Goal: Register for event/course: Sign up to attend an event or enroll in a course

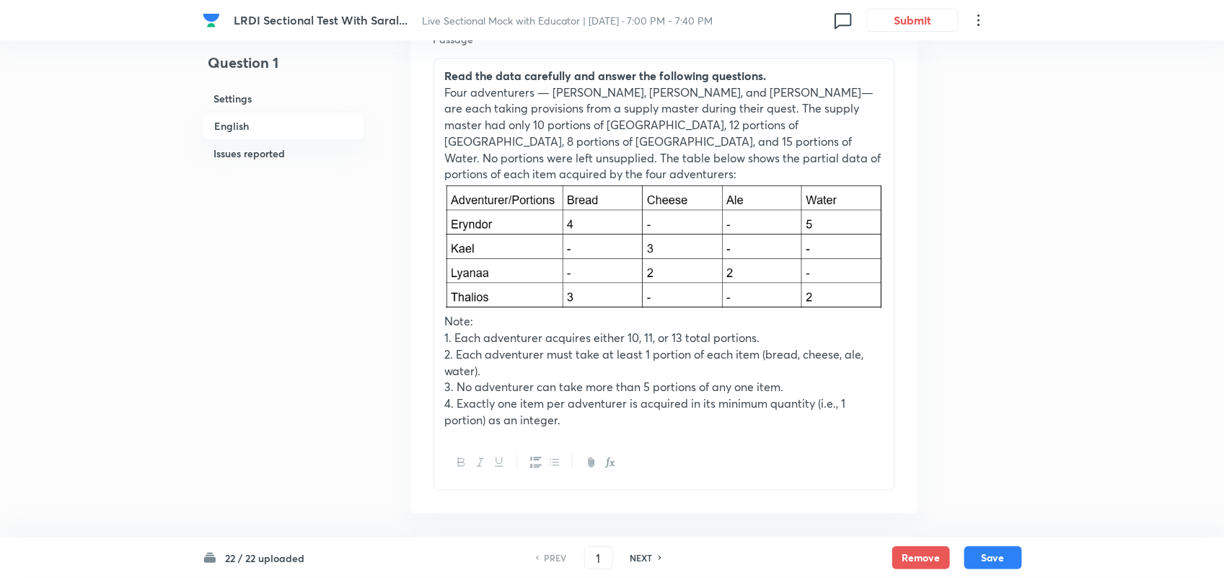
scroll to position [439, 0]
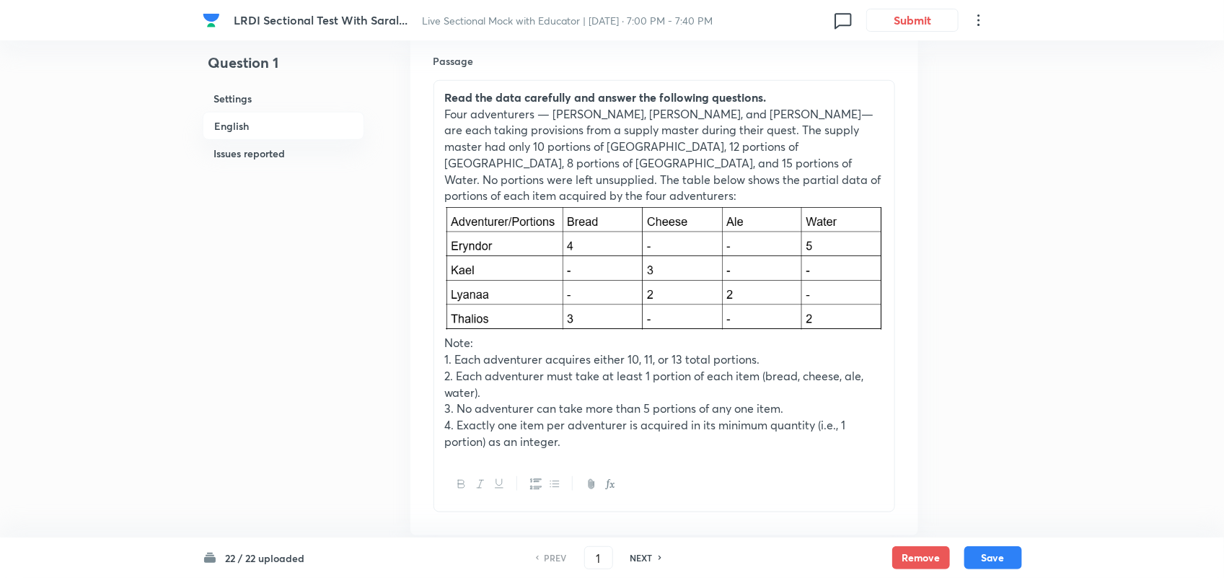
click at [646, 553] on h6 "NEXT" at bounding box center [642, 557] width 22 height 13
type input "2"
checkbox input "false"
checkbox input "true"
click at [646, 553] on h6 "NEXT" at bounding box center [642, 557] width 22 height 13
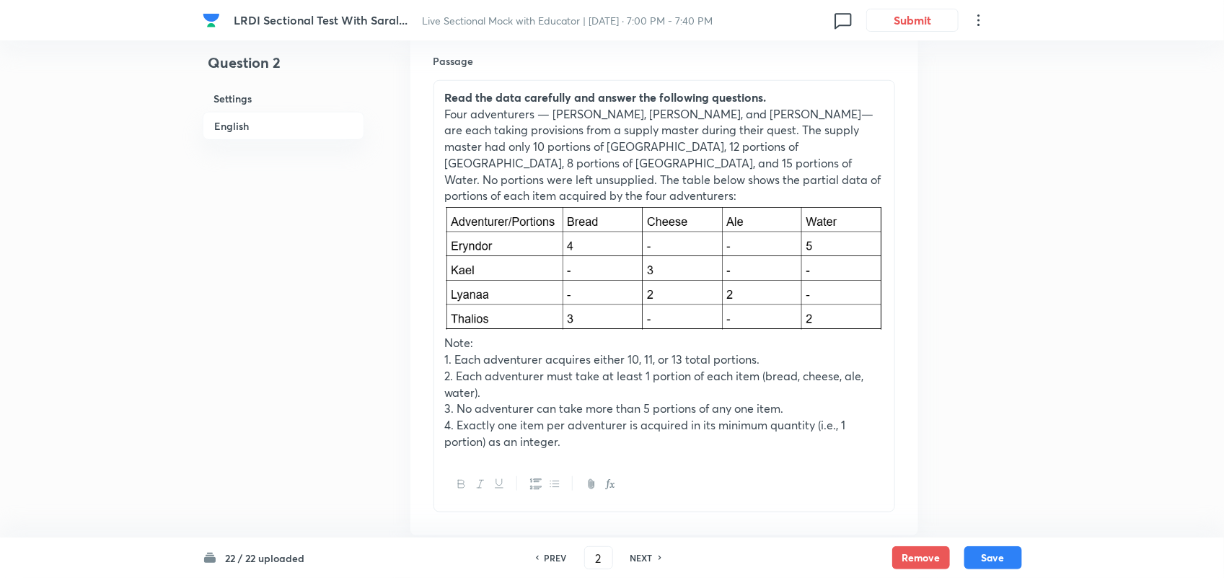
type input "3"
checkbox input "false"
checkbox input "true"
click at [646, 553] on h6 "NEXT" at bounding box center [642, 557] width 22 height 13
type input "4"
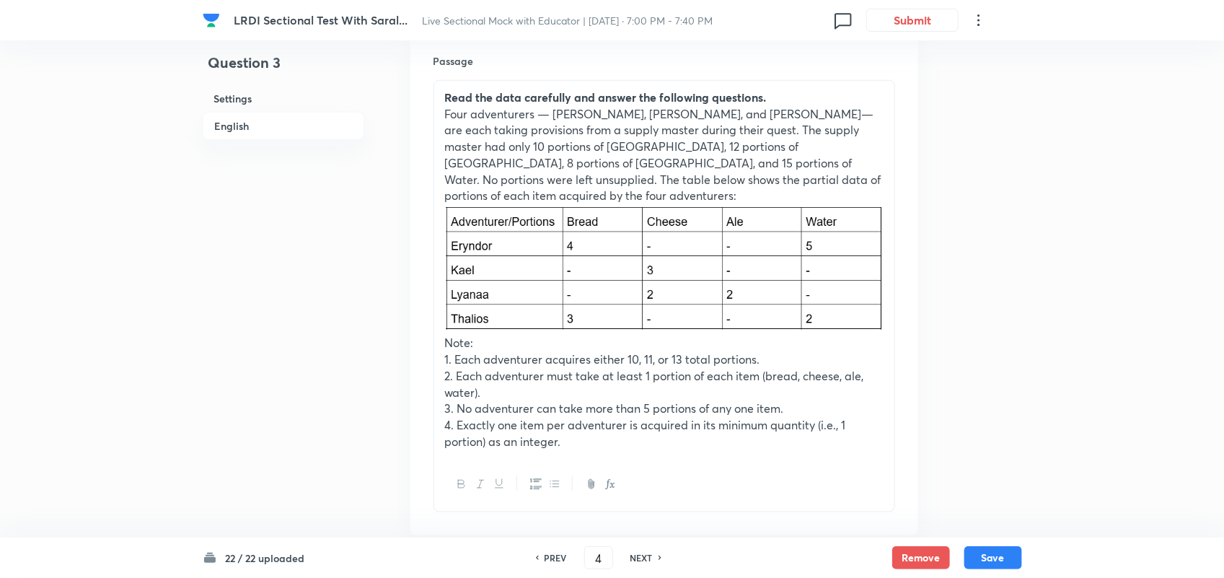
checkbox input "true"
click at [646, 553] on h6 "NEXT" at bounding box center [642, 557] width 22 height 13
type input "5"
checkbox input "false"
checkbox input "true"
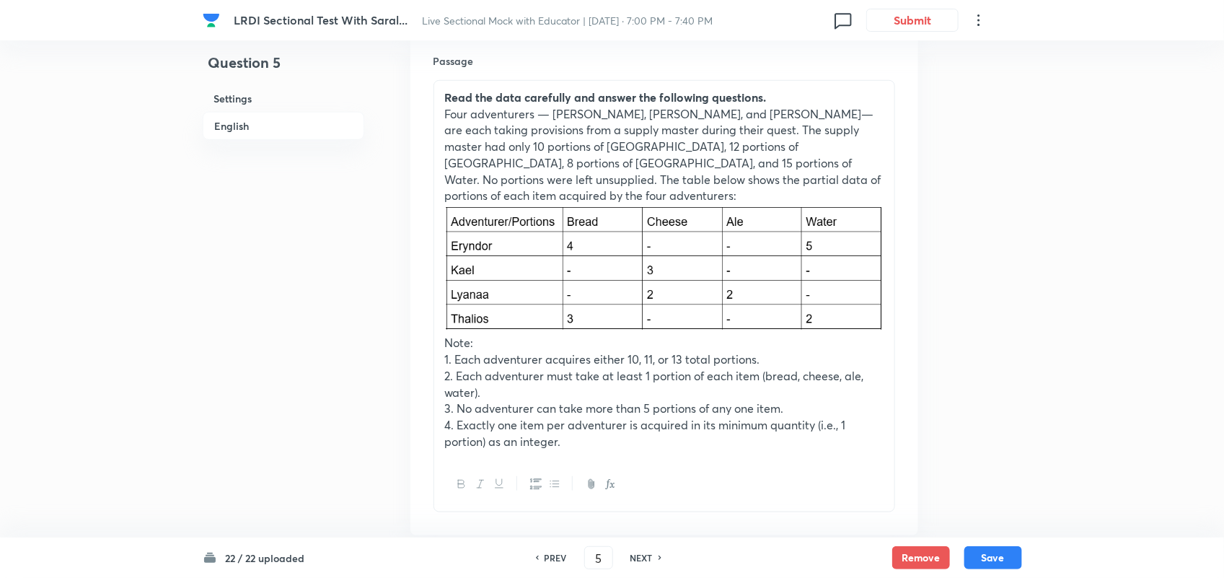
click at [646, 553] on h6 "NEXT" at bounding box center [642, 557] width 22 height 13
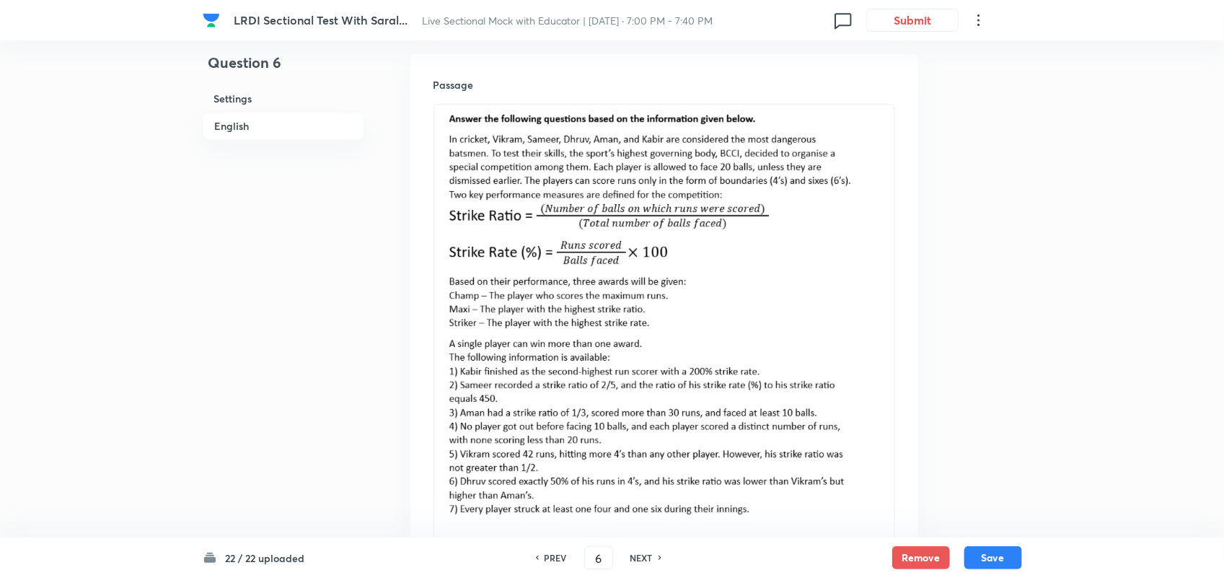
scroll to position [413, 0]
click at [543, 168] on img at bounding box center [664, 315] width 439 height 401
click at [860, 268] on img at bounding box center [664, 315] width 439 height 401
click at [877, 278] on img at bounding box center [664, 315] width 439 height 401
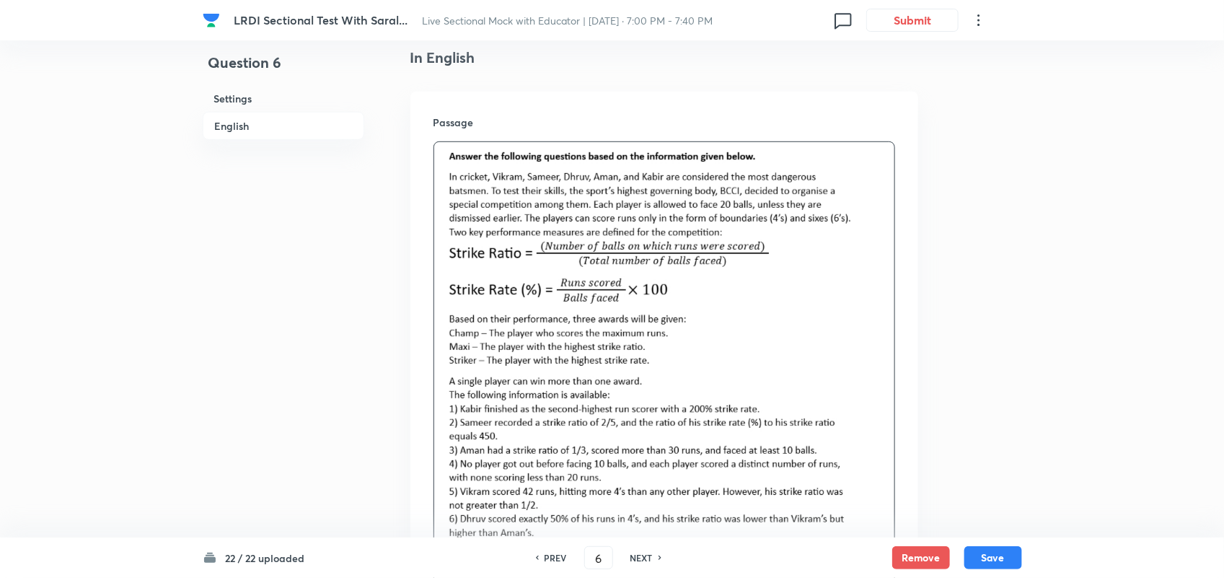
scroll to position [392, 0]
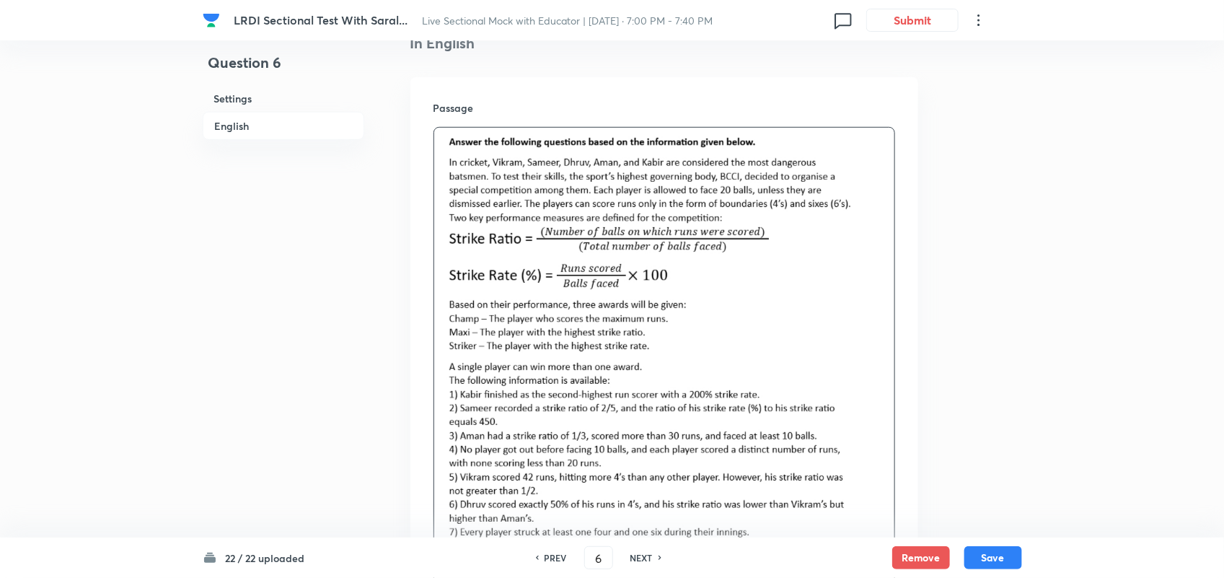
click at [447, 136] on img at bounding box center [664, 336] width 439 height 401
click at [462, 228] on img at bounding box center [664, 336] width 439 height 401
click at [632, 421] on img at bounding box center [664, 336] width 439 height 401
click at [888, 405] on div at bounding box center [664, 347] width 460 height 439
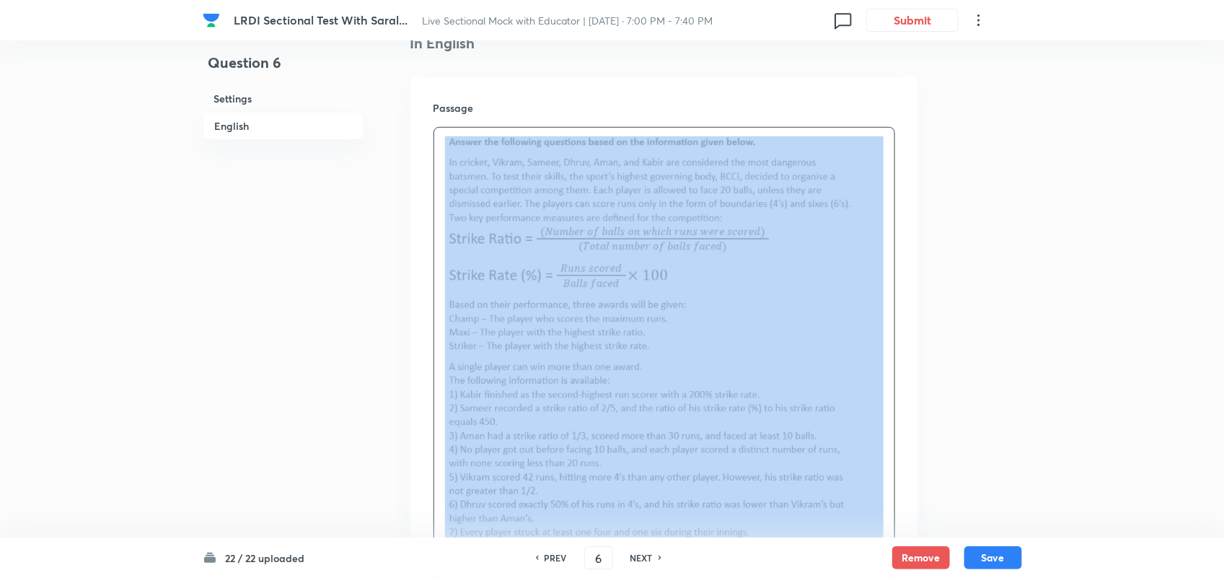
click at [888, 405] on div at bounding box center [664, 347] width 460 height 439
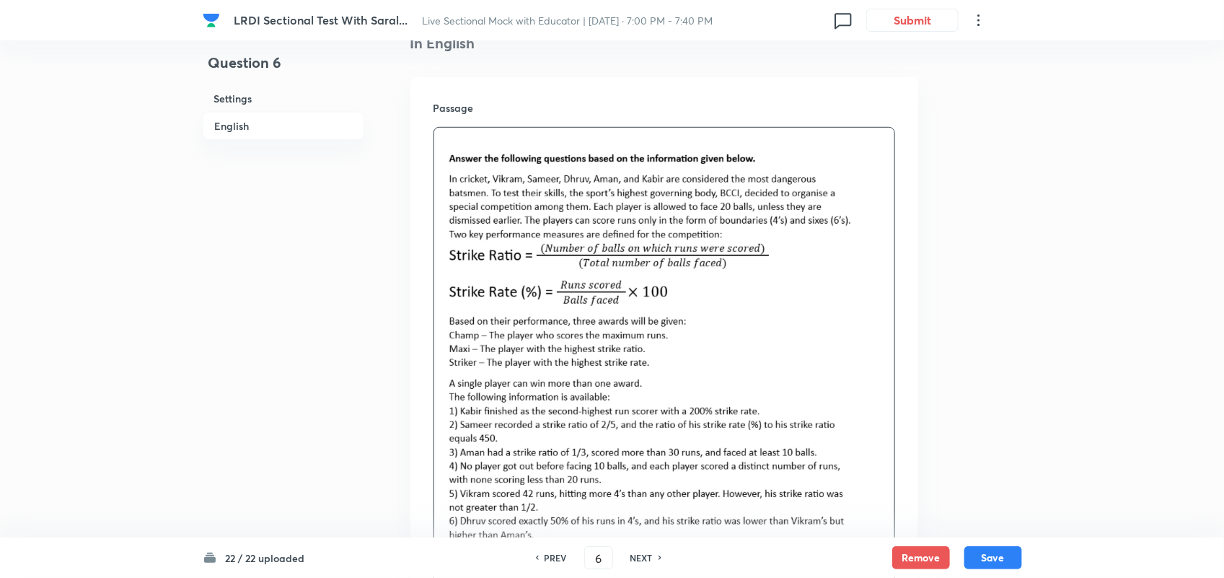
click at [442, 138] on div at bounding box center [664, 347] width 460 height 439
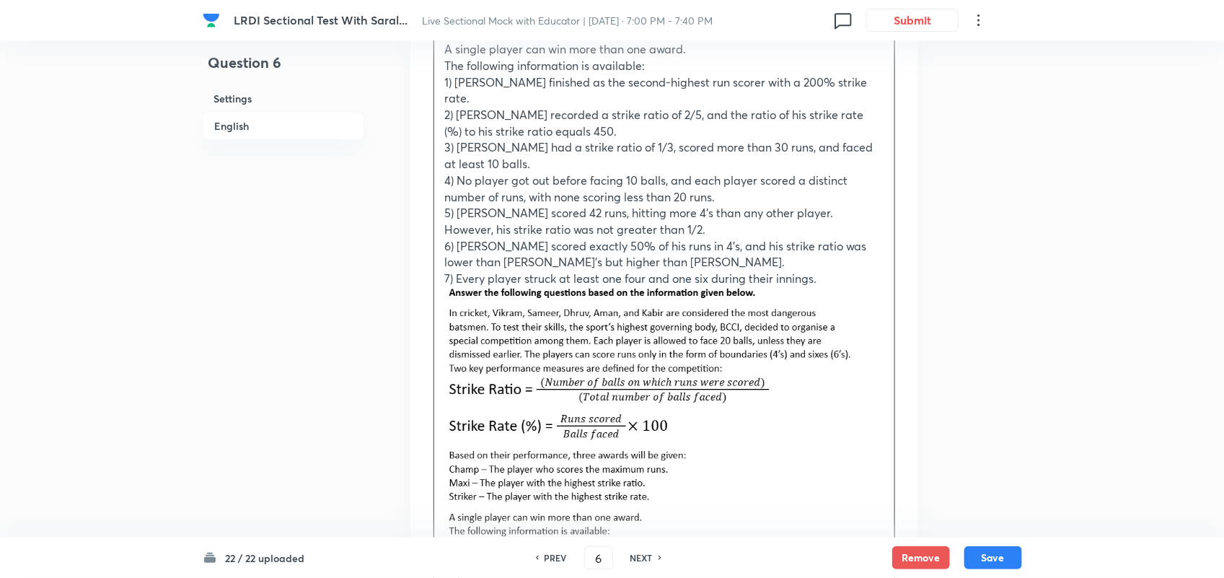
scroll to position [718, 0]
click at [846, 330] on img at bounding box center [664, 486] width 439 height 401
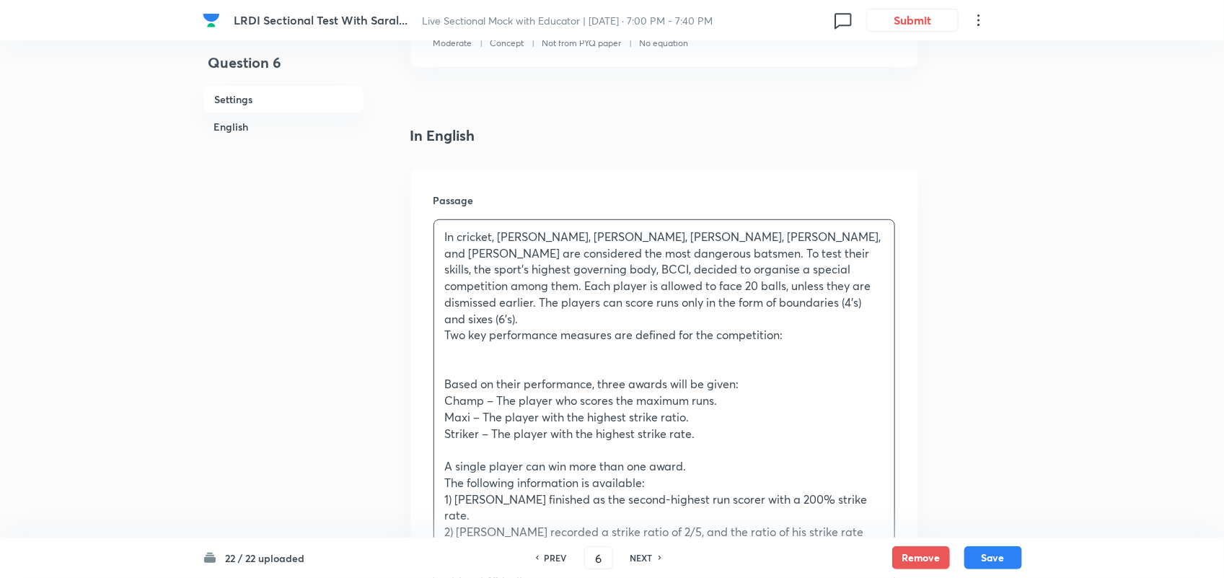
scroll to position [348, 0]
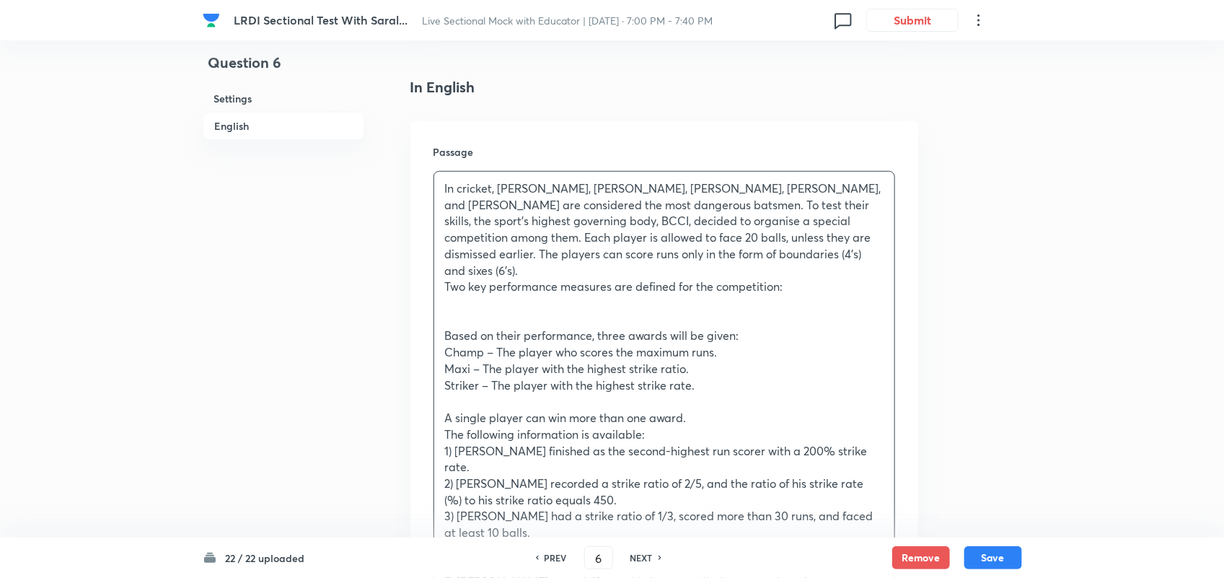
click at [542, 312] on p at bounding box center [664, 320] width 439 height 17
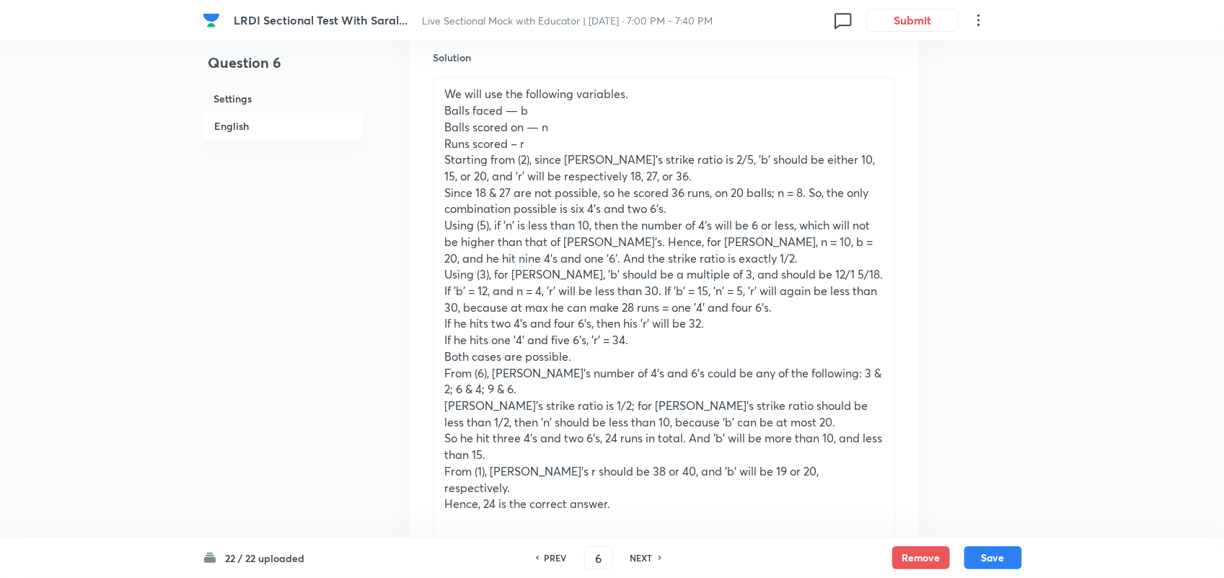
scroll to position [1677, 0]
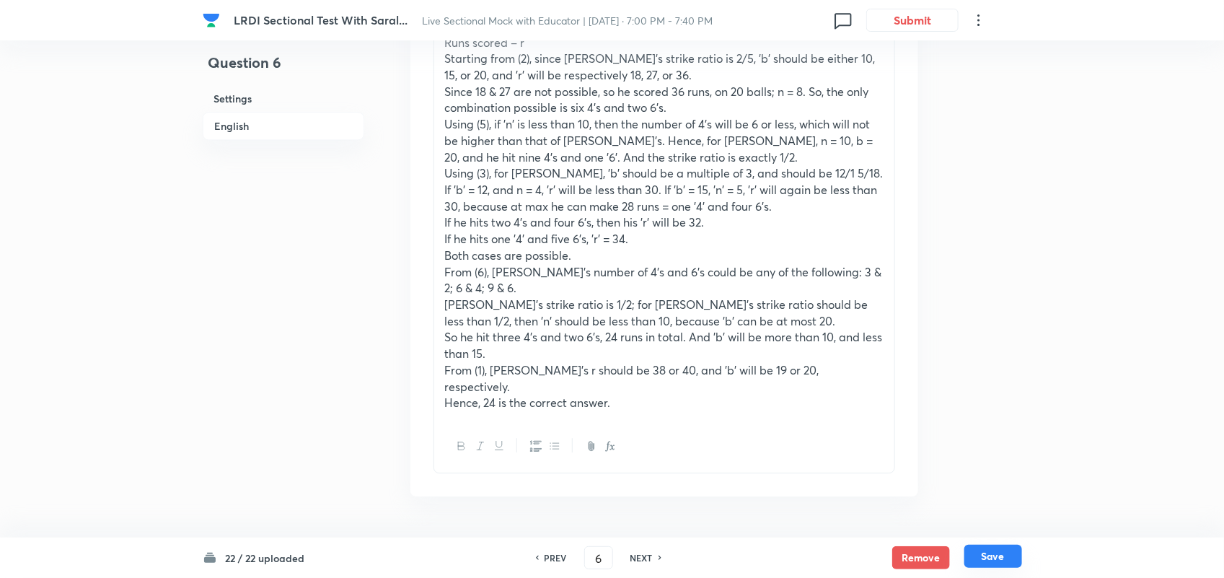
click at [1006, 553] on button "Save" at bounding box center [994, 556] width 58 height 23
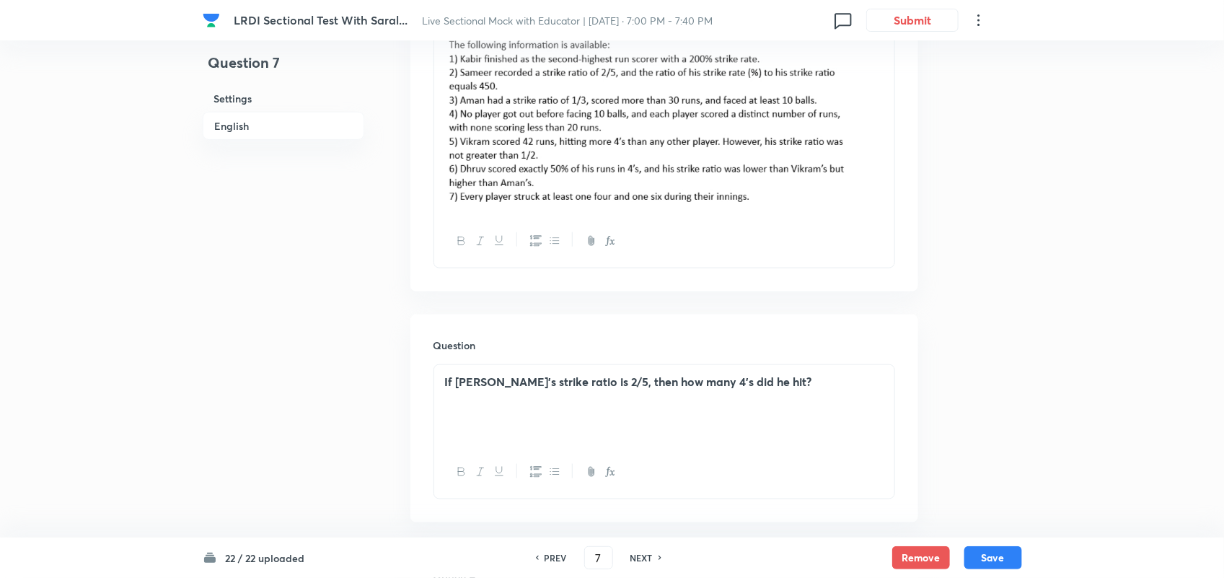
scroll to position [737, 0]
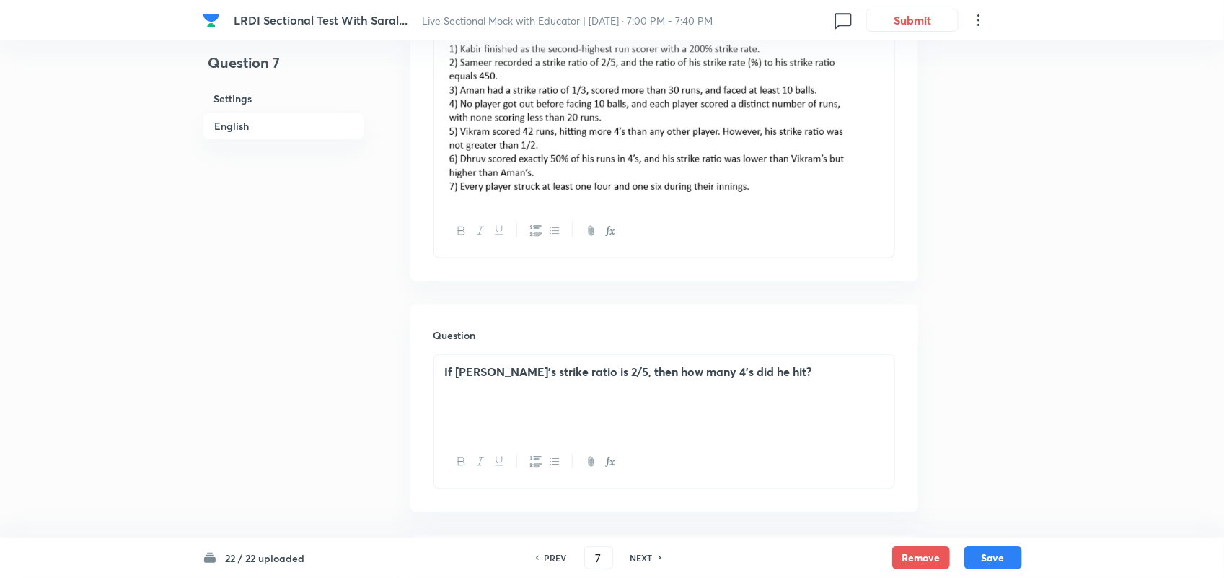
click at [560, 561] on h6 "PREV" at bounding box center [556, 557] width 22 height 13
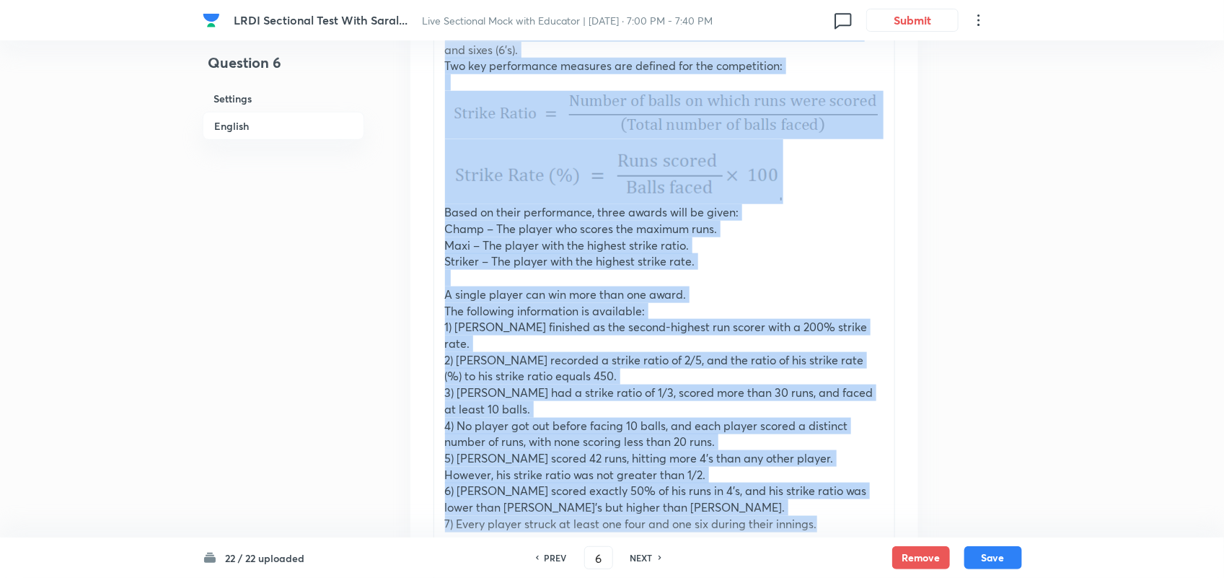
scroll to position [622, 0]
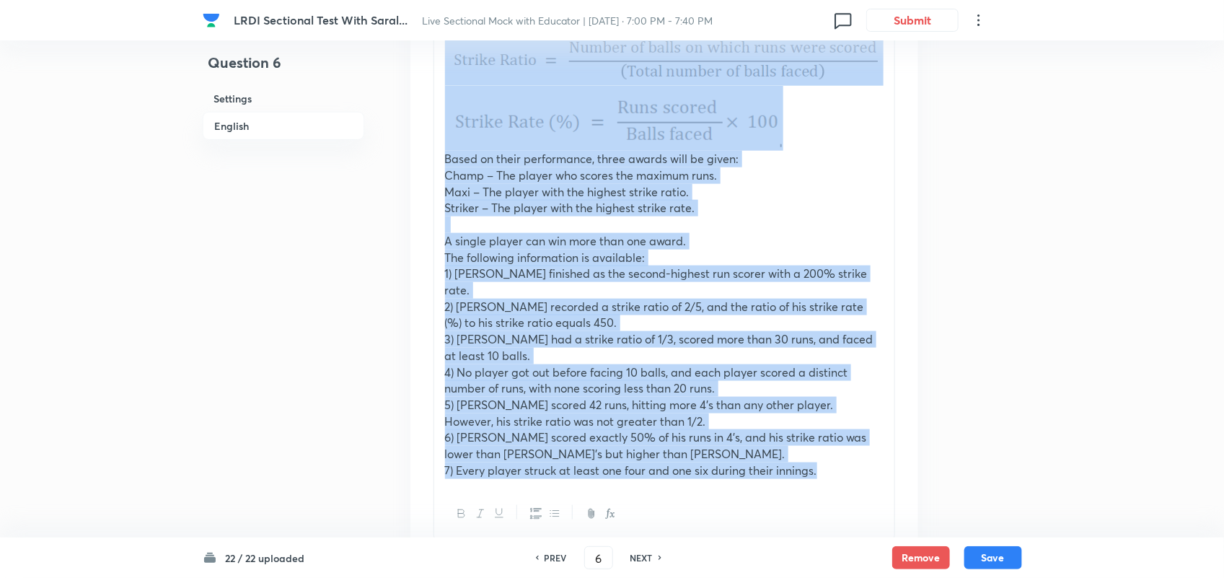
drag, startPoint x: 439, startPoint y: 125, endPoint x: 837, endPoint y: 495, distance: 543.7
click at [837, 495] on div "In cricket, Vikram, Sameer, Dhruv, Aman, and Kabir are considered the most dang…" at bounding box center [665, 219] width 462 height 644
copy div "In cricket, Vikram, Sameer, Dhruv, Aman, and Kabir are considered the most dang…"
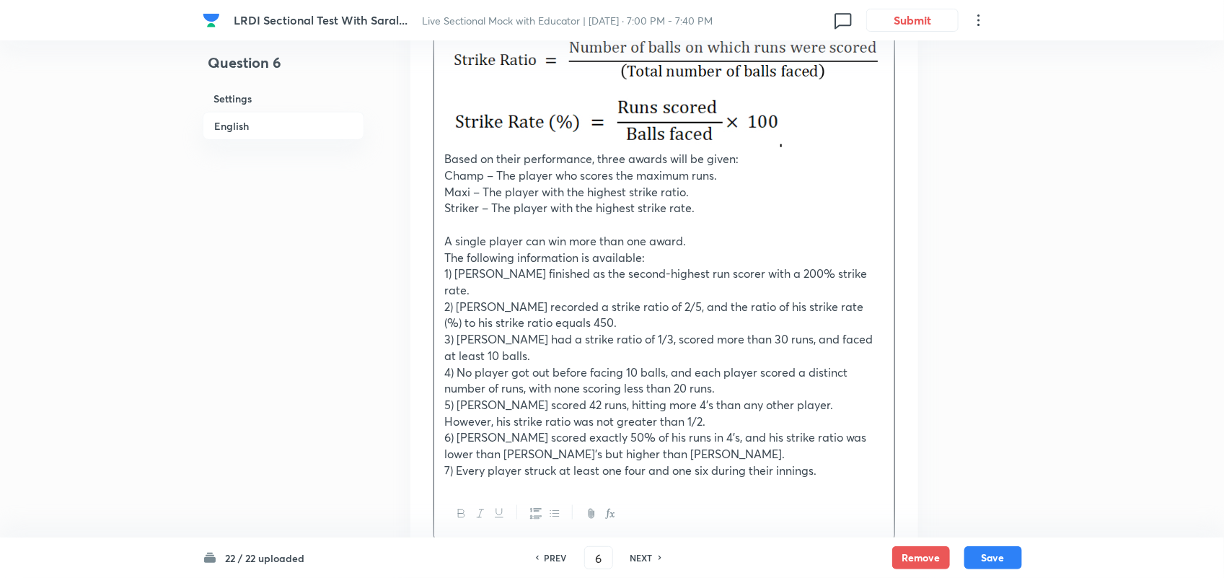
click at [647, 556] on h6 "NEXT" at bounding box center [642, 557] width 22 height 13
type input "7"
checkbox input "true"
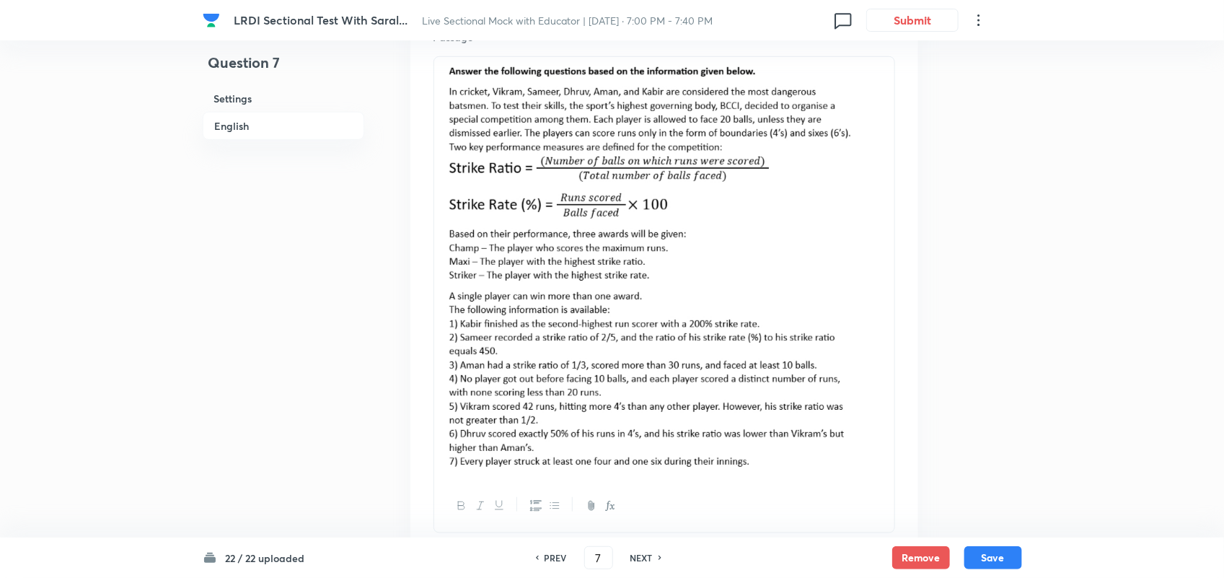
scroll to position [480, 0]
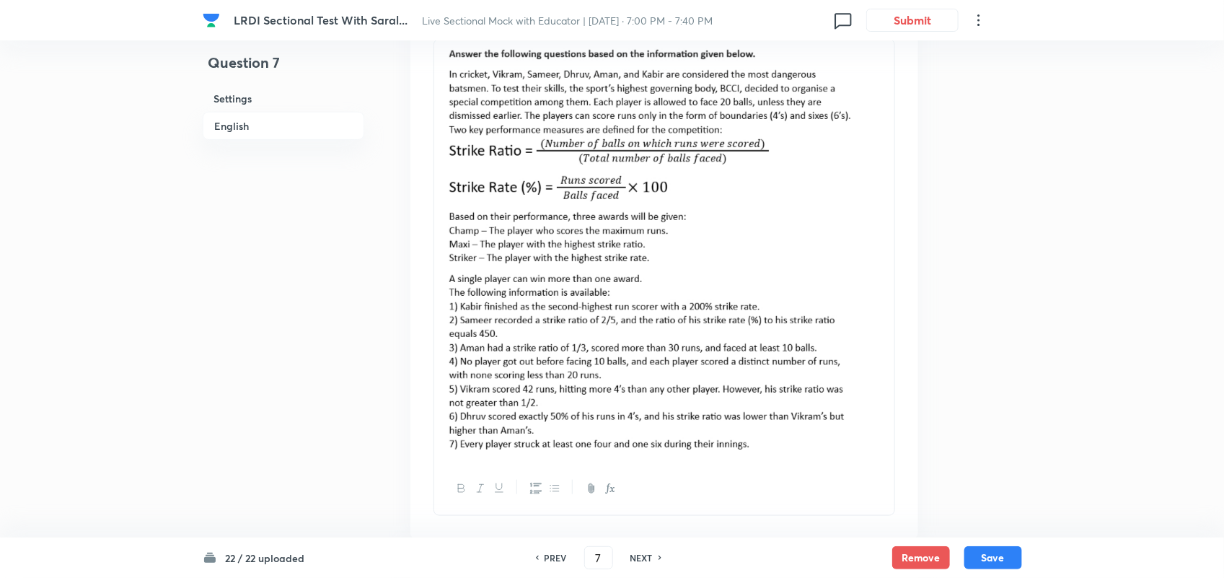
click at [768, 263] on img at bounding box center [664, 248] width 439 height 401
click at [880, 274] on img at bounding box center [664, 248] width 439 height 401
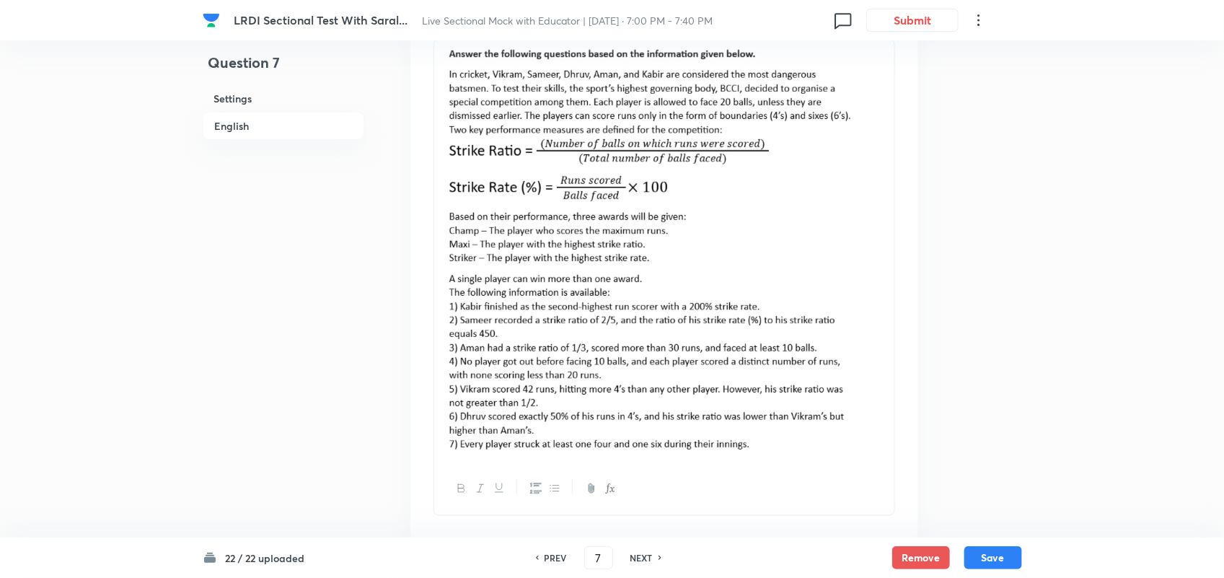
click at [594, 163] on img at bounding box center [664, 248] width 439 height 401
click at [442, 236] on div at bounding box center [664, 251] width 460 height 423
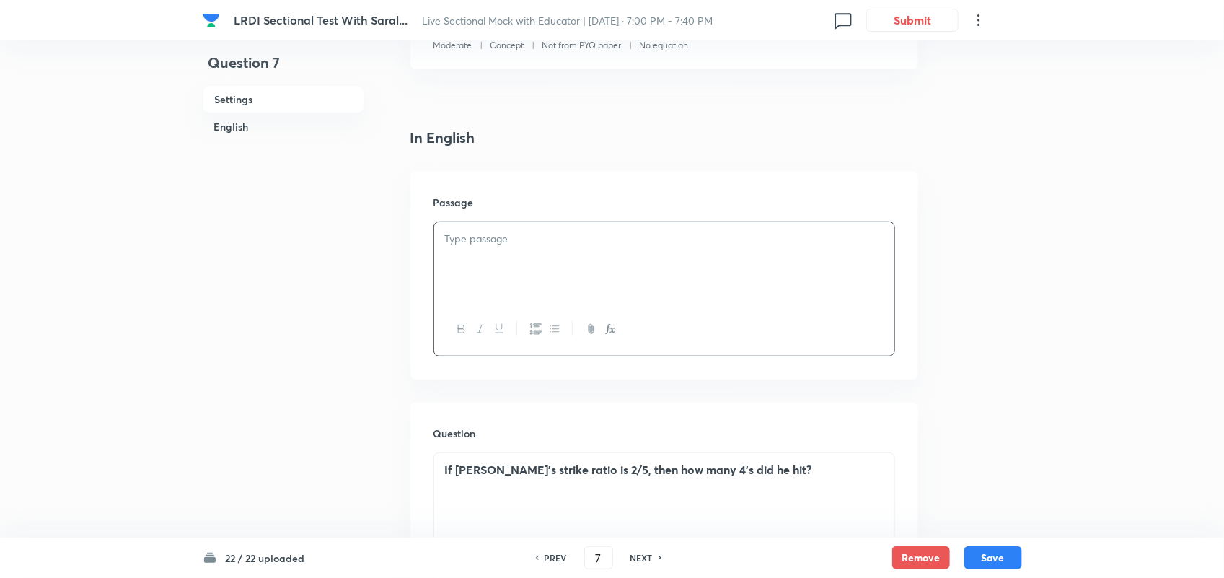
scroll to position [287, 0]
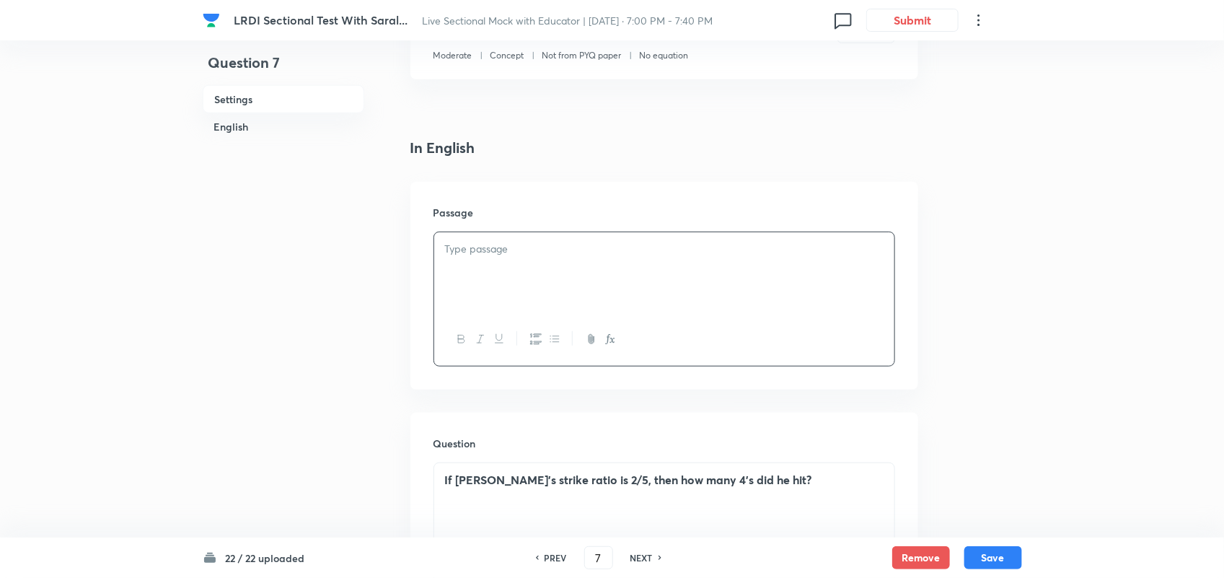
click at [553, 553] on h6 "PREV" at bounding box center [556, 557] width 22 height 13
type input "6"
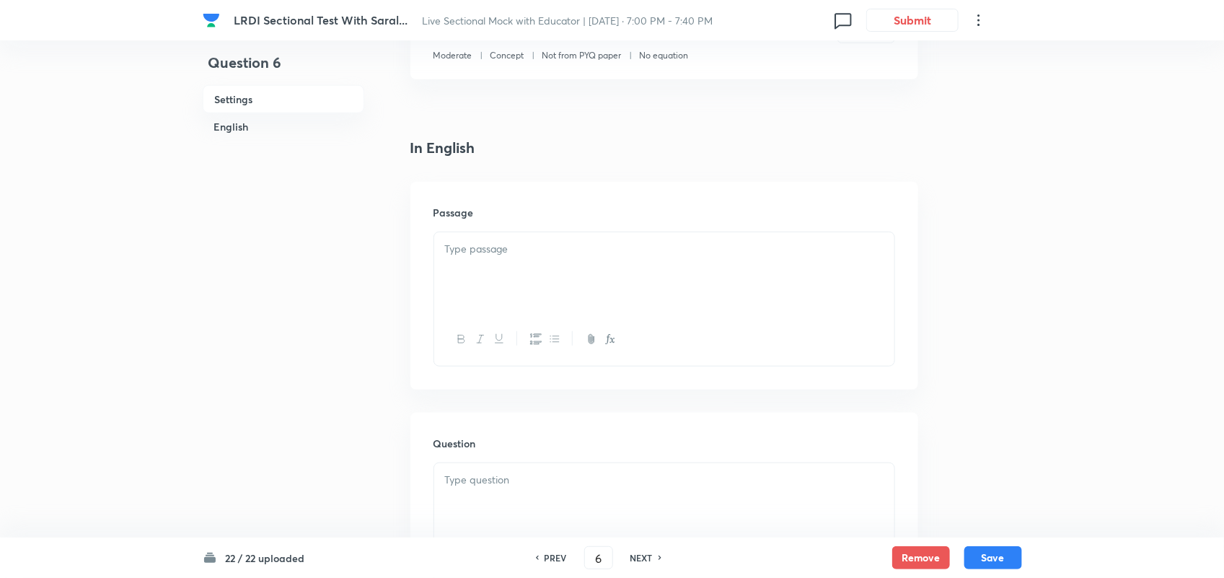
type input "24"
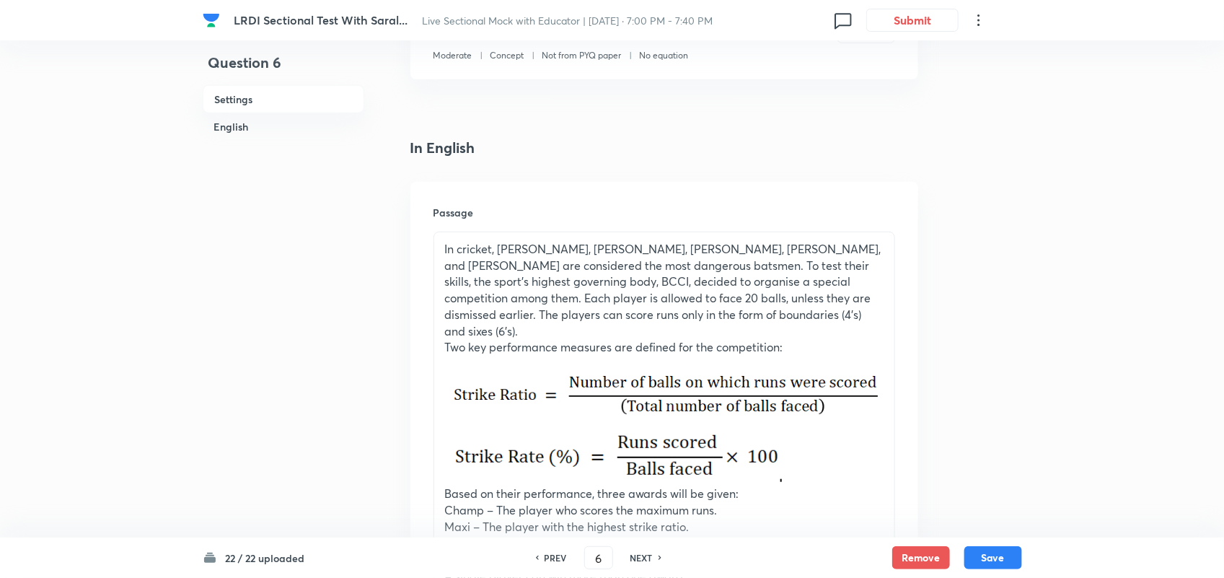
click at [604, 289] on p "In cricket, Vikram, Sameer, Dhruv, Aman, and Kabir are considered the most dang…" at bounding box center [664, 290] width 439 height 98
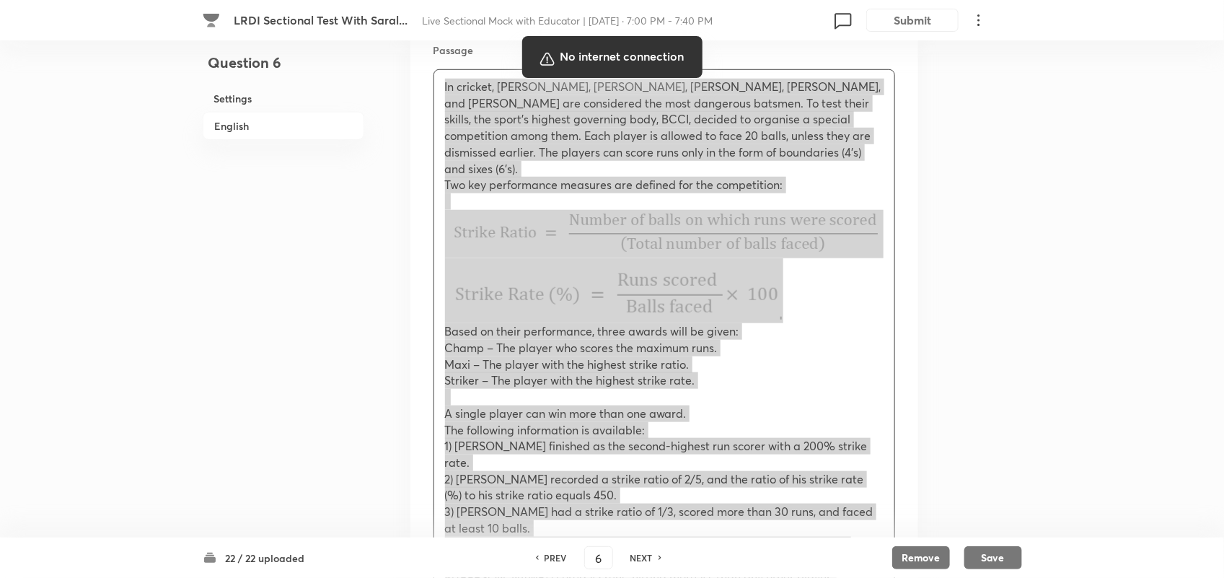
scroll to position [514, 0]
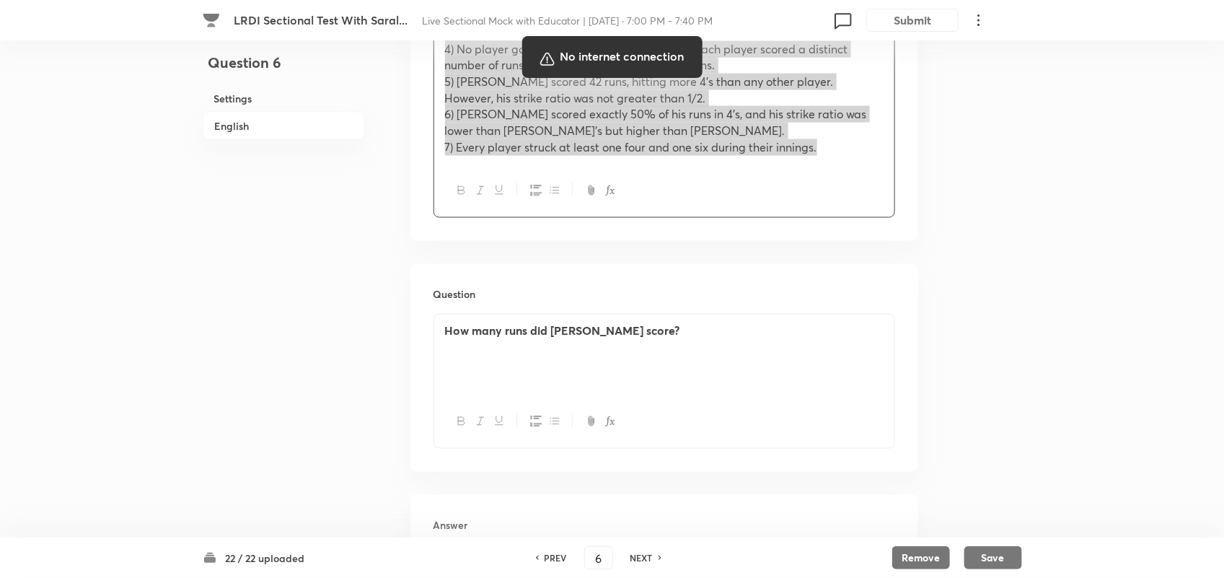
drag, startPoint x: 442, startPoint y: 247, endPoint x: 820, endPoint y: 269, distance: 379.4
click at [820, 269] on div "LRDI Sectional Test With Saral... Live Sectional Mock with Educator | Oct 7, 20…" at bounding box center [612, 205] width 1224 height 2162
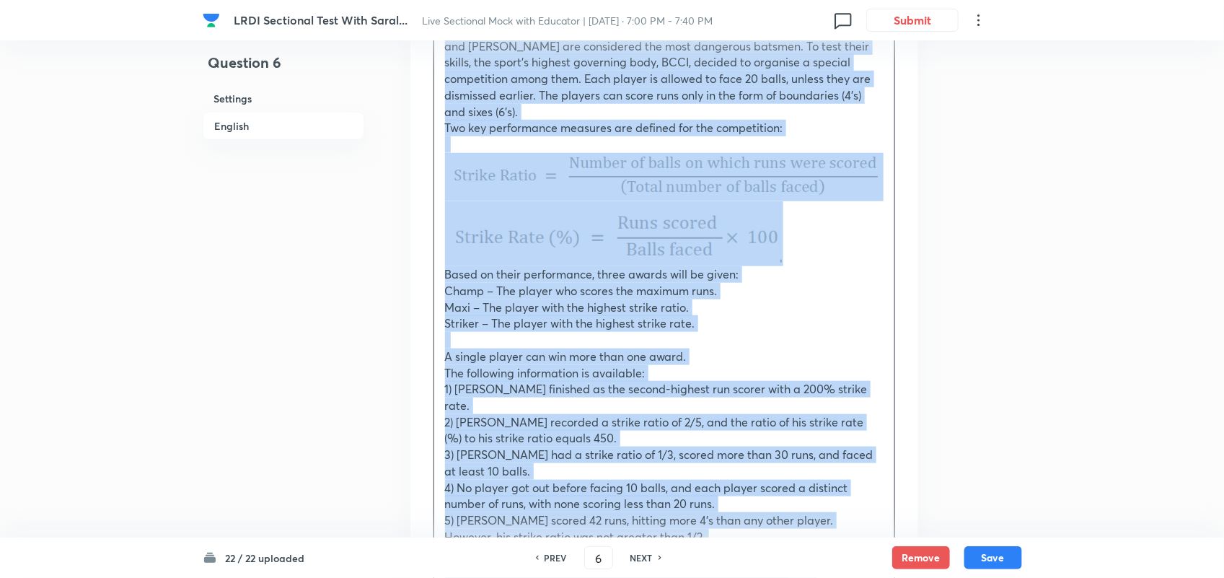
scroll to position [413, 0]
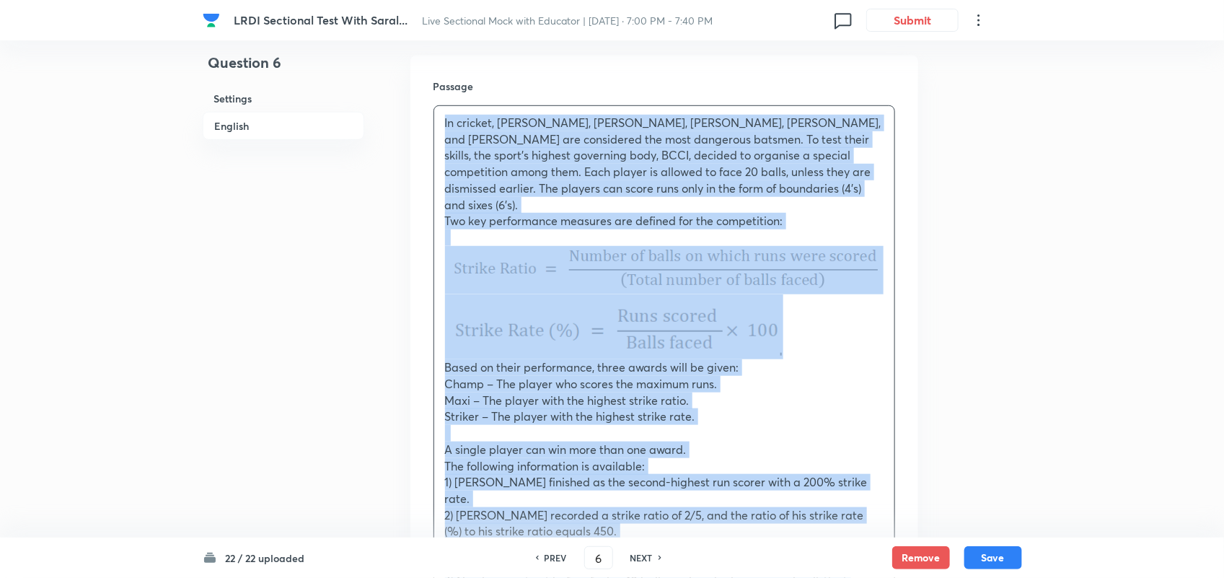
copy div "In cricket, Vikram, Sameer, Dhruv, Aman, and Kabir are considered the most dang…"
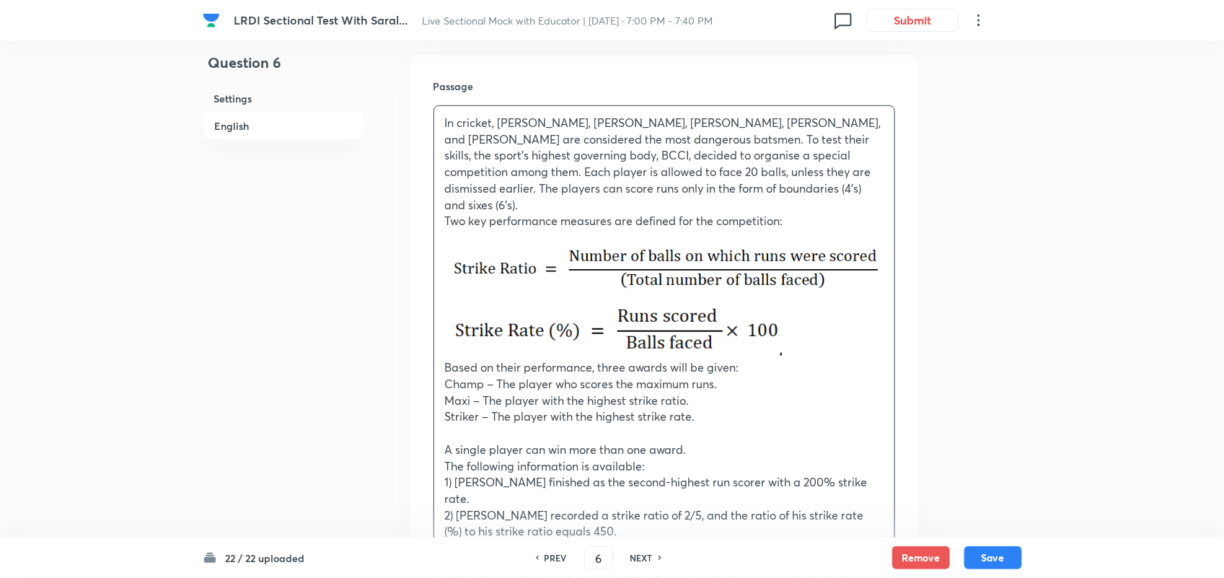
click at [651, 556] on h6 "NEXT" at bounding box center [642, 557] width 22 height 13
type input "7"
checkbox input "true"
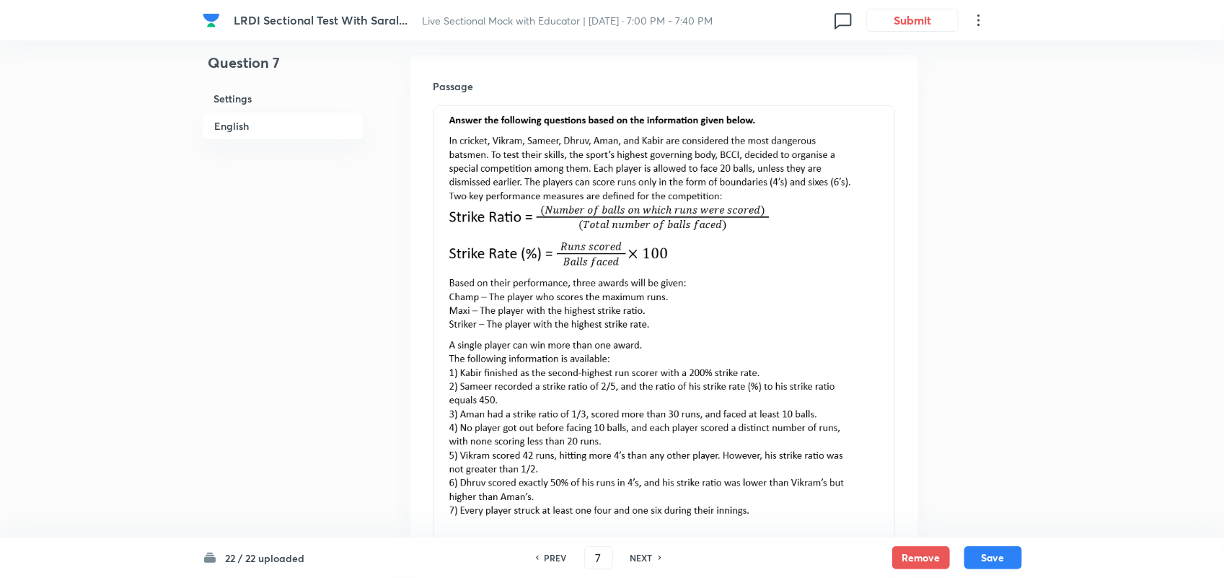
click at [838, 319] on img at bounding box center [664, 315] width 439 height 401
click at [877, 330] on img at bounding box center [664, 315] width 439 height 401
click at [553, 553] on h6 "PREV" at bounding box center [556, 557] width 22 height 13
type input "6"
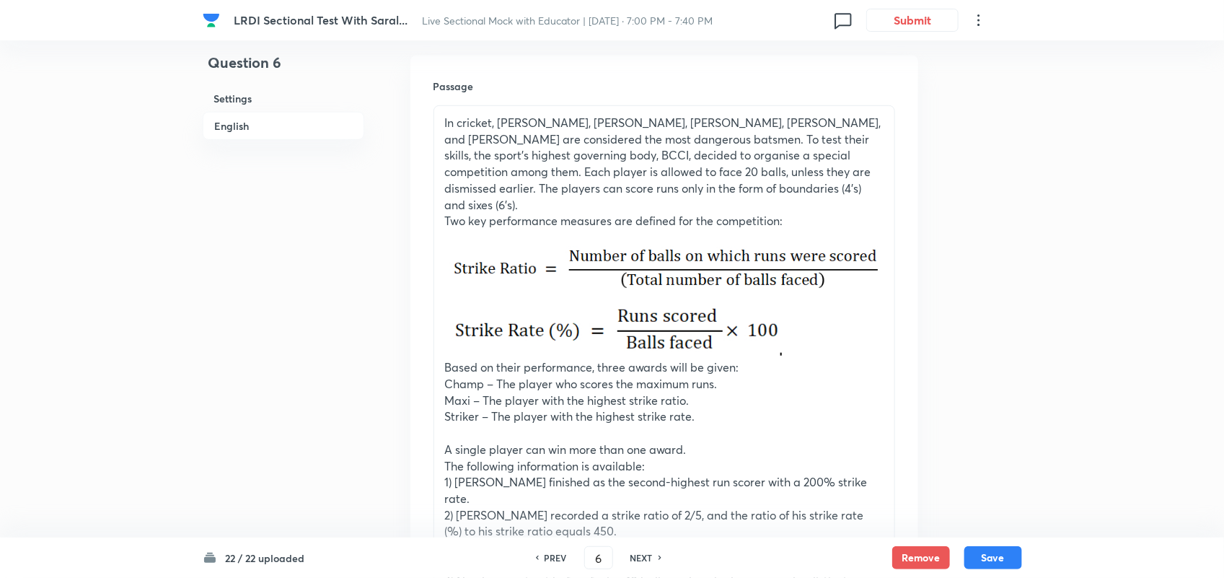
click at [514, 184] on p "In cricket, Vikram, Sameer, Dhruv, Aman, and Kabir are considered the most dang…" at bounding box center [664, 164] width 439 height 98
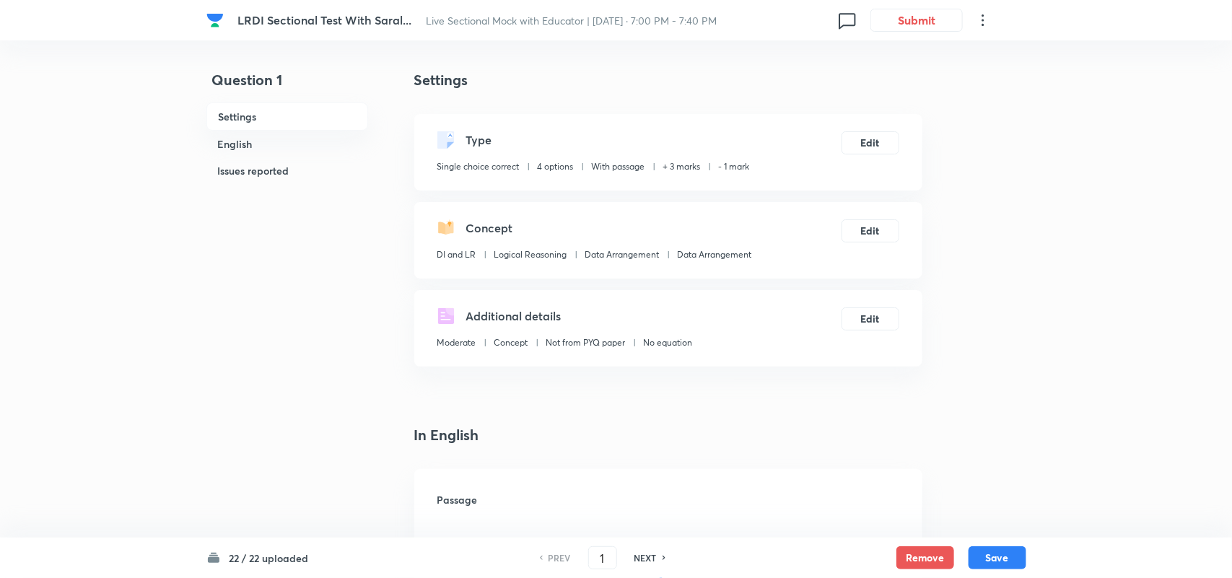
checkbox input "true"
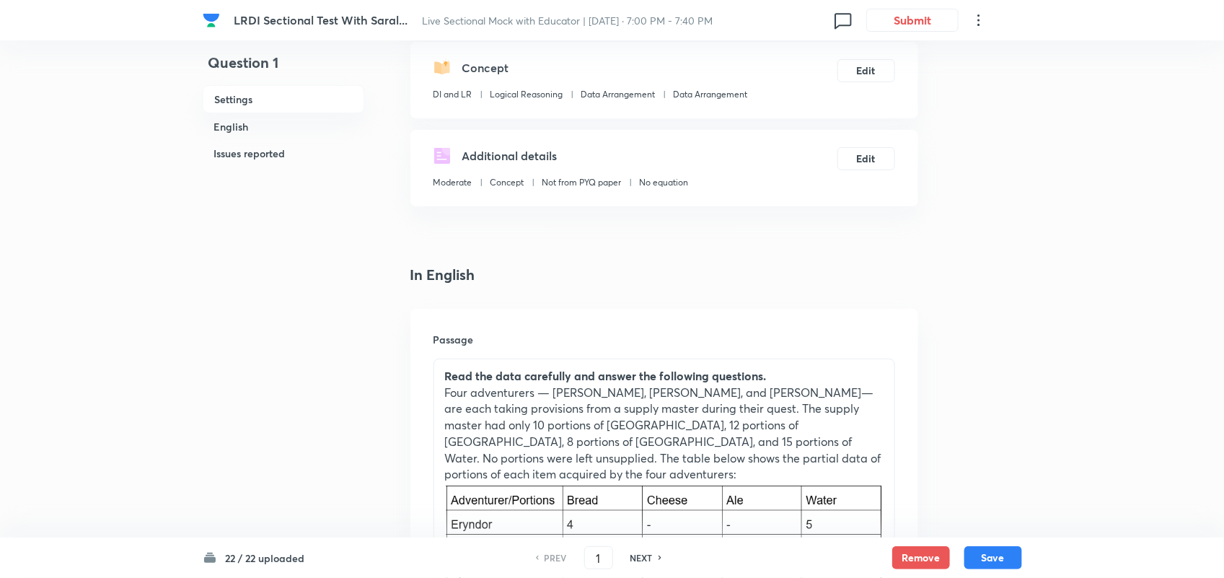
scroll to position [135, 0]
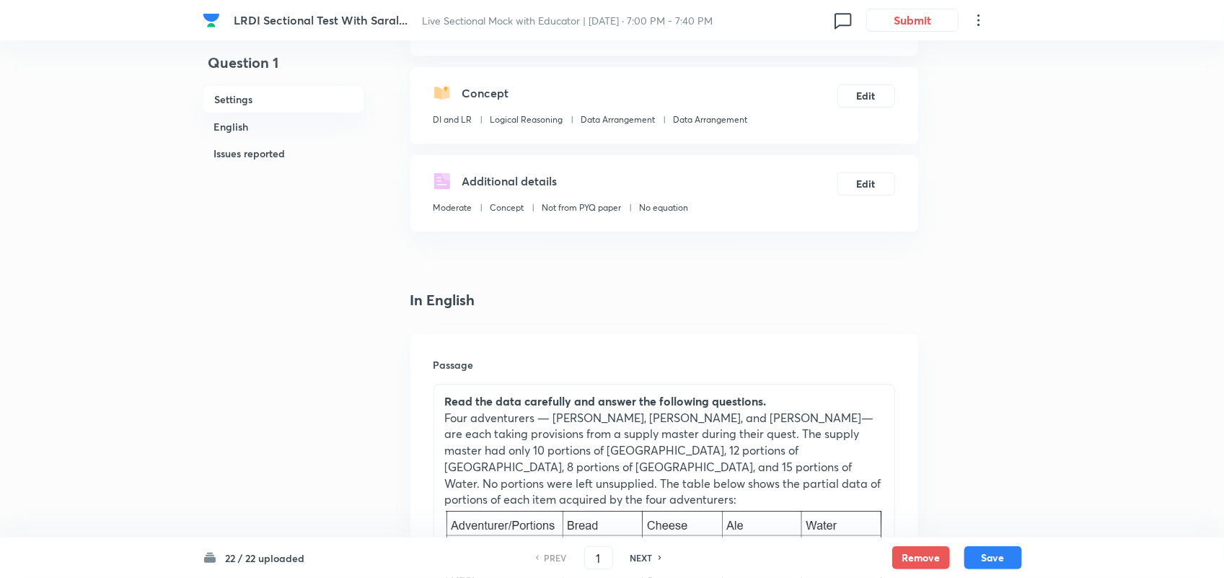
click at [654, 556] on div "NEXT" at bounding box center [644, 557] width 38 height 13
type input "2"
checkbox input "false"
click at [654, 556] on div "NEXT" at bounding box center [644, 557] width 38 height 13
checkbox input "true"
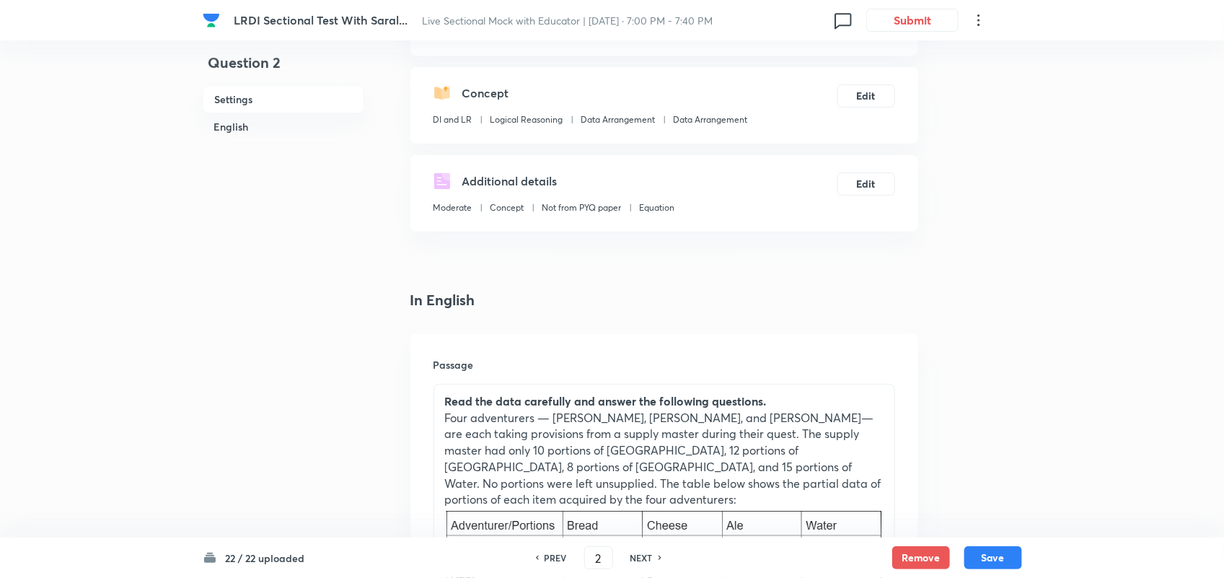
type input "3"
click at [654, 556] on div "NEXT" at bounding box center [644, 557] width 38 height 13
checkbox input "false"
click at [654, 556] on div "NEXT" at bounding box center [644, 557] width 38 height 13
checkbox input "true"
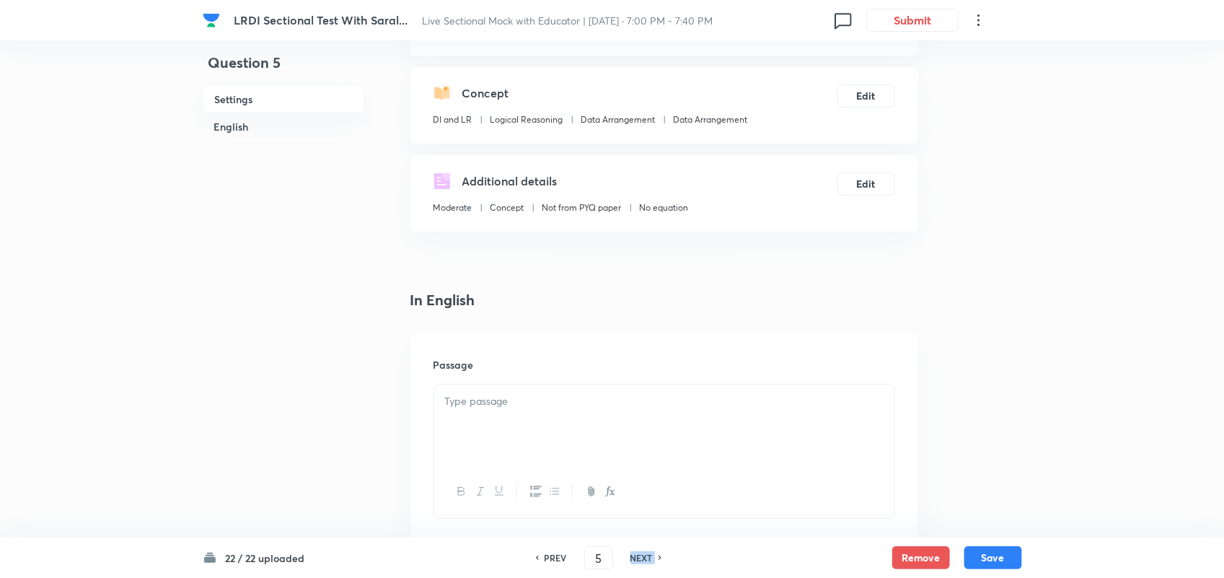
click at [654, 556] on div "NEXT" at bounding box center [644, 557] width 38 height 13
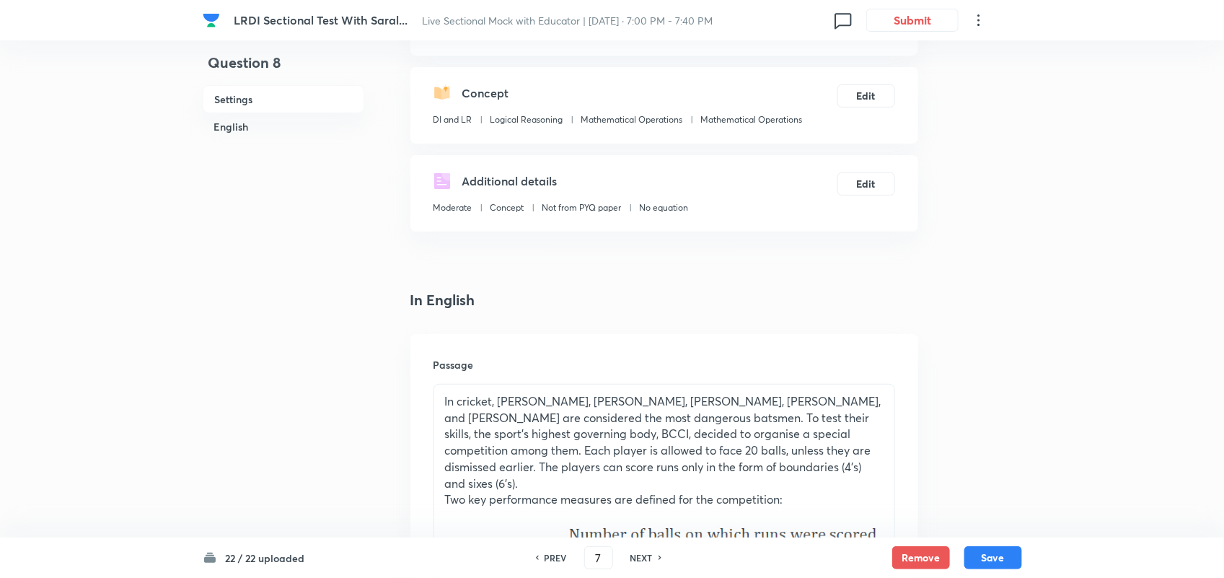
type input "8"
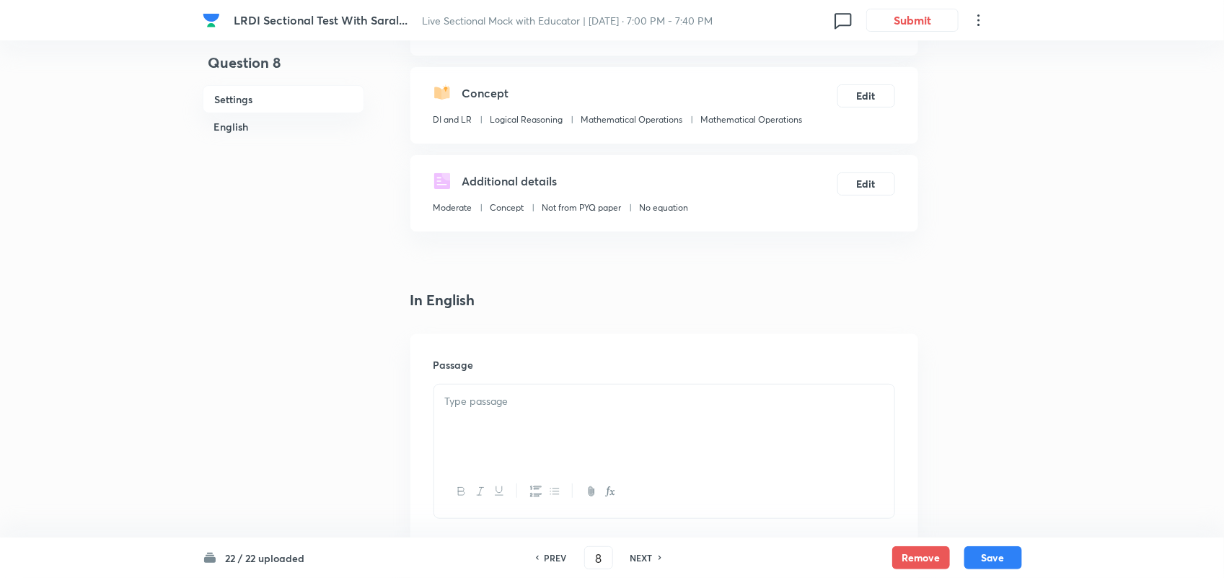
type input "11"
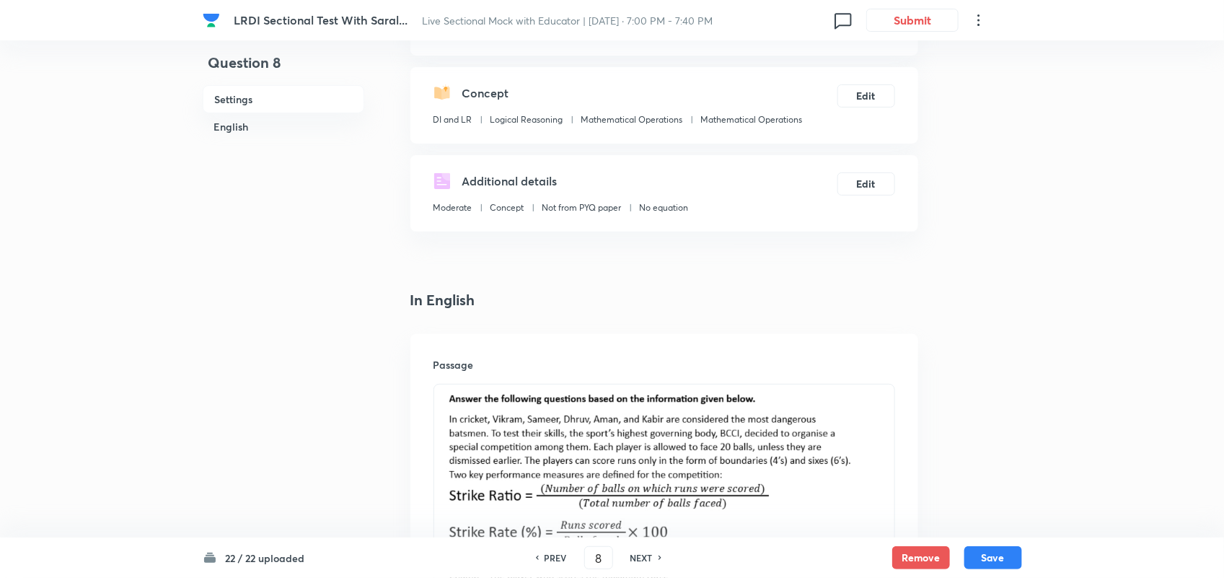
click at [556, 556] on h6 "PREV" at bounding box center [556, 557] width 22 height 13
type input "7"
checkbox input "true"
click at [556, 556] on h6 "PREV" at bounding box center [556, 557] width 22 height 13
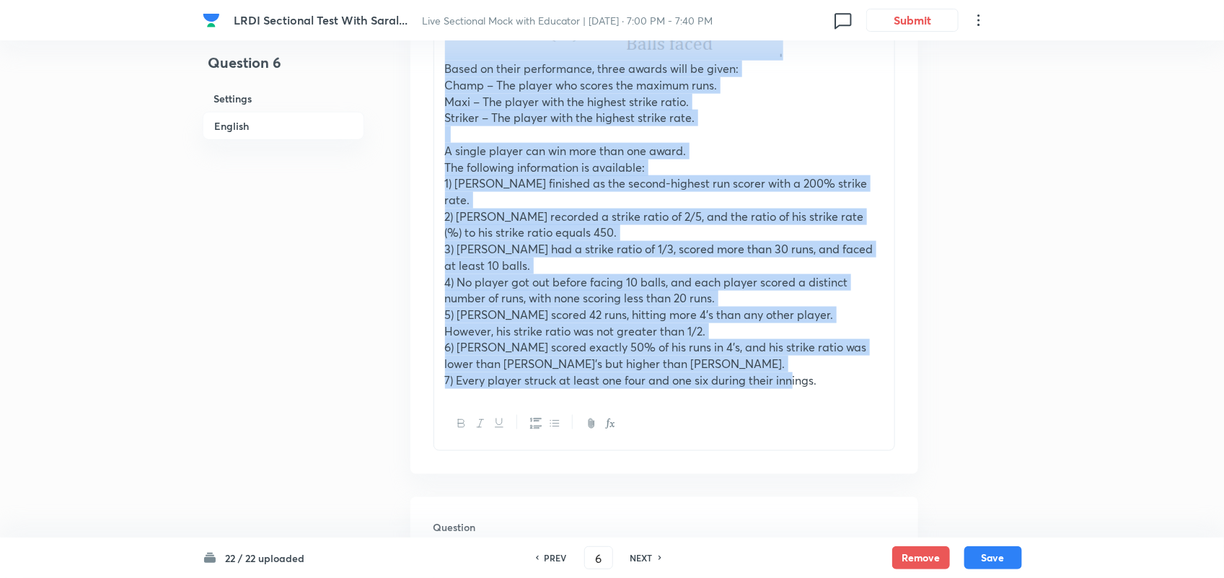
scroll to position [866, 0]
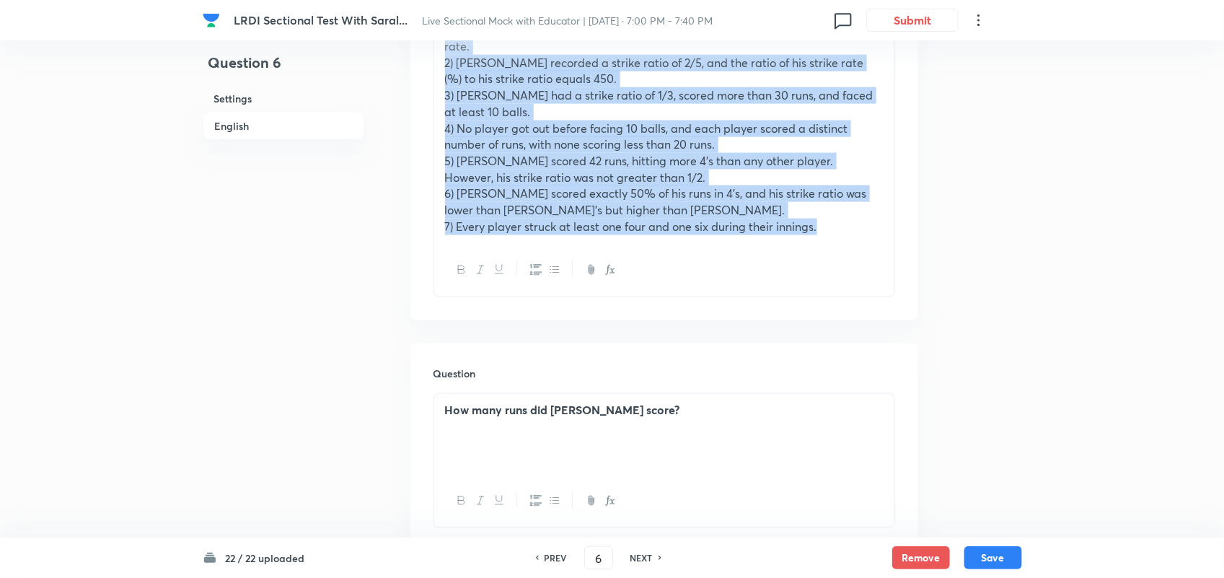
drag, startPoint x: 442, startPoint y: 99, endPoint x: 864, endPoint y: 232, distance: 441.8
copy div "In cricket, Vikram, Sameer, Dhruv, Aman, and Kabir are considered the most dang…"
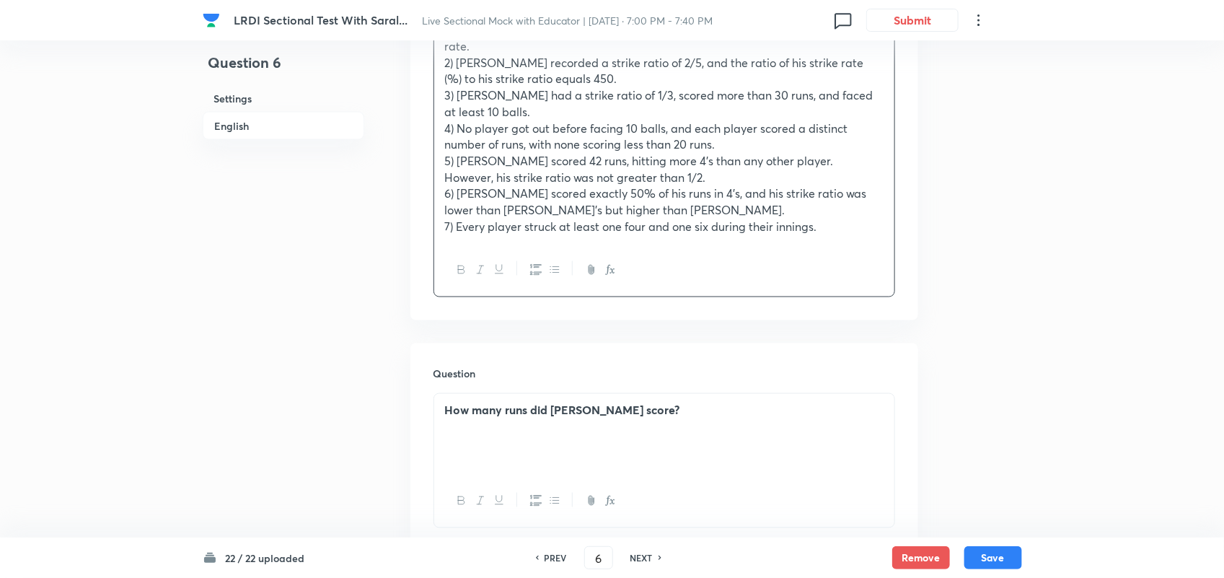
click at [653, 552] on div "NEXT" at bounding box center [644, 557] width 38 height 13
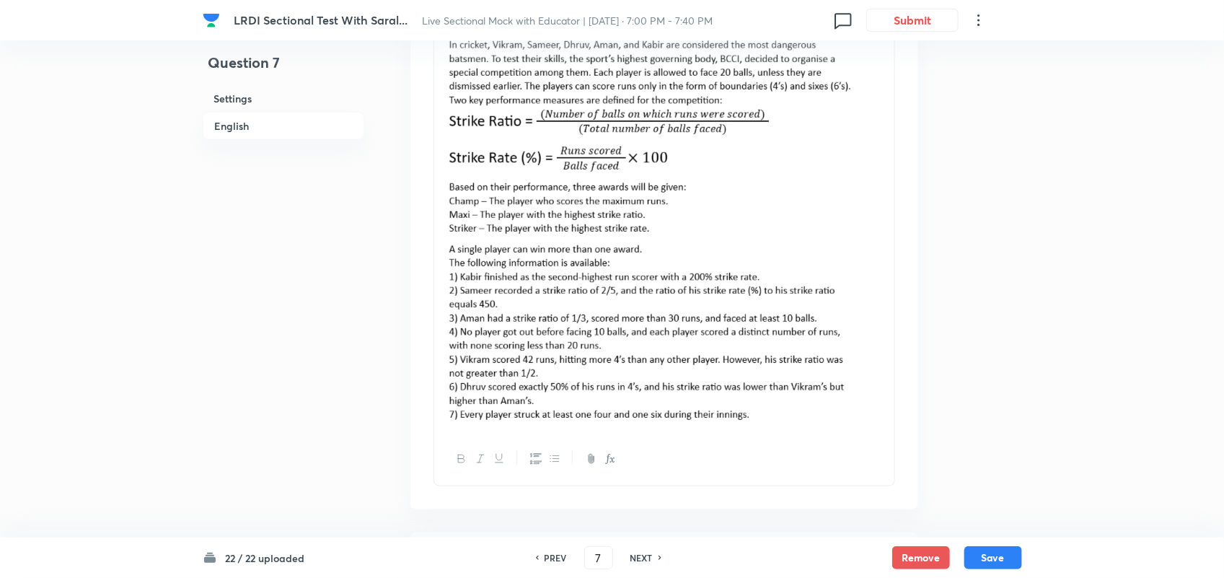
scroll to position [509, 0]
click at [857, 330] on img at bounding box center [664, 219] width 439 height 401
click at [808, 333] on img at bounding box center [664, 219] width 439 height 401
click at [875, 340] on img at bounding box center [664, 219] width 439 height 401
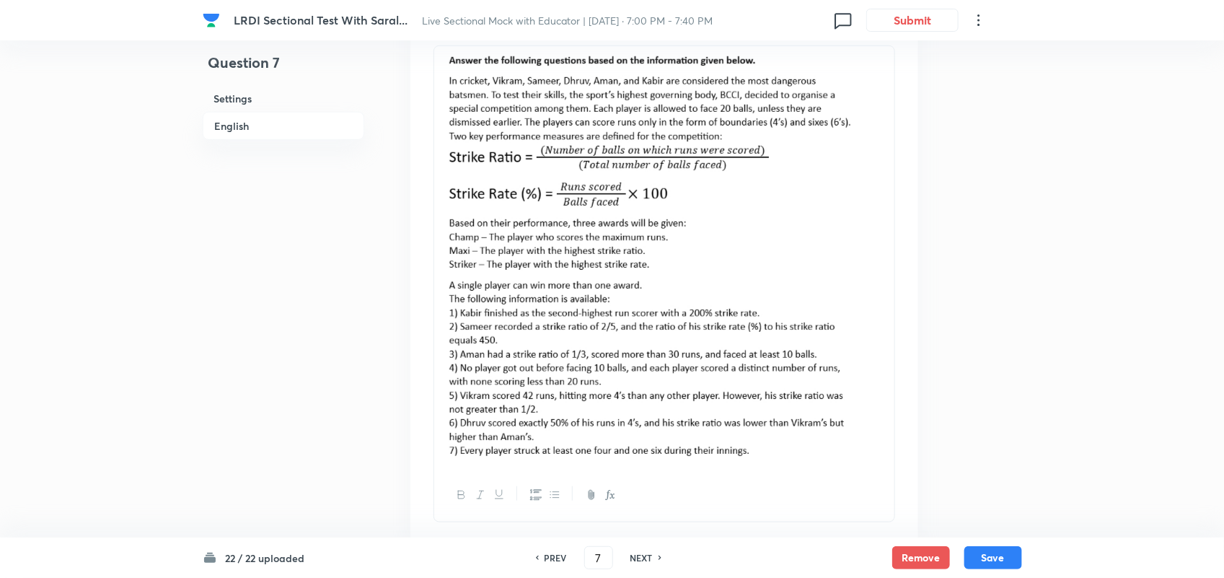
scroll to position [473, 0]
drag, startPoint x: 848, startPoint y: 333, endPoint x: 689, endPoint y: 462, distance: 204.6
click at [689, 462] on div at bounding box center [664, 258] width 460 height 423
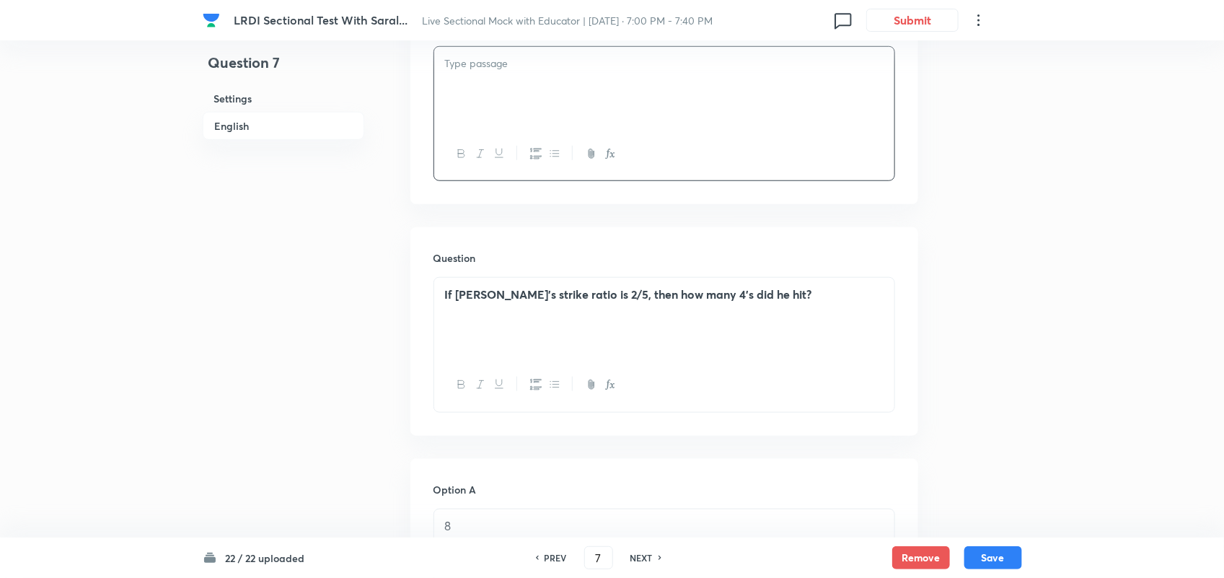
click at [548, 103] on div at bounding box center [664, 87] width 460 height 81
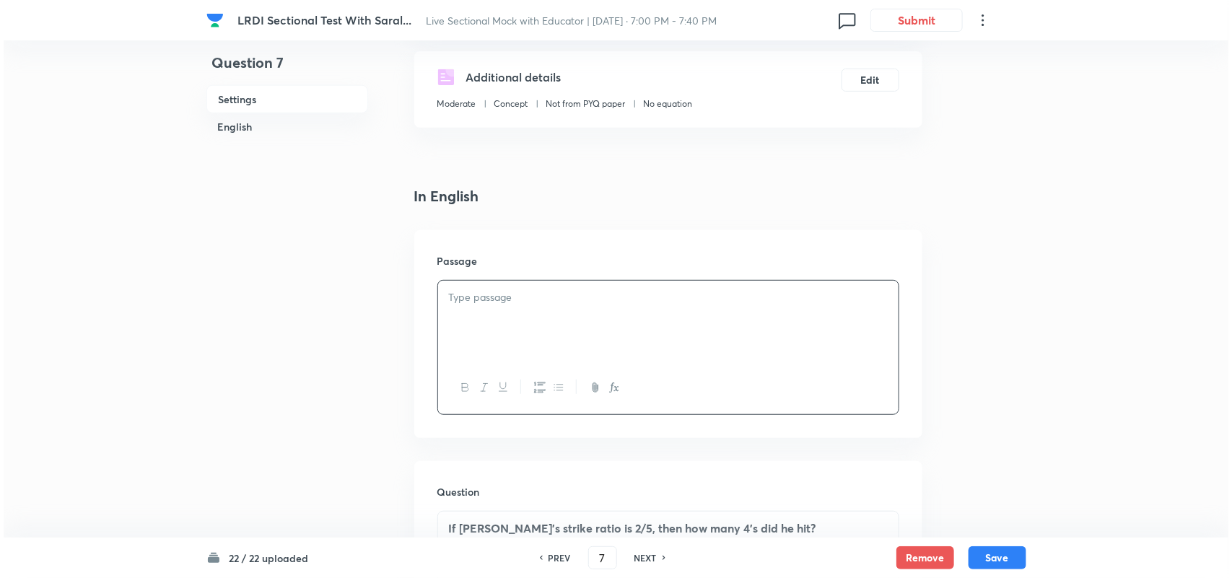
scroll to position [236, 0]
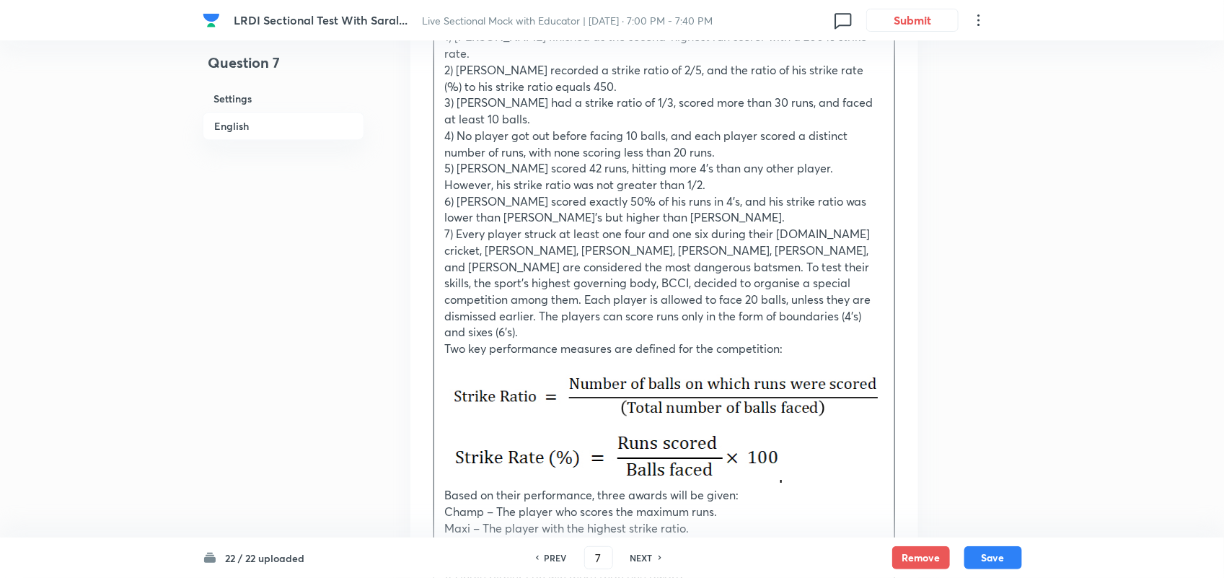
click at [845, 520] on p "Maxi – The player with the highest strike ratio." at bounding box center [664, 528] width 439 height 17
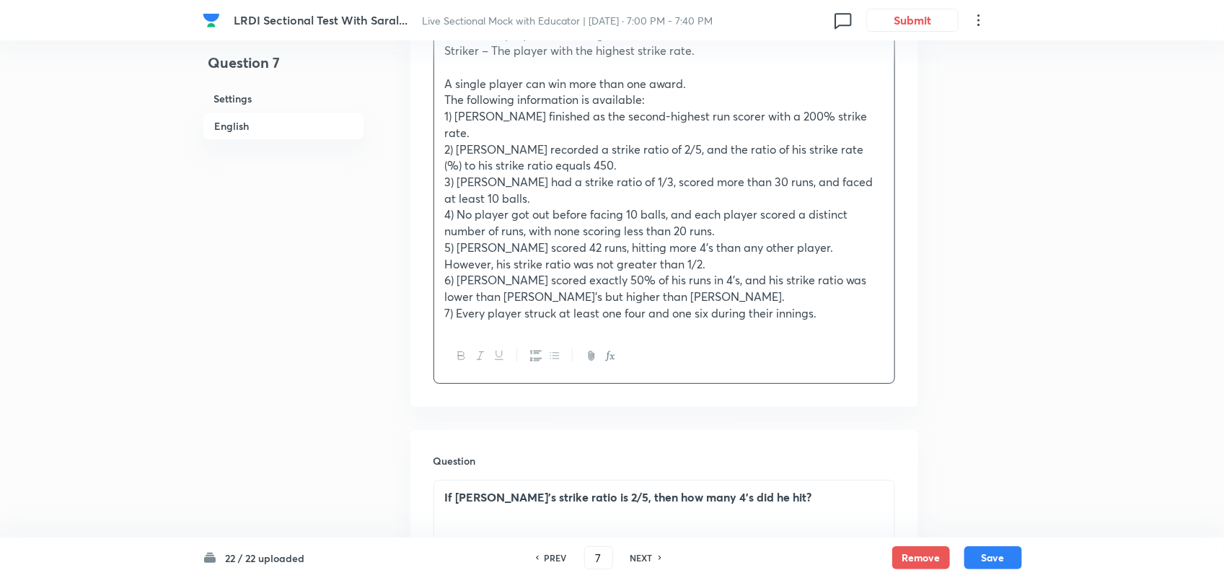
scroll to position [2502, 0]
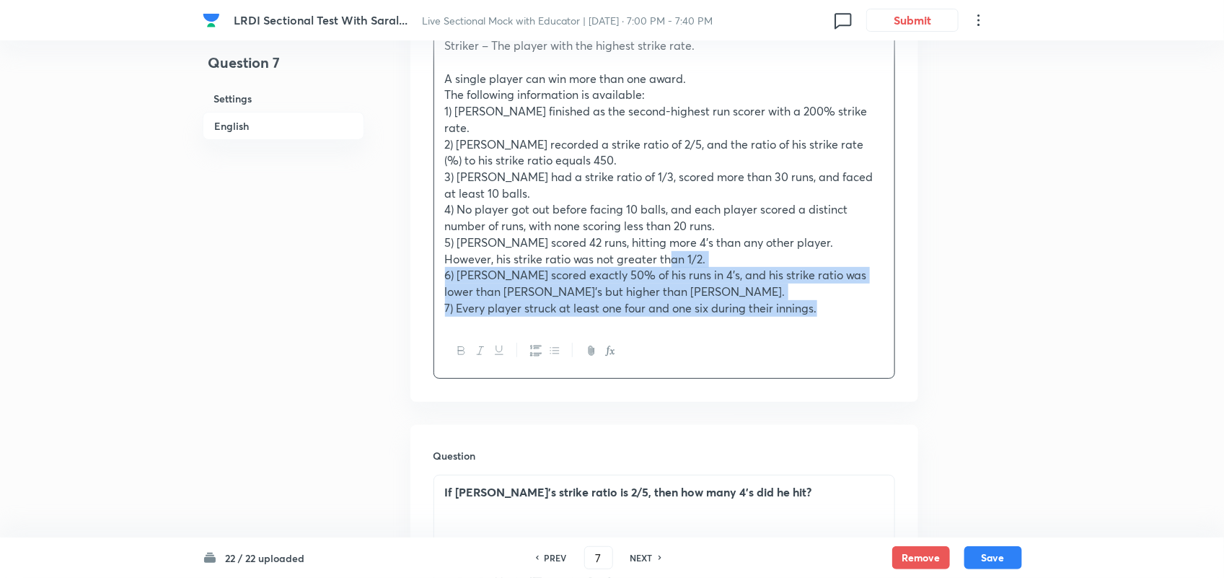
drag, startPoint x: 866, startPoint y: 177, endPoint x: 732, endPoint y: 134, distance: 140.3
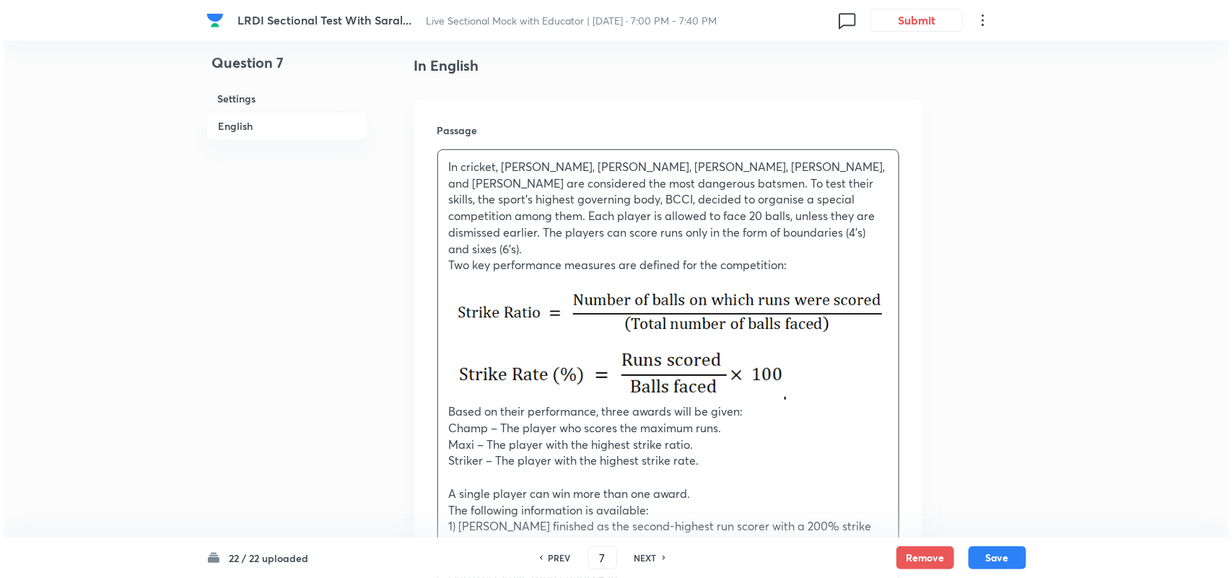
scroll to position [390, 0]
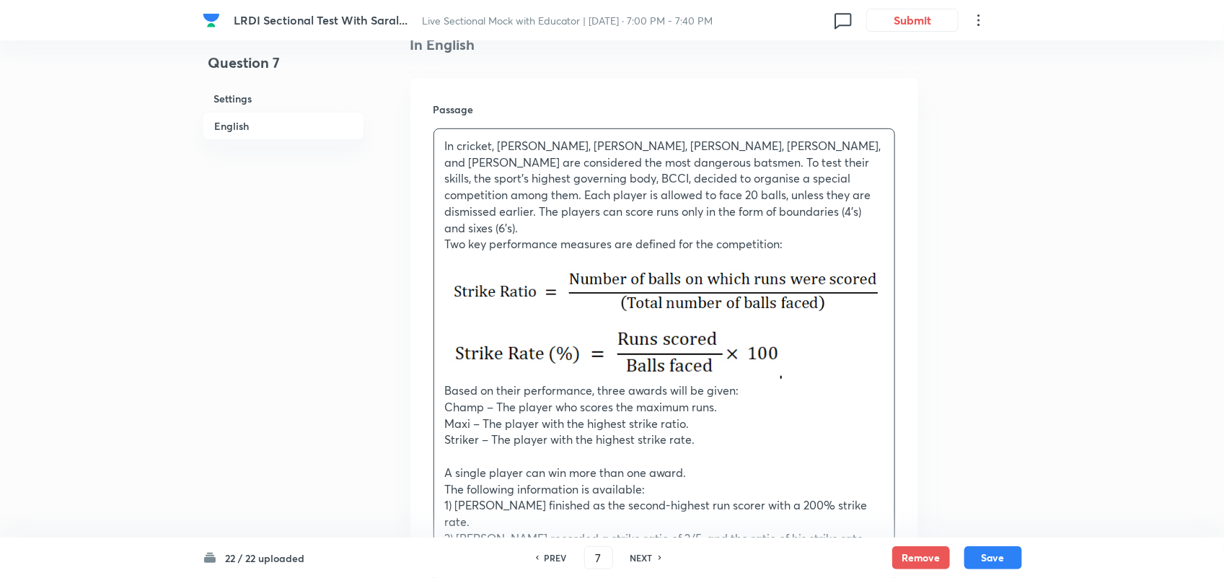
click at [473, 184] on p "In cricket, Vikram, Sameer, Dhruv, Aman, and Kabir are considered the most dang…" at bounding box center [664, 187] width 439 height 98
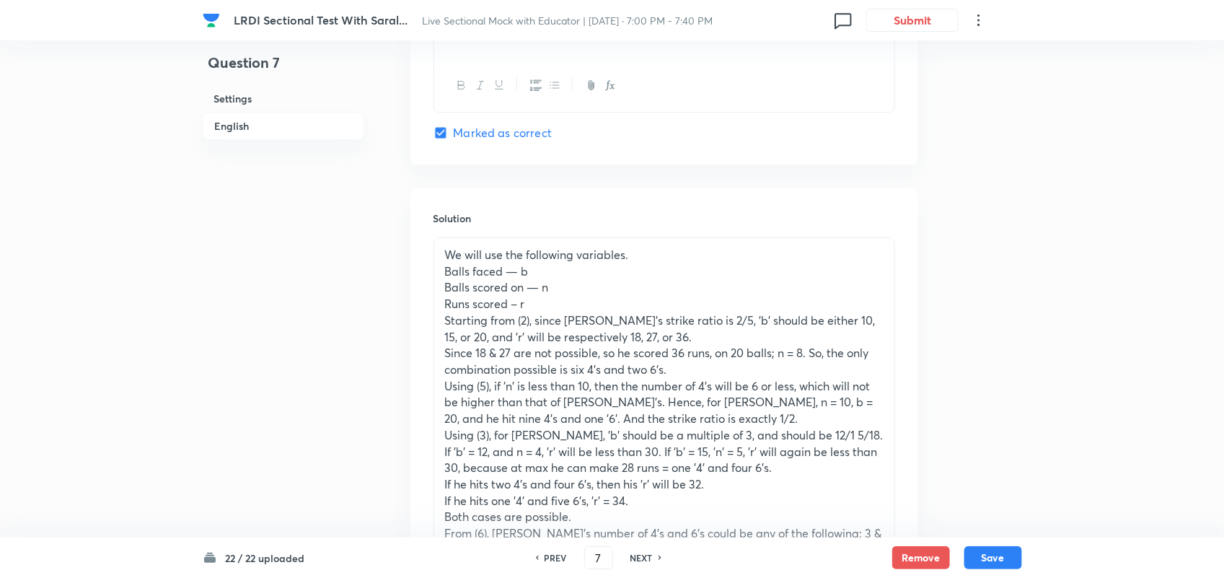
scroll to position [2161, 0]
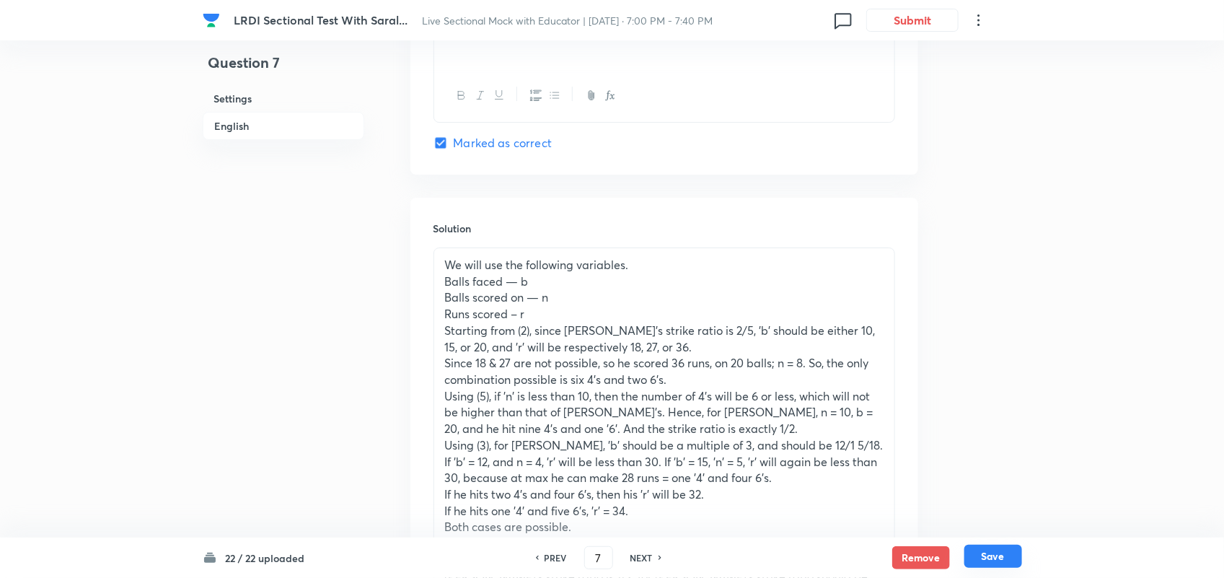
click at [1019, 552] on button "Save" at bounding box center [994, 556] width 58 height 23
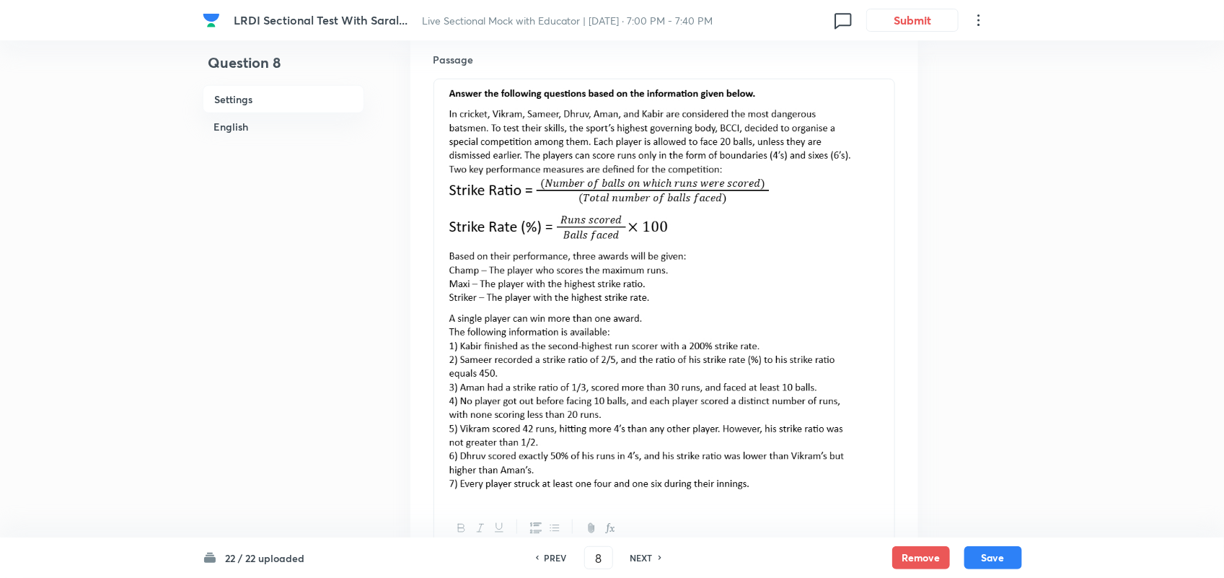
scroll to position [441, 0]
click at [725, 361] on img at bounding box center [664, 287] width 439 height 401
click at [429, 320] on div "Passage" at bounding box center [665, 303] width 508 height 550
click at [445, 325] on img at bounding box center [664, 287] width 439 height 401
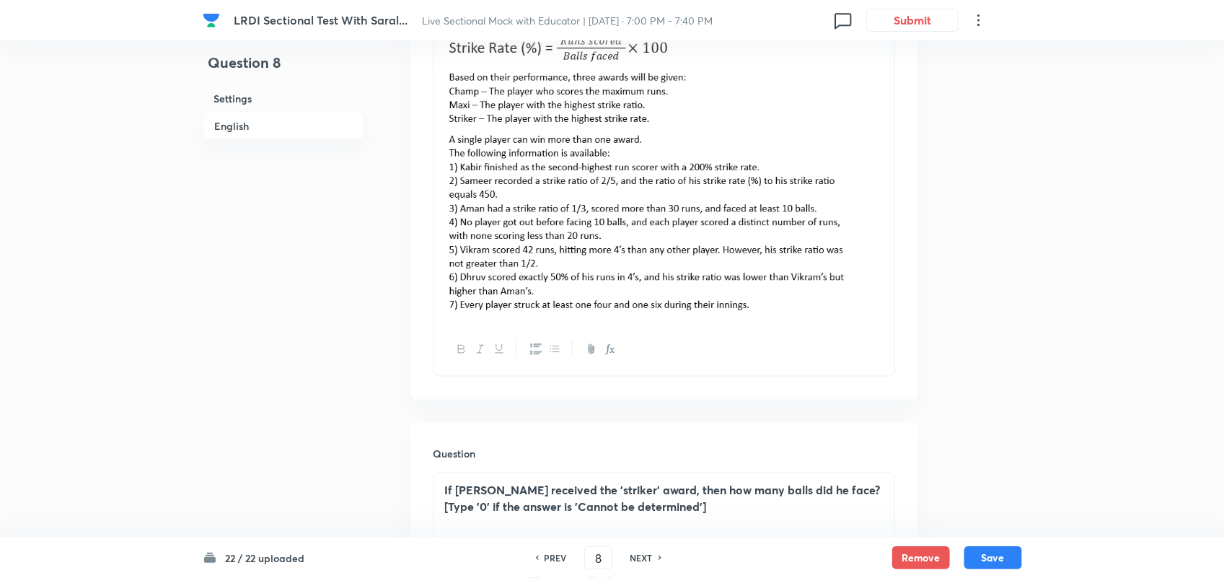
scroll to position [620, 0]
click at [737, 333] on div at bounding box center [664, 348] width 460 height 53
click at [730, 305] on img at bounding box center [664, 108] width 439 height 401
click at [727, 312] on p at bounding box center [664, 110] width 439 height 405
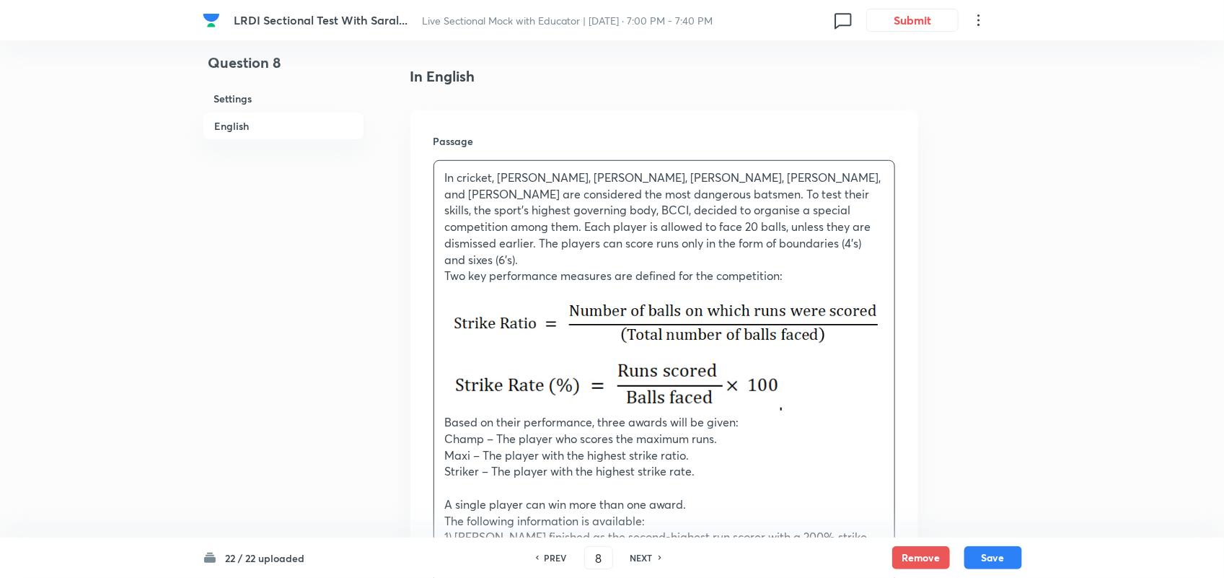
scroll to position [364, 0]
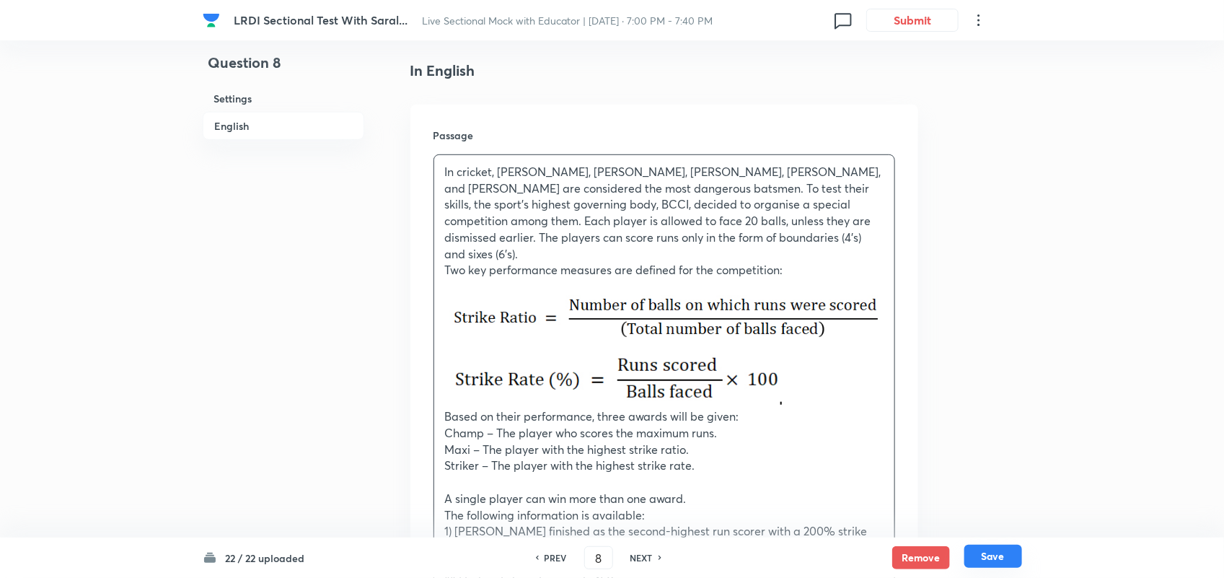
click at [990, 556] on button "Save" at bounding box center [994, 556] width 58 height 23
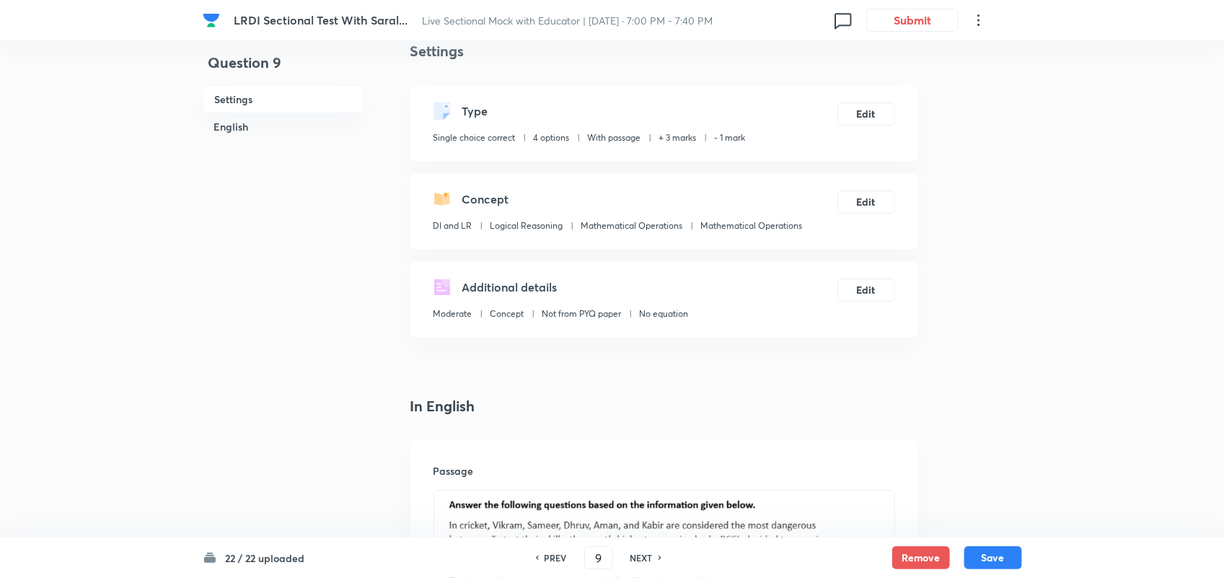
scroll to position [0, 0]
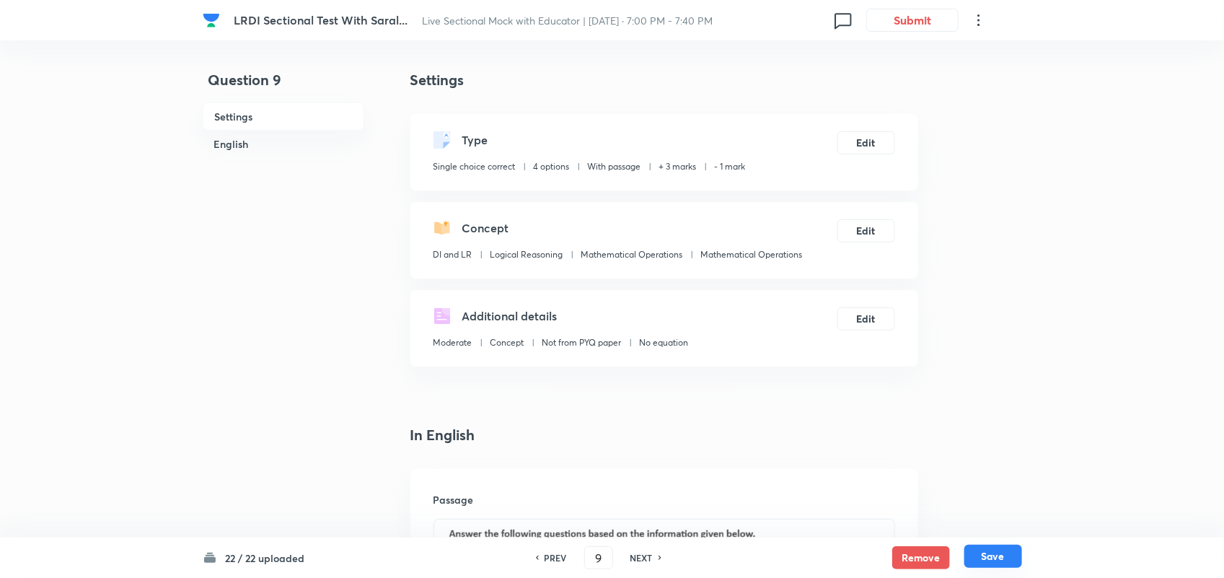
click at [993, 563] on button "Save" at bounding box center [994, 556] width 58 height 23
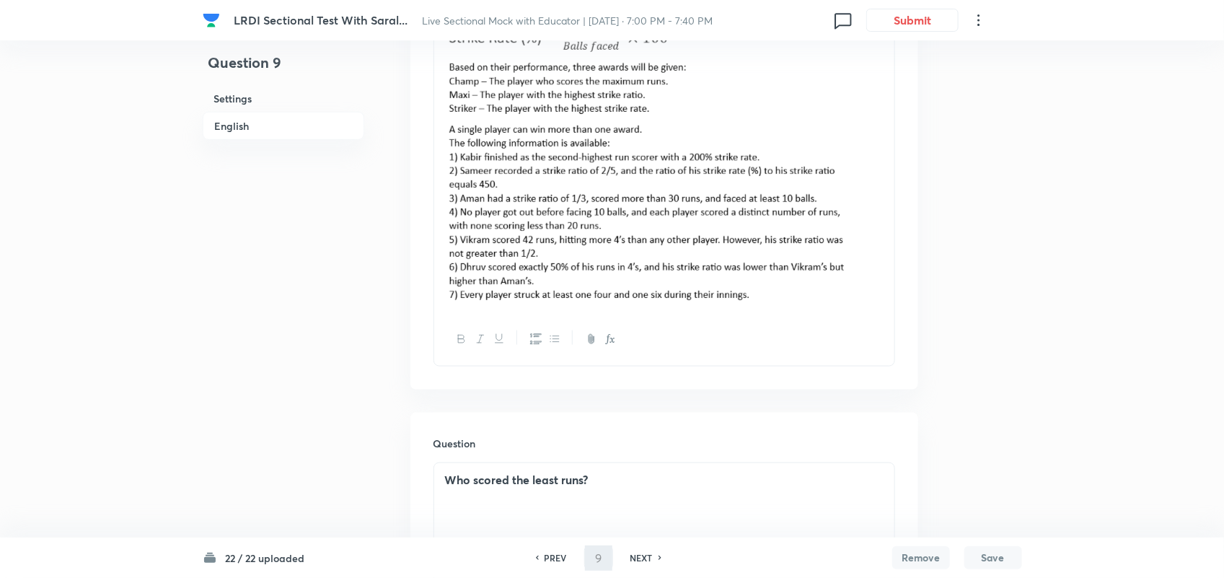
scroll to position [630, 0]
type input "10"
checkbox input "false"
checkbox input "true"
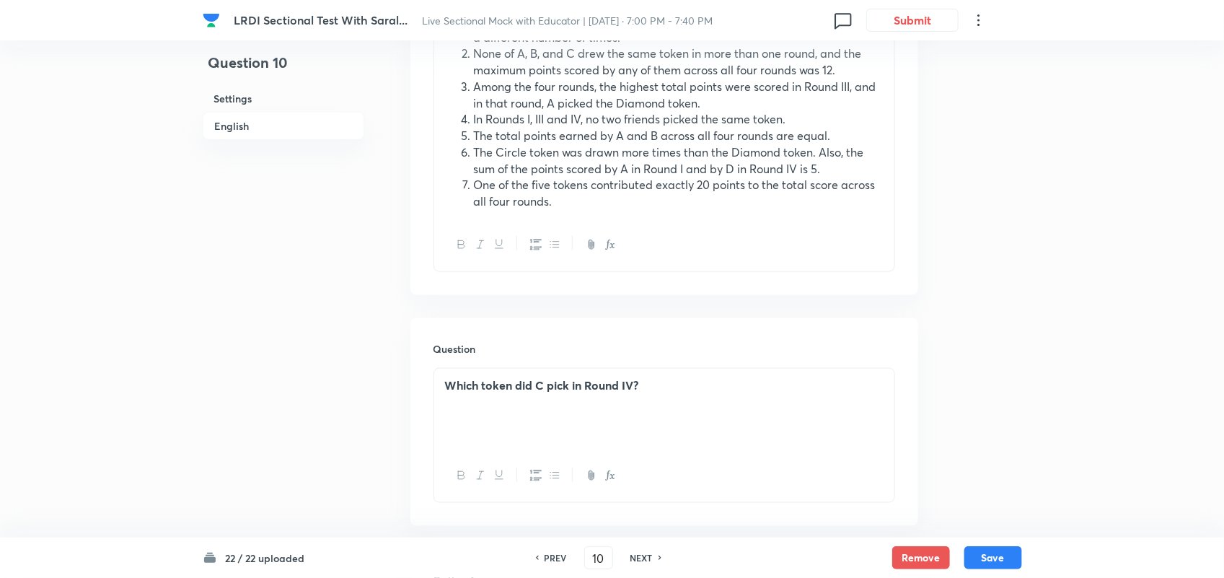
click at [552, 557] on h6 "PREV" at bounding box center [556, 557] width 22 height 13
type input "9"
checkbox input "false"
checkbox input "true"
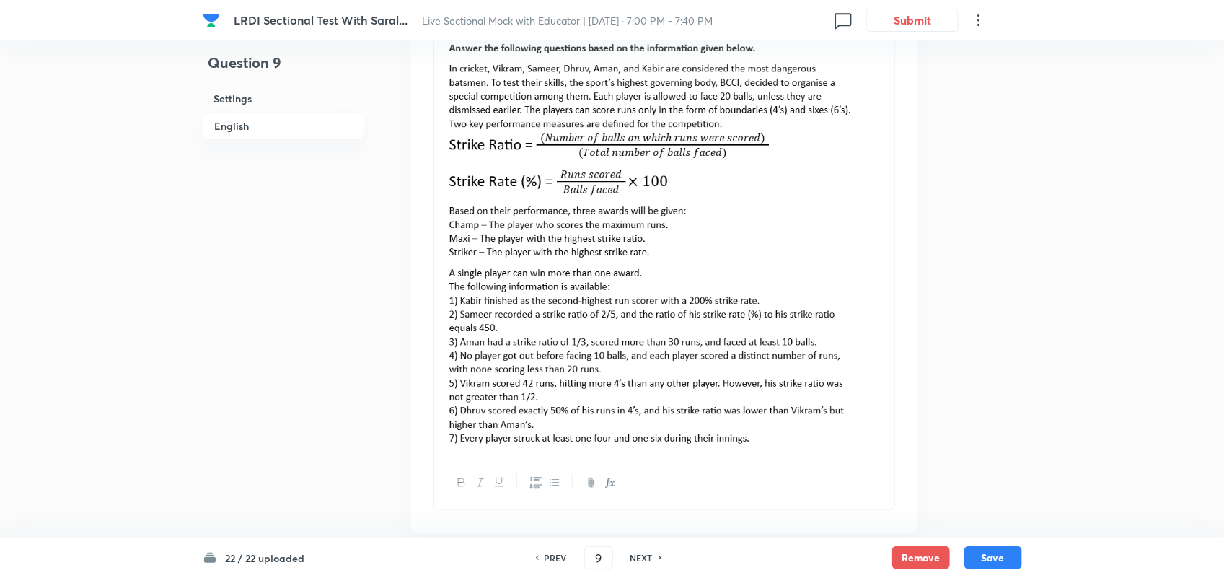
scroll to position [485, 0]
click at [819, 369] on img at bounding box center [664, 243] width 439 height 401
click at [859, 376] on img at bounding box center [664, 243] width 439 height 401
click at [451, 387] on img at bounding box center [664, 243] width 439 height 401
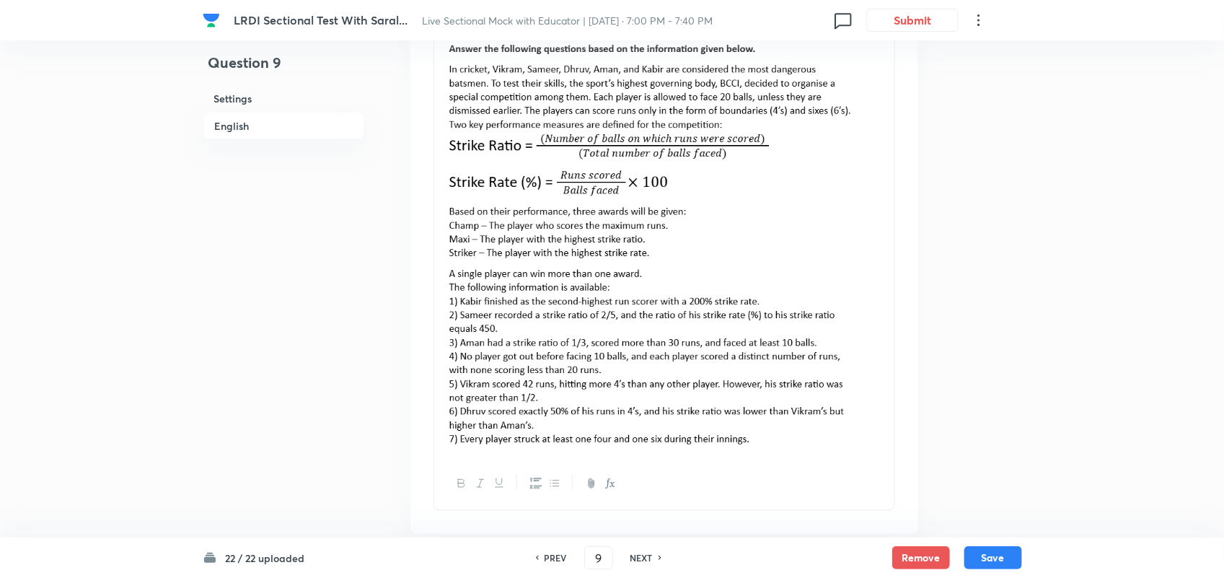
click at [451, 387] on img at bounding box center [664, 243] width 439 height 401
click at [576, 458] on div at bounding box center [664, 483] width 460 height 53
click at [576, 448] on p at bounding box center [664, 245] width 439 height 405
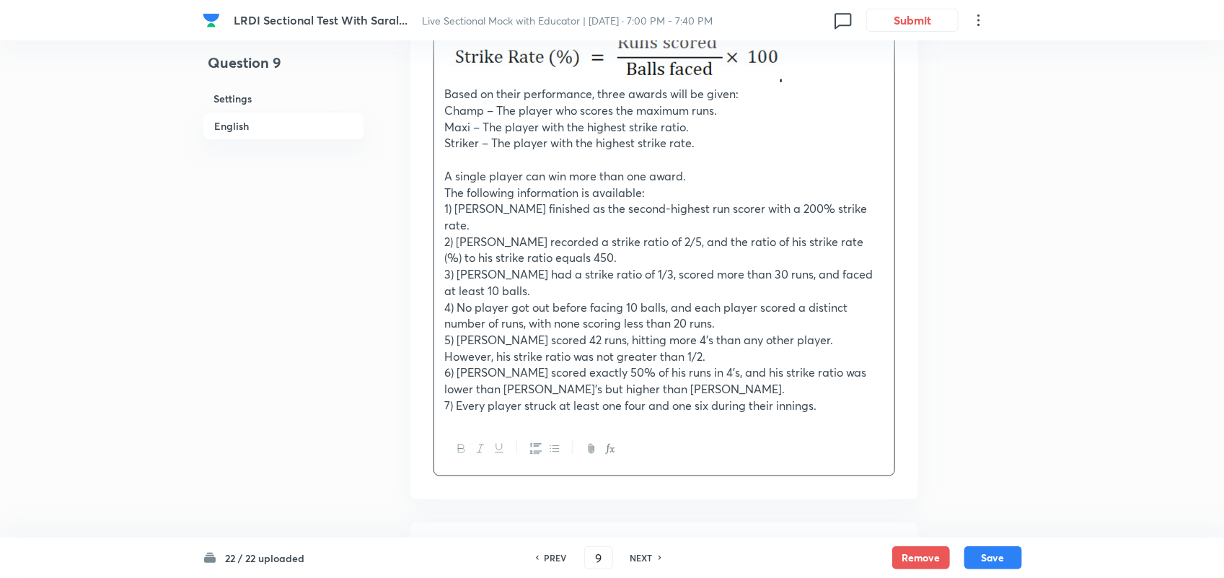
scroll to position [688, 0]
click at [986, 554] on button "Save" at bounding box center [994, 556] width 58 height 23
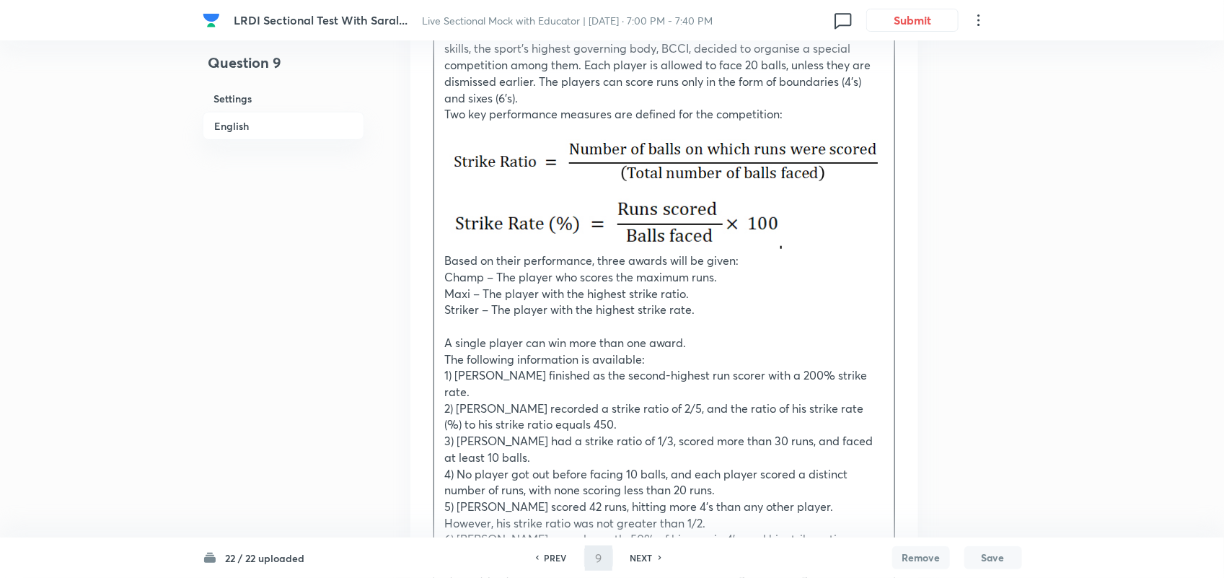
scroll to position [519, 0]
type input "10"
checkbox input "false"
checkbox input "true"
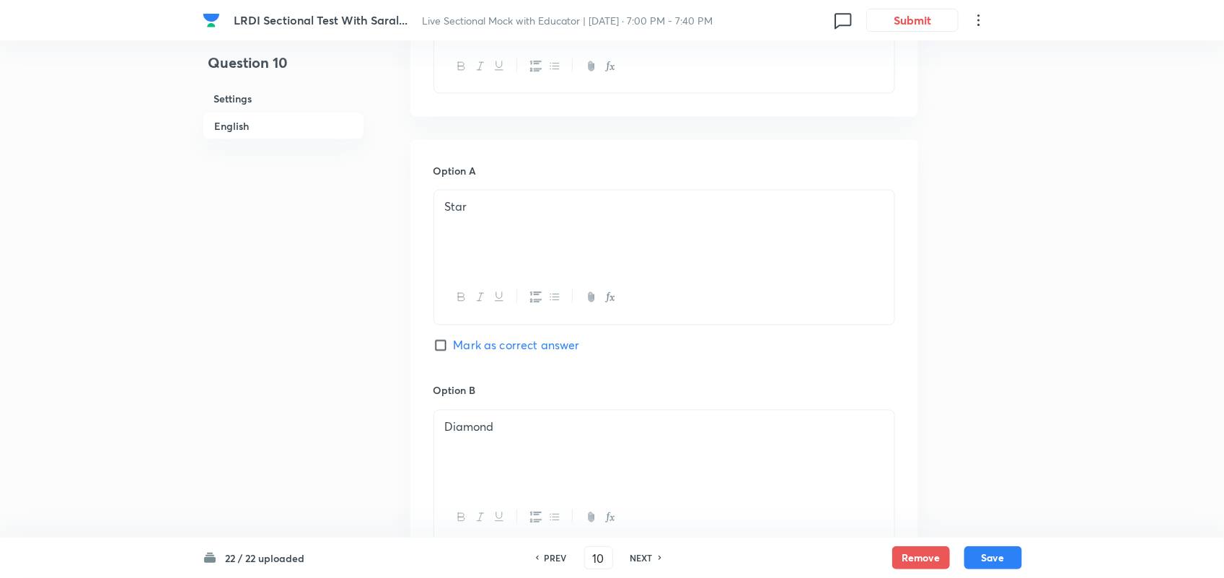
scroll to position [882, 0]
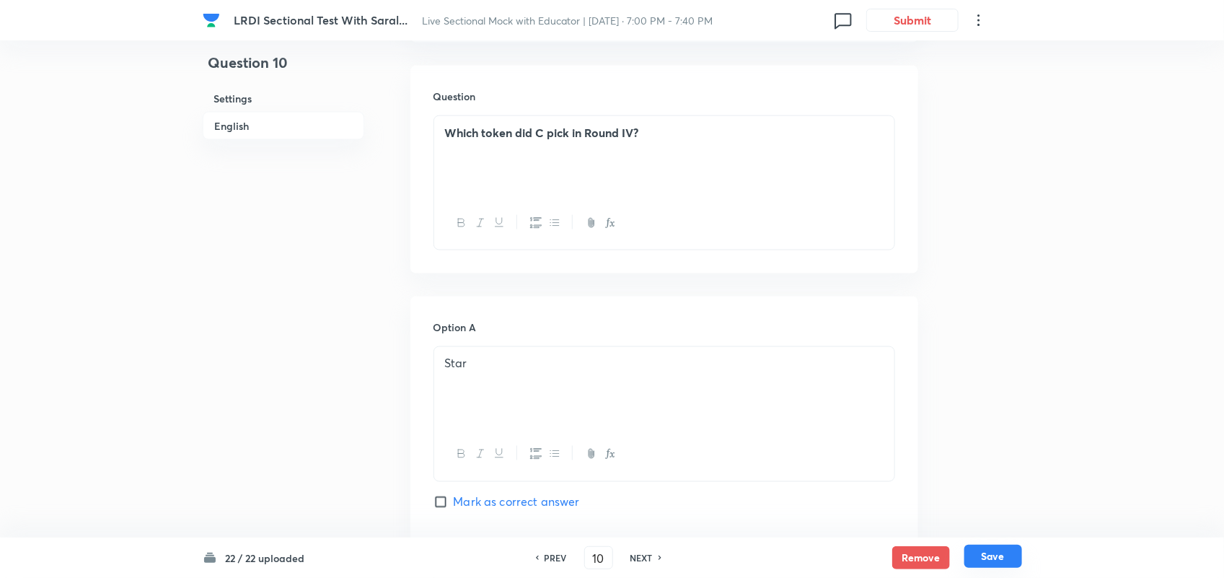
click at [1016, 556] on button "Save" at bounding box center [994, 556] width 58 height 23
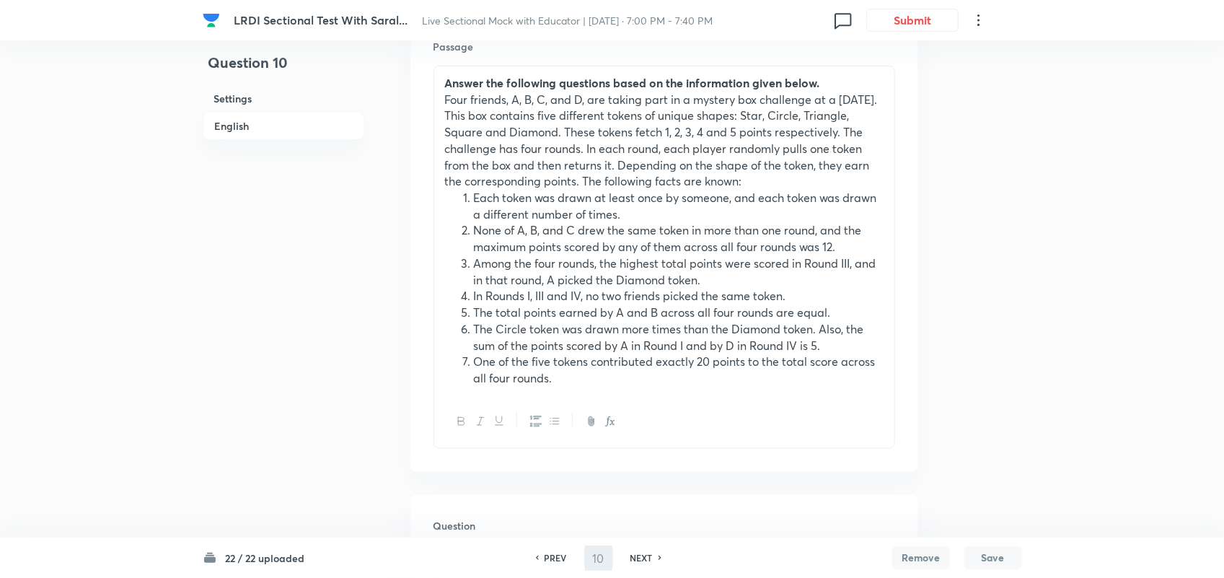
type input "11"
checkbox input "false"
checkbox input "true"
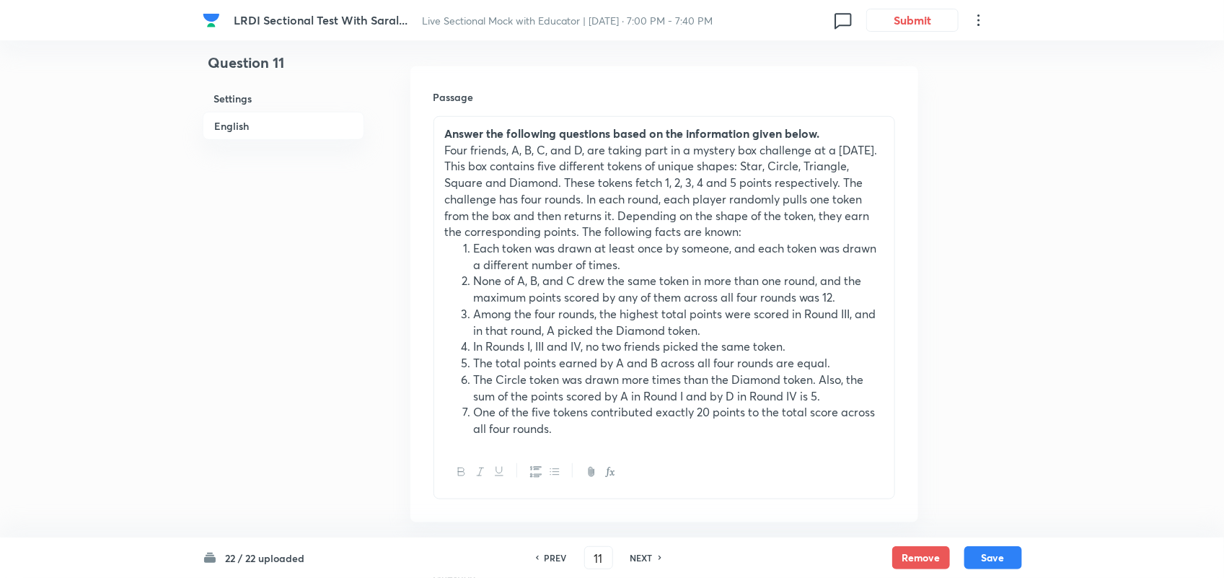
scroll to position [402, 0]
click at [993, 553] on button "Save" at bounding box center [994, 556] width 58 height 23
type input "12"
checkbox input "true"
click at [986, 553] on button "Save" at bounding box center [994, 556] width 58 height 23
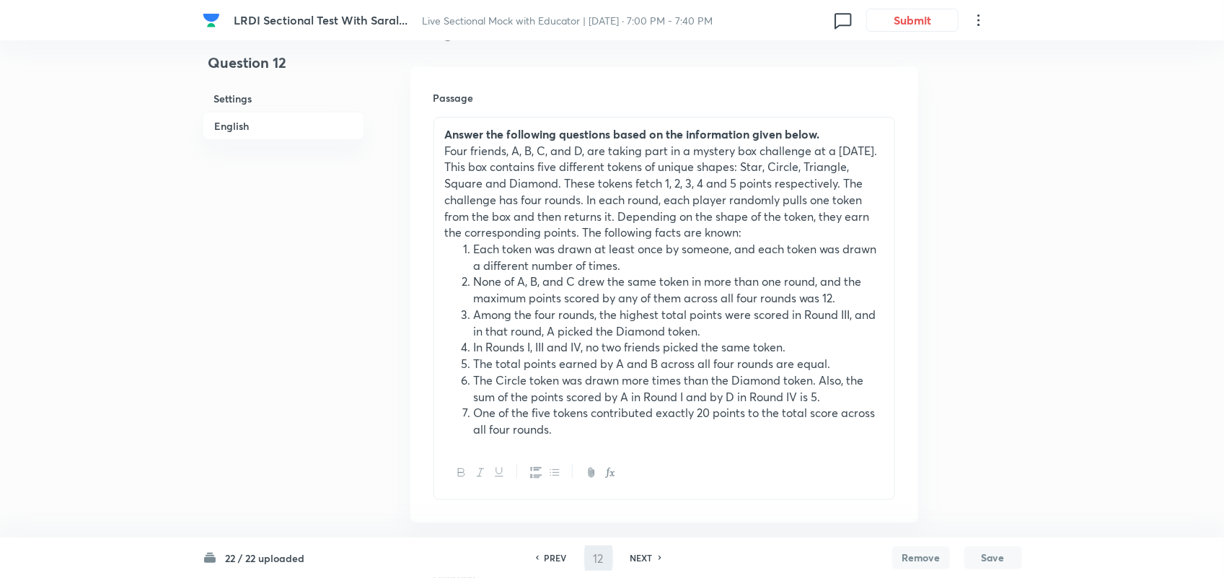
type input "13"
checkbox input "false"
checkbox input "true"
click at [993, 553] on button "Save" at bounding box center [994, 556] width 58 height 23
type input "14"
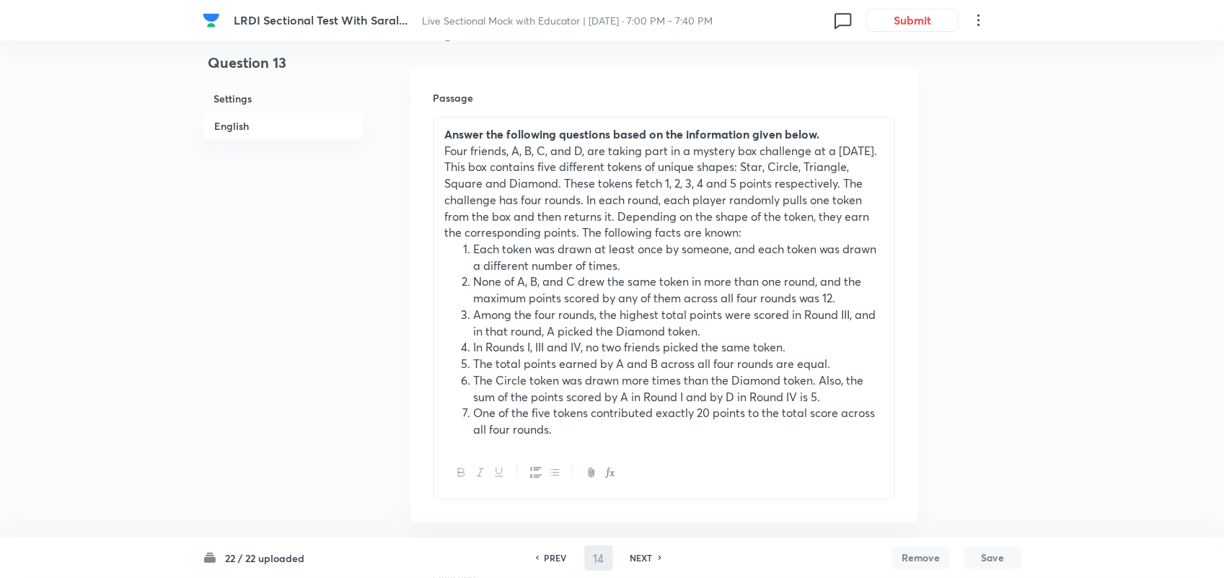
checkbox input "false"
checkbox input "true"
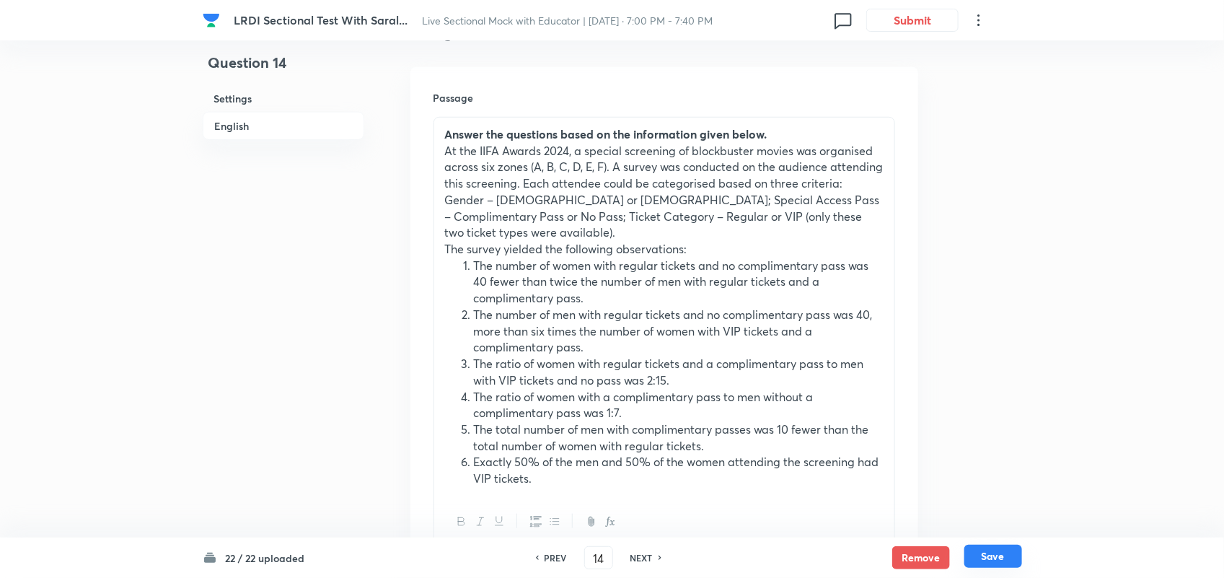
click at [997, 549] on button "Save" at bounding box center [994, 556] width 58 height 23
type input "15"
type input "780"
click at [1000, 553] on button "Save" at bounding box center [994, 556] width 58 height 23
type input "16"
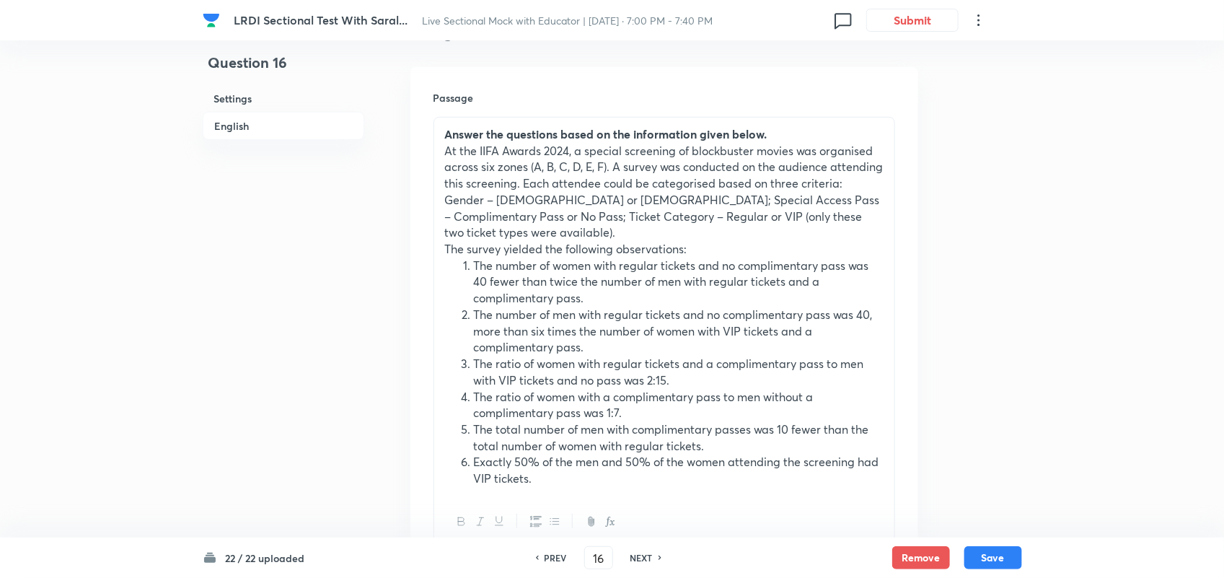
checkbox input "true"
click at [1010, 557] on button "Save" at bounding box center [994, 556] width 58 height 23
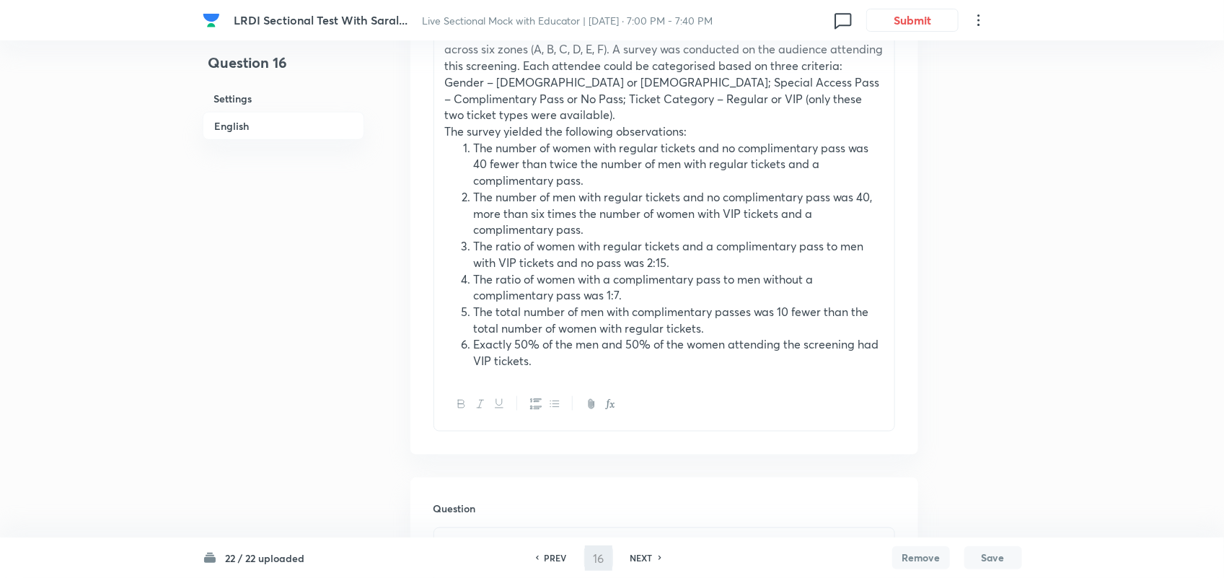
scroll to position [520, 0]
click at [1003, 558] on button "Save" at bounding box center [994, 556] width 58 height 23
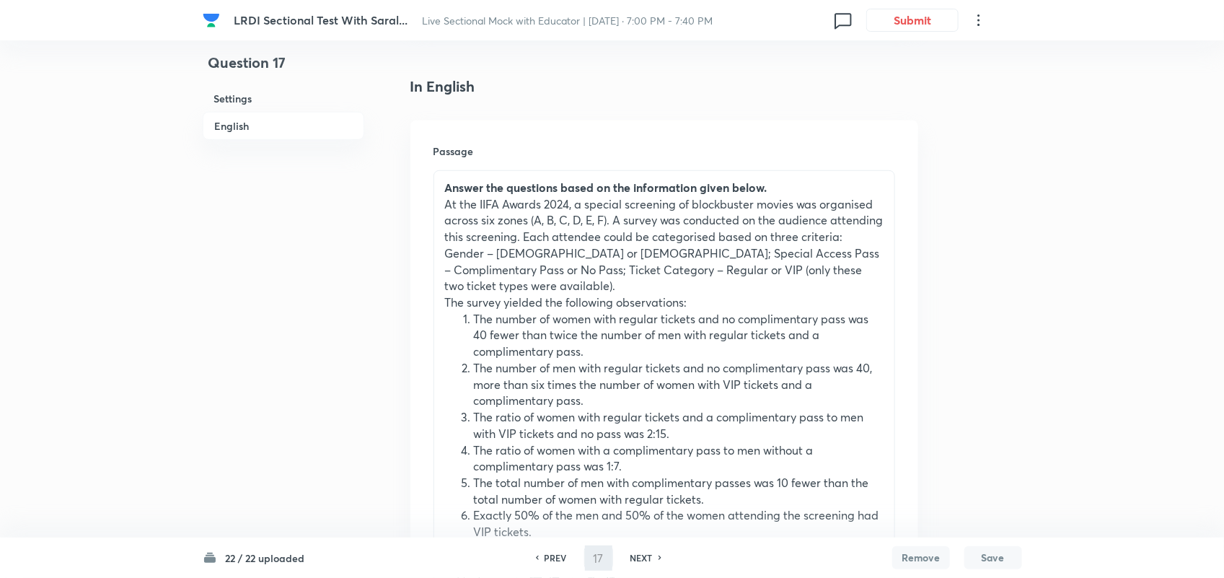
type input "18"
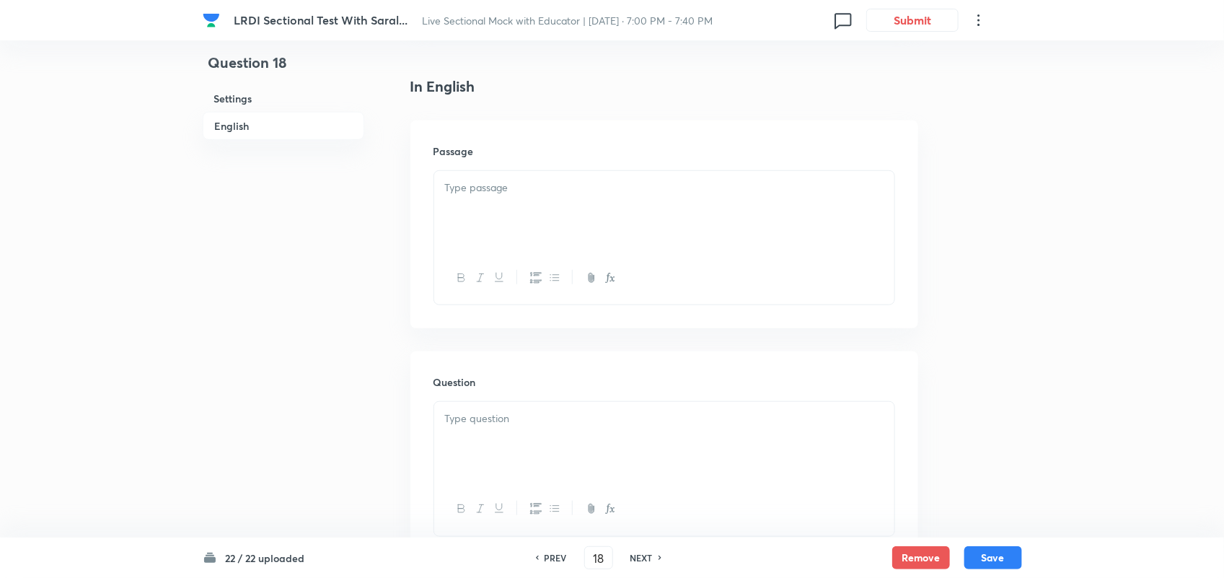
checkbox input "true"
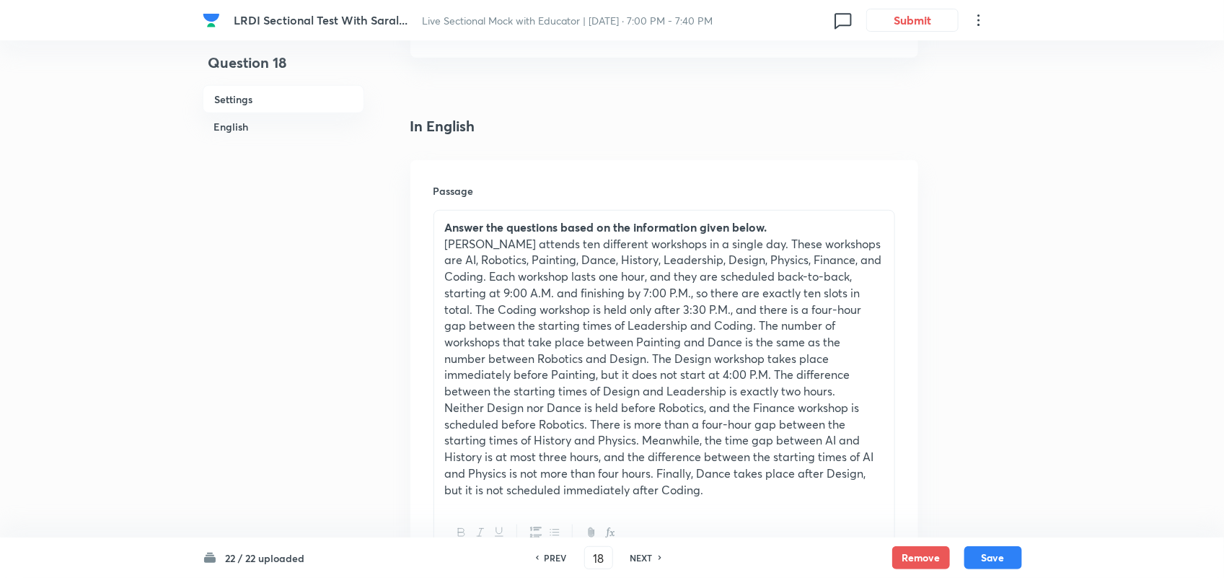
scroll to position [294, 0]
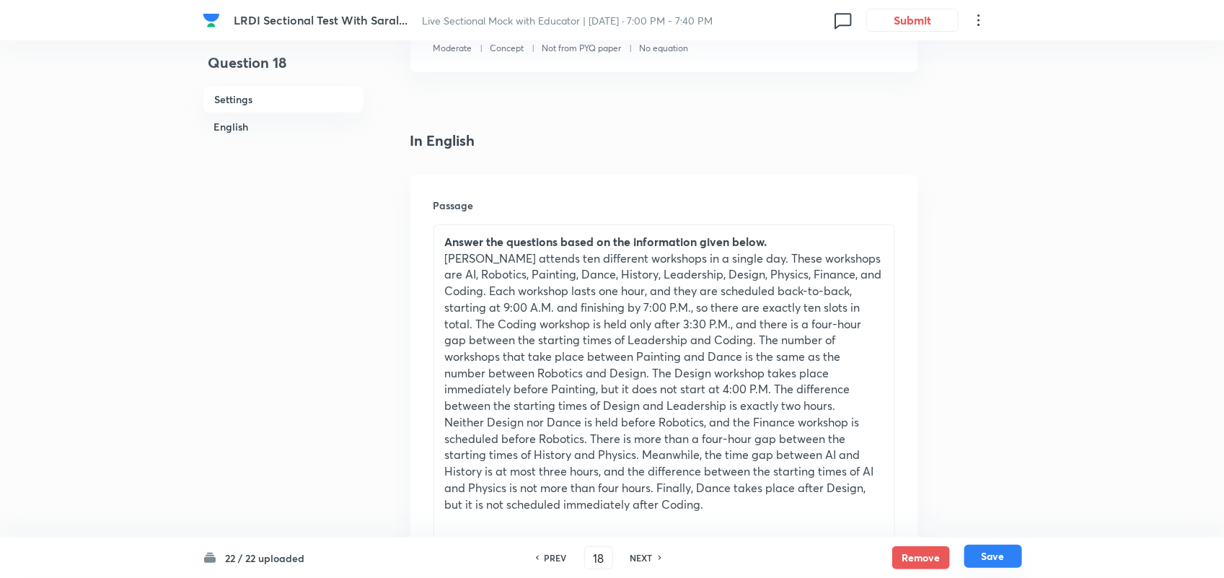
click at [982, 554] on button "Save" at bounding box center [994, 556] width 58 height 23
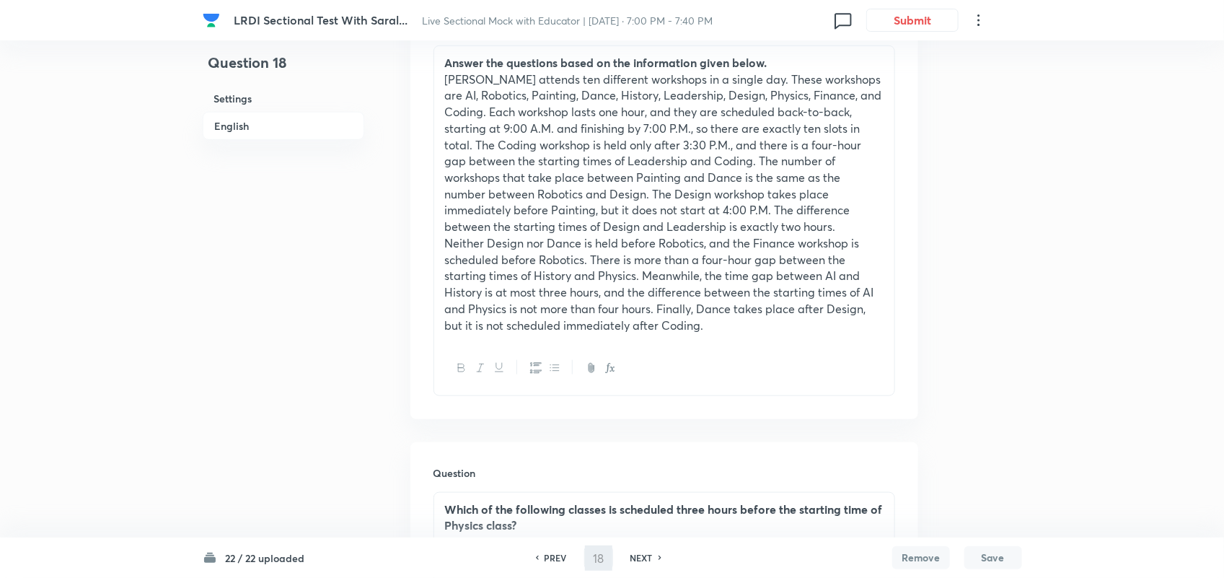
type input "19"
checkbox input "false"
checkbox input "true"
click at [1001, 563] on button "Save" at bounding box center [994, 556] width 58 height 23
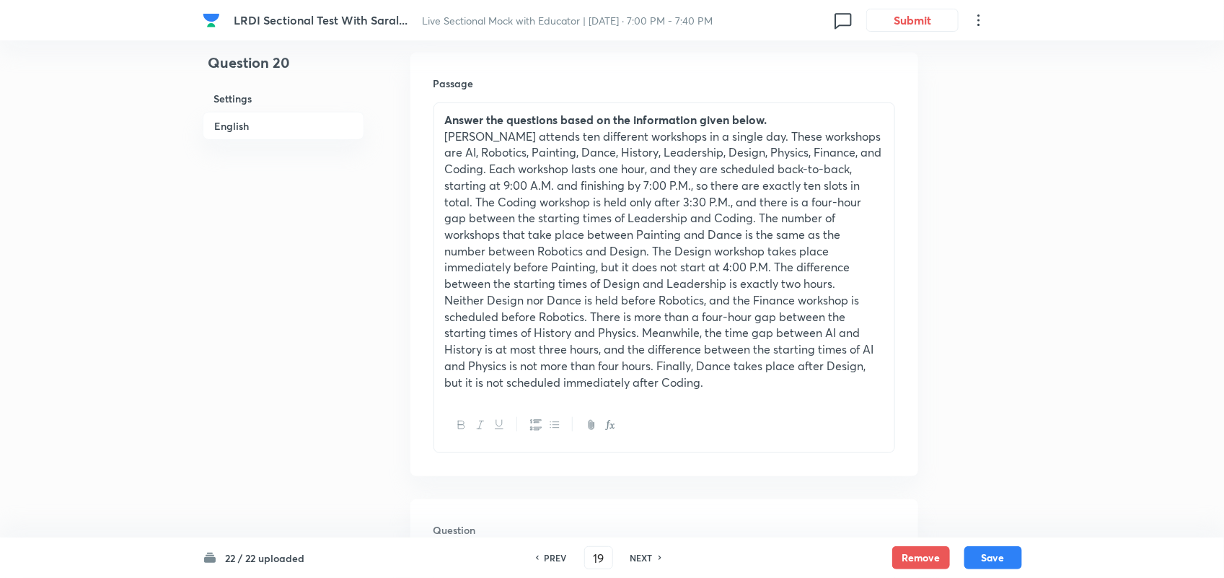
type input "20"
checkbox input "true"
click at [992, 558] on button "Save" at bounding box center [994, 556] width 58 height 23
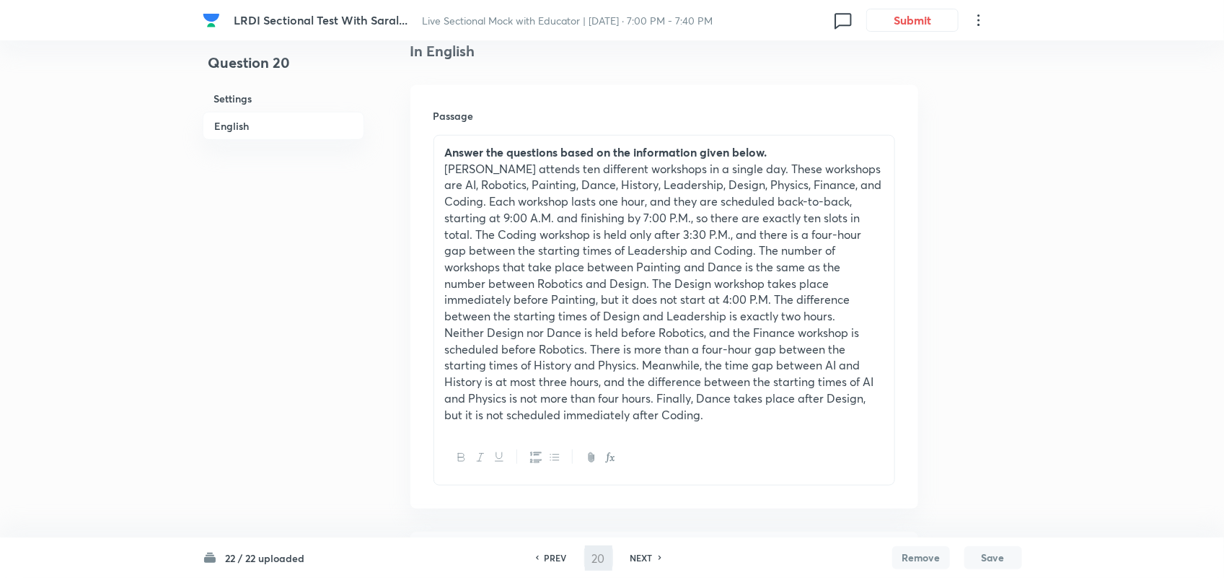
type input "21"
checkbox input "true"
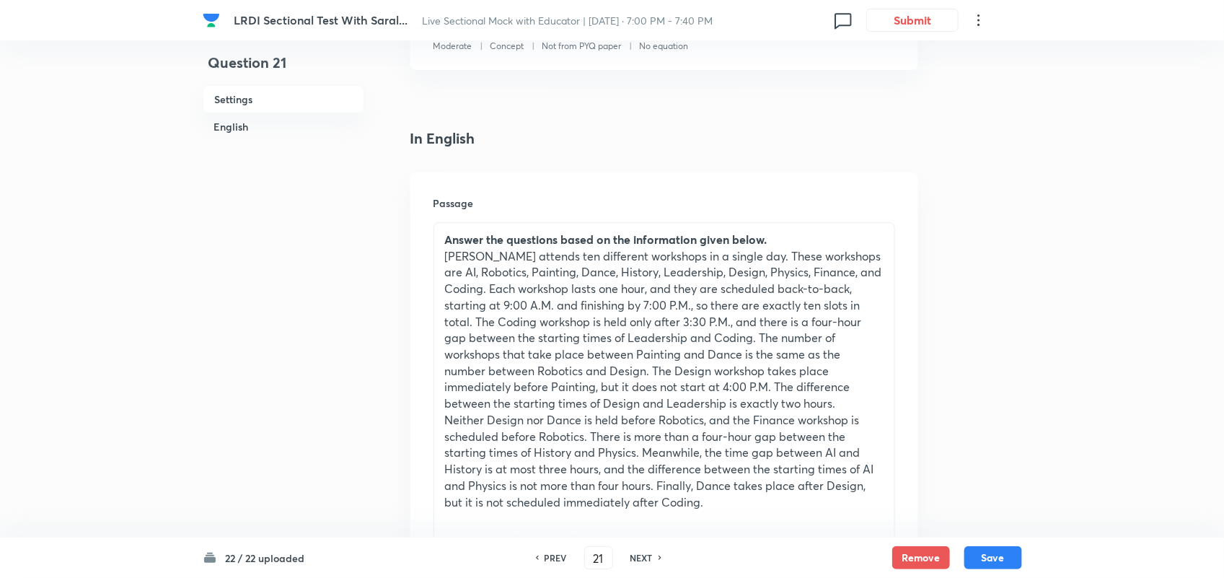
scroll to position [294, 0]
click at [996, 554] on button "Save" at bounding box center [994, 556] width 58 height 23
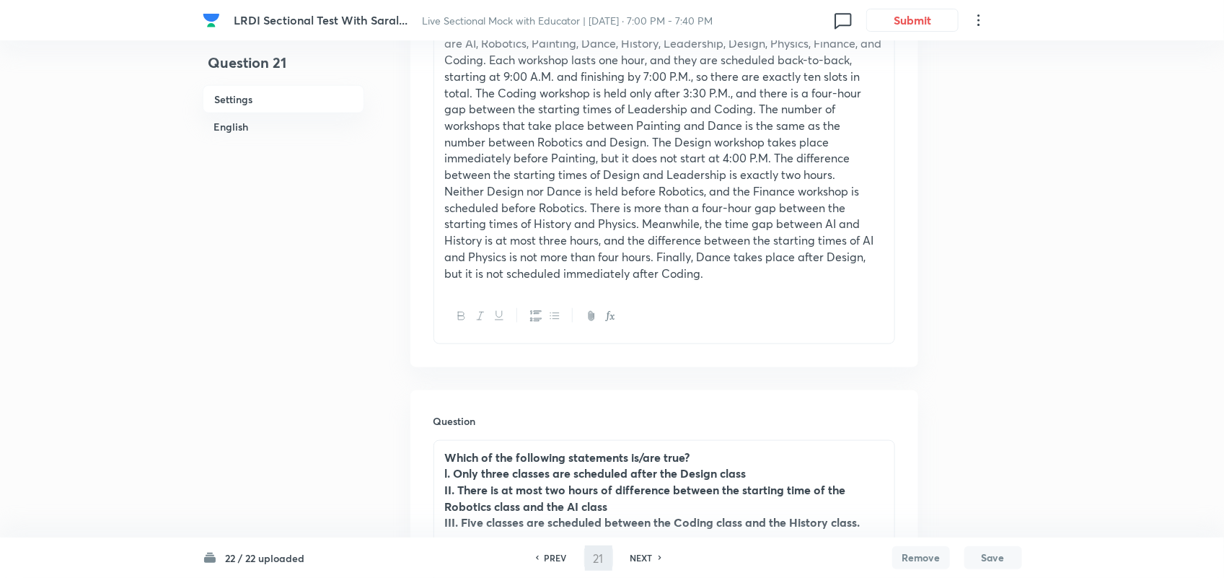
type input "22"
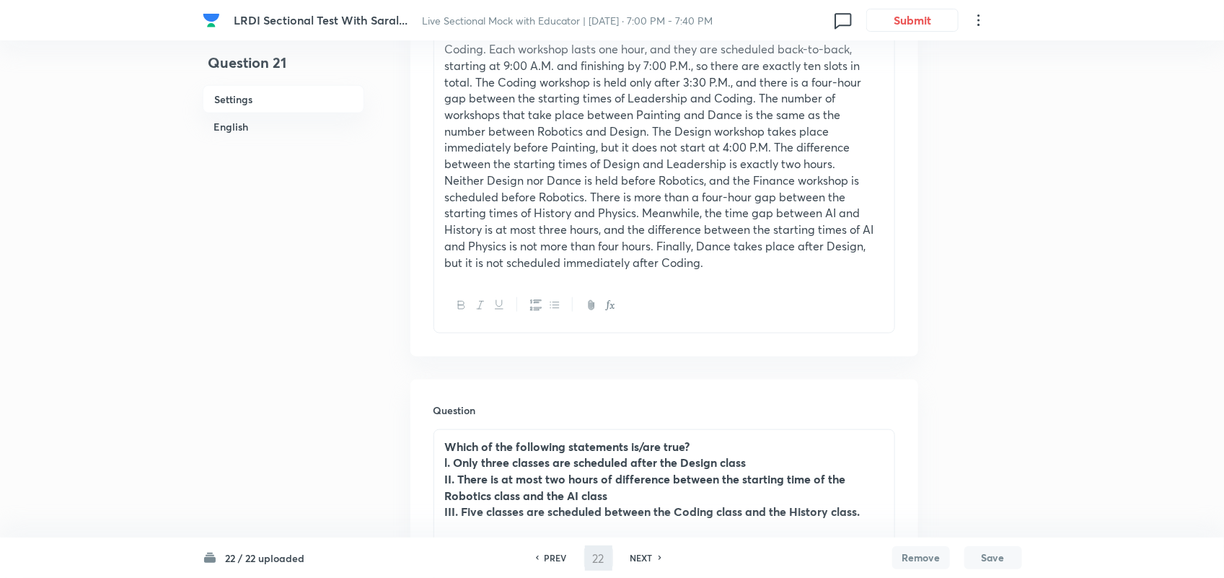
checkbox input "false"
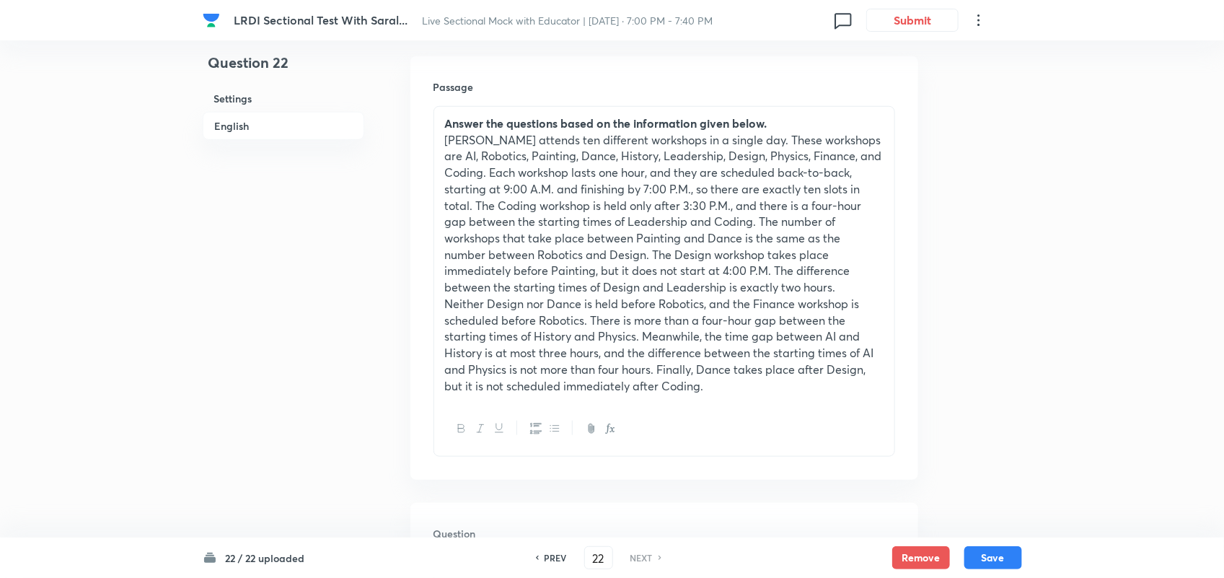
scroll to position [402, 0]
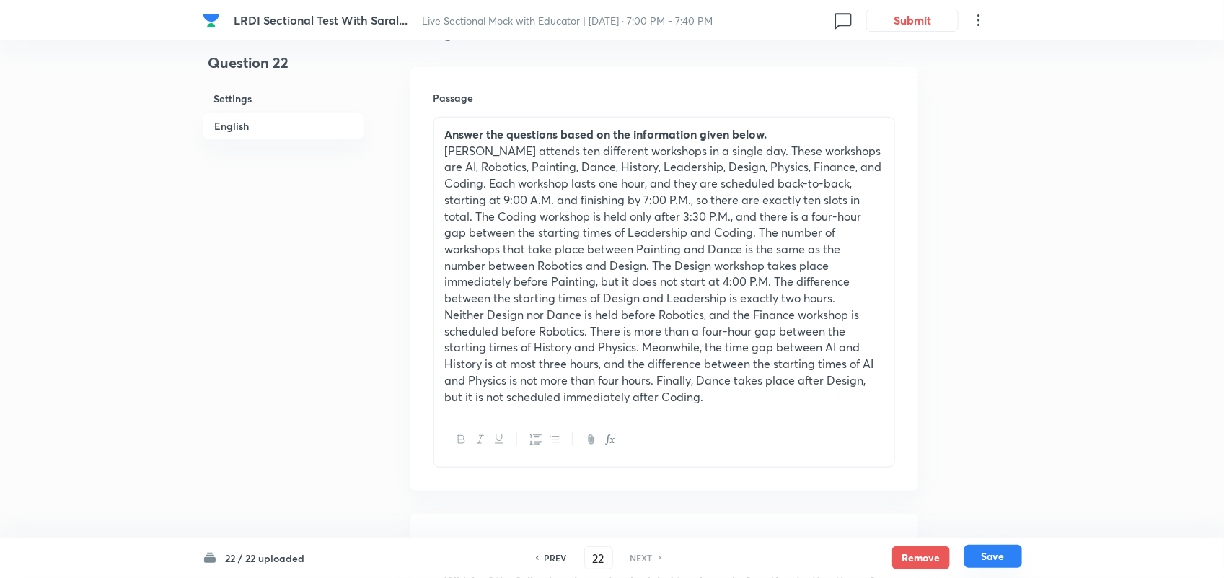
click at [998, 556] on button "Save" at bounding box center [994, 556] width 58 height 23
checkbox input "true"
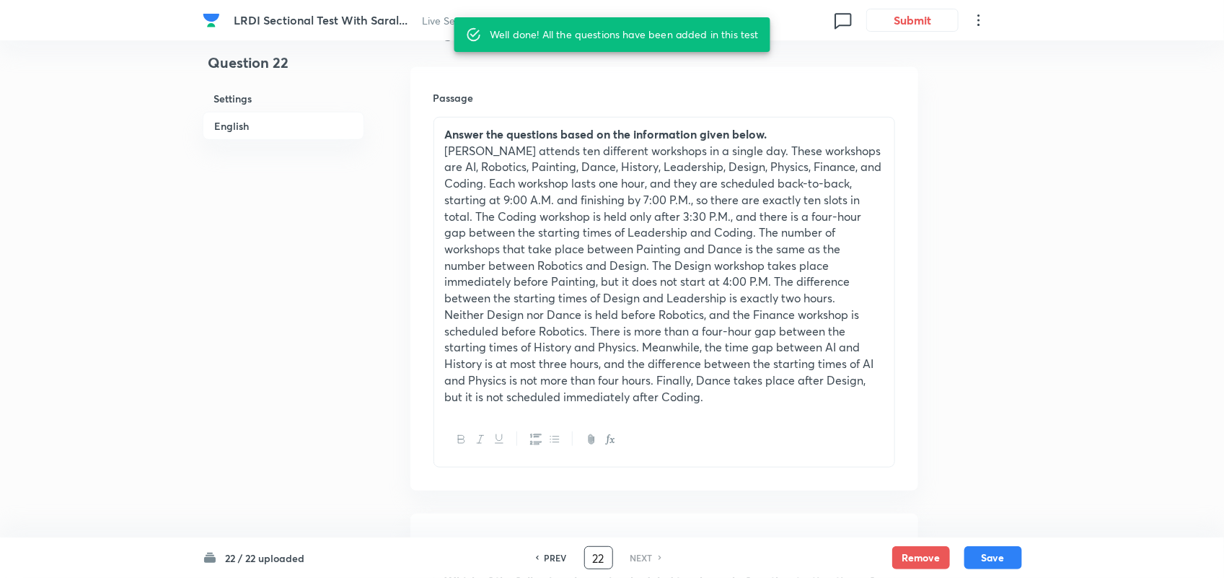
click at [607, 554] on input "22" at bounding box center [598, 557] width 27 height 25
type input "2"
type input "1"
checkbox input "false"
checkbox input "true"
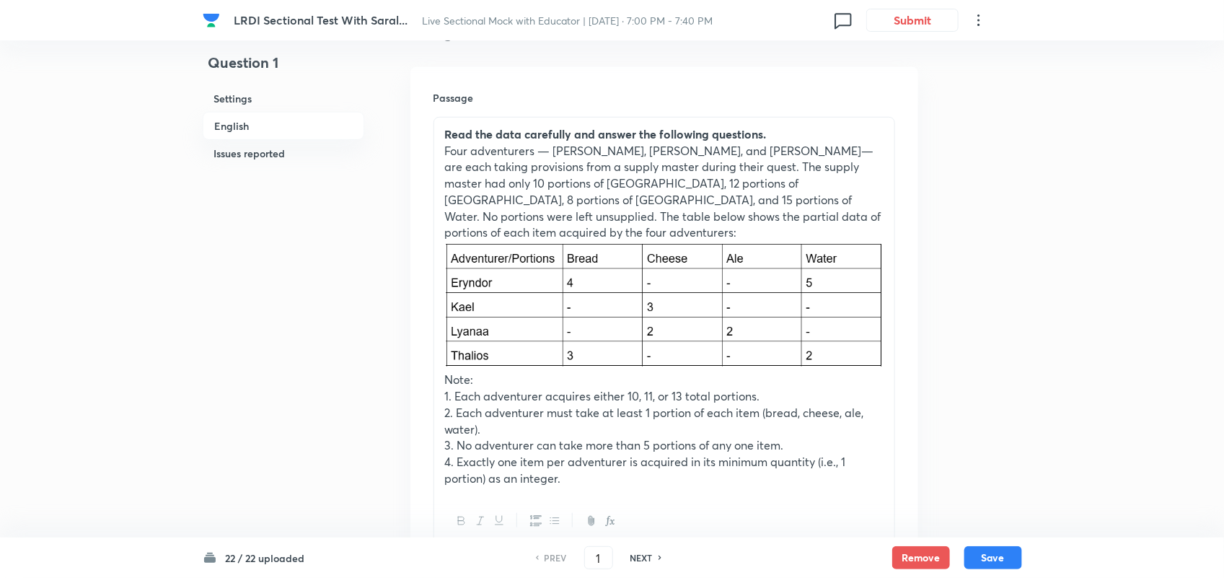
click at [619, 162] on p "Four adventurers — Eryndor, Kael, Lyanna, and Thalios— are each taking provisio…" at bounding box center [664, 192] width 439 height 98
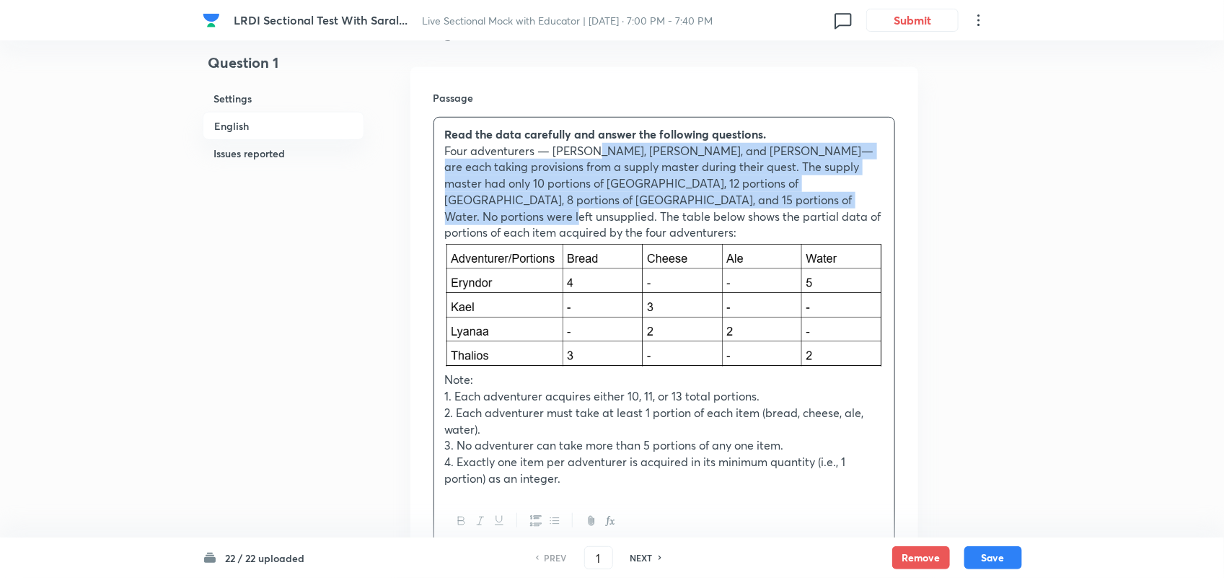
drag, startPoint x: 844, startPoint y: 203, endPoint x: 594, endPoint y: 159, distance: 254.3
click at [594, 159] on p "Four adventurers — Eryndor, Kael, Lyanna, and Thalios— are each taking provisio…" at bounding box center [664, 192] width 439 height 98
click at [752, 206] on p "Four adventurers — Eryndor, Kael, Lyanna, and Thalios— are each taking provisio…" at bounding box center [664, 192] width 439 height 98
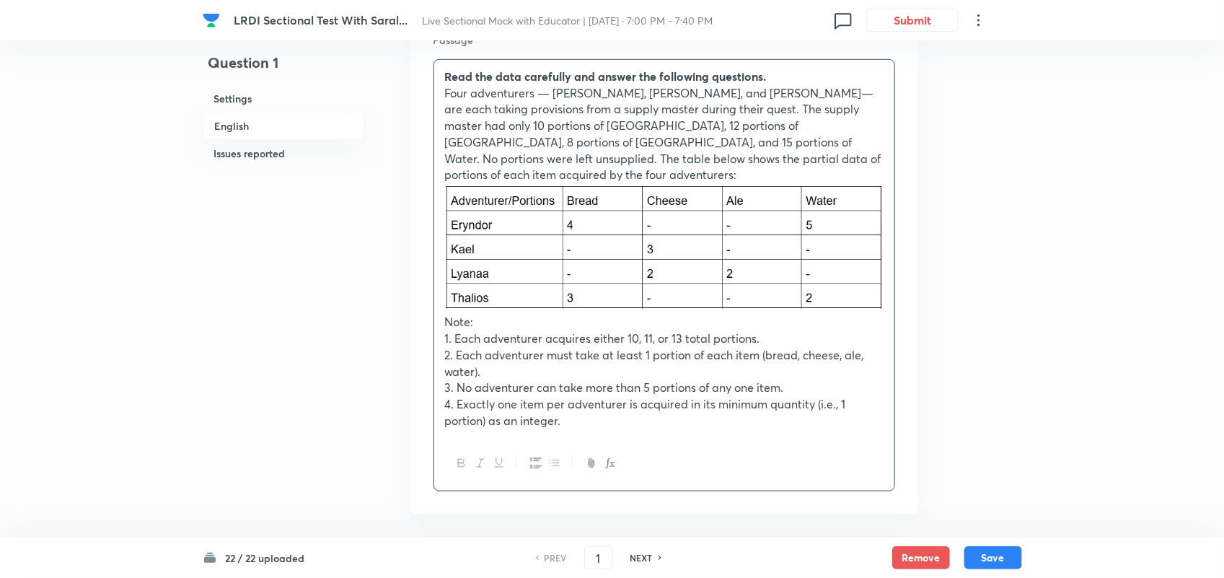
scroll to position [462, 0]
click at [741, 159] on p "Four adventurers — Eryndor, Kael, Lyanna, and Thalios— are each taking provisio…" at bounding box center [664, 132] width 439 height 98
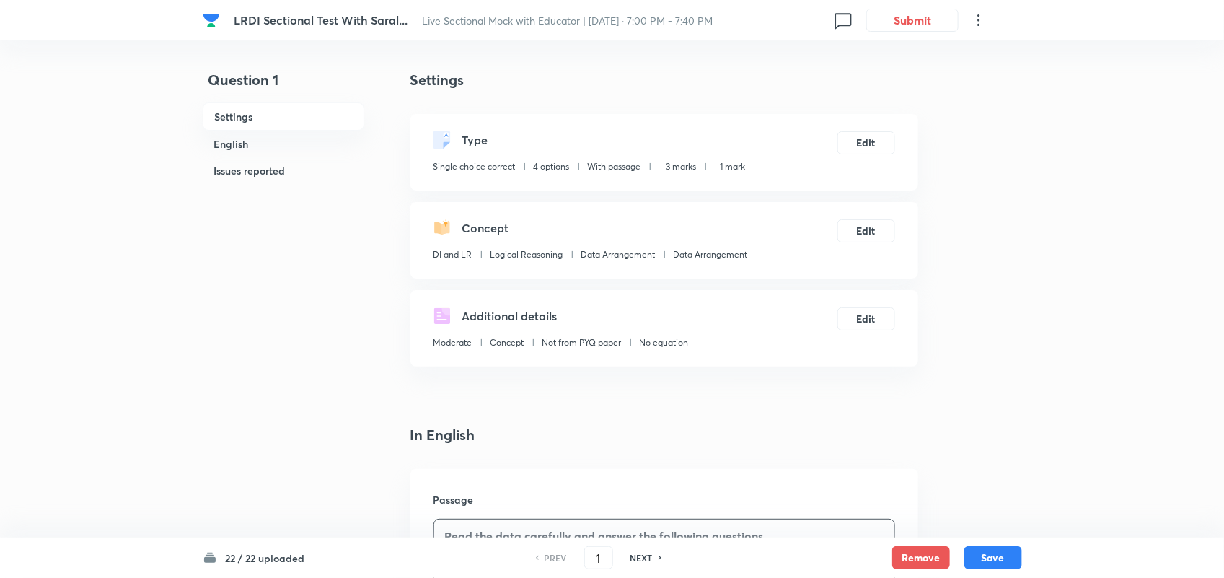
scroll to position [1, 0]
click at [997, 566] on button "Save" at bounding box center [994, 556] width 58 height 23
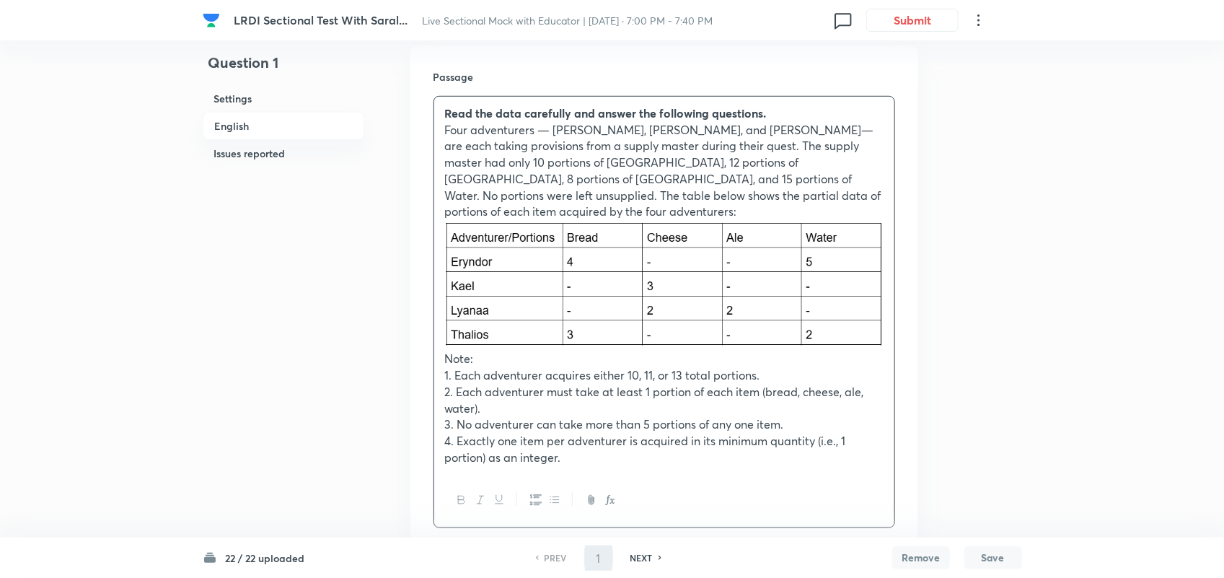
scroll to position [422, 0]
type input "2"
checkbox input "false"
checkbox input "true"
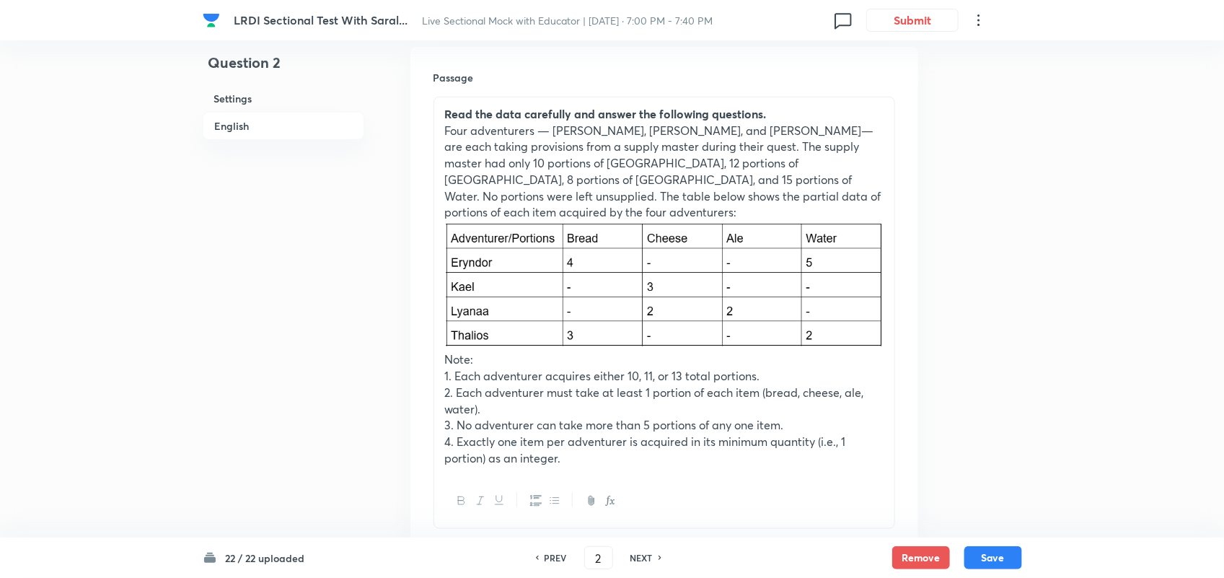
scroll to position [423, 0]
click at [1001, 554] on button "Save" at bounding box center [994, 556] width 58 height 23
type input "3"
checkbox input "false"
checkbox input "true"
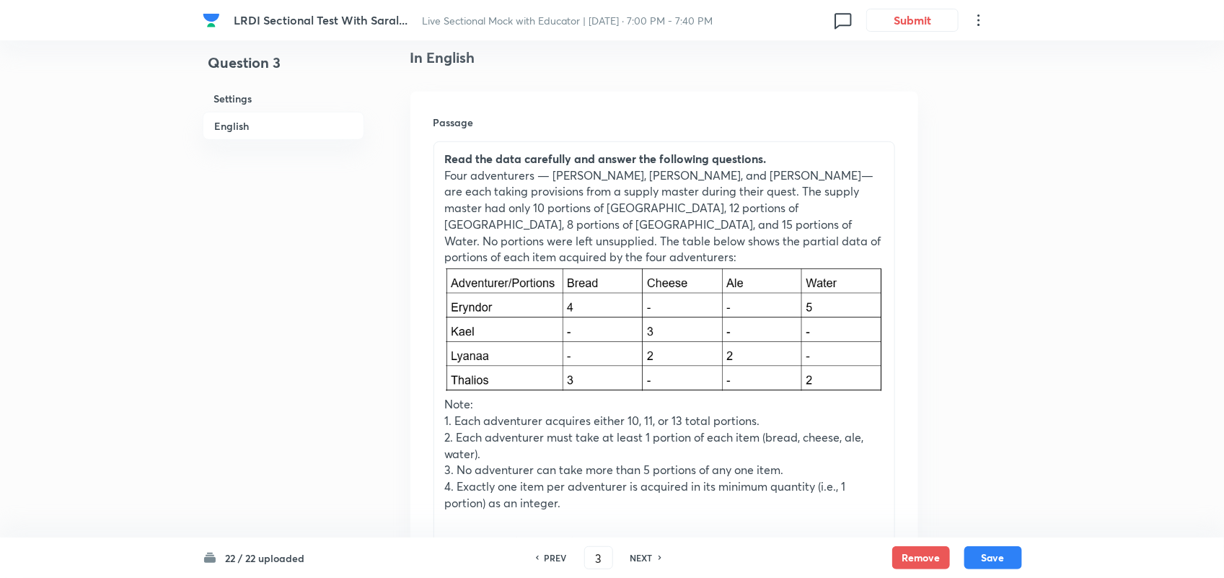
scroll to position [377, 0]
click at [991, 553] on button "Save" at bounding box center [994, 556] width 58 height 23
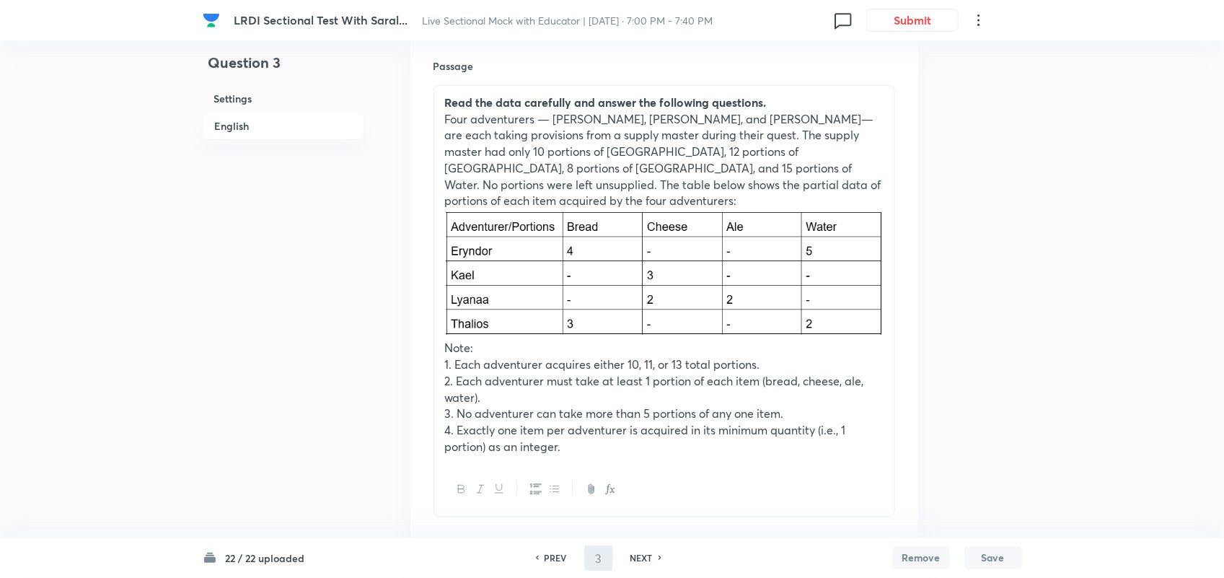
type input "4"
checkbox input "true"
click at [1015, 549] on button "Save" at bounding box center [994, 556] width 58 height 23
type input "5"
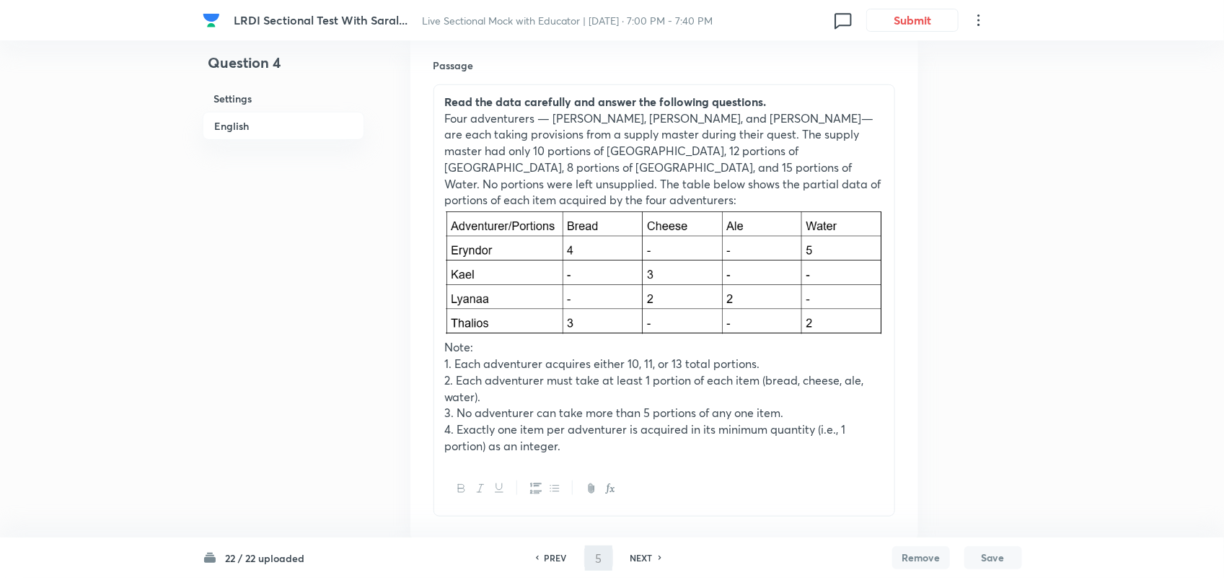
checkbox input "false"
checkbox input "true"
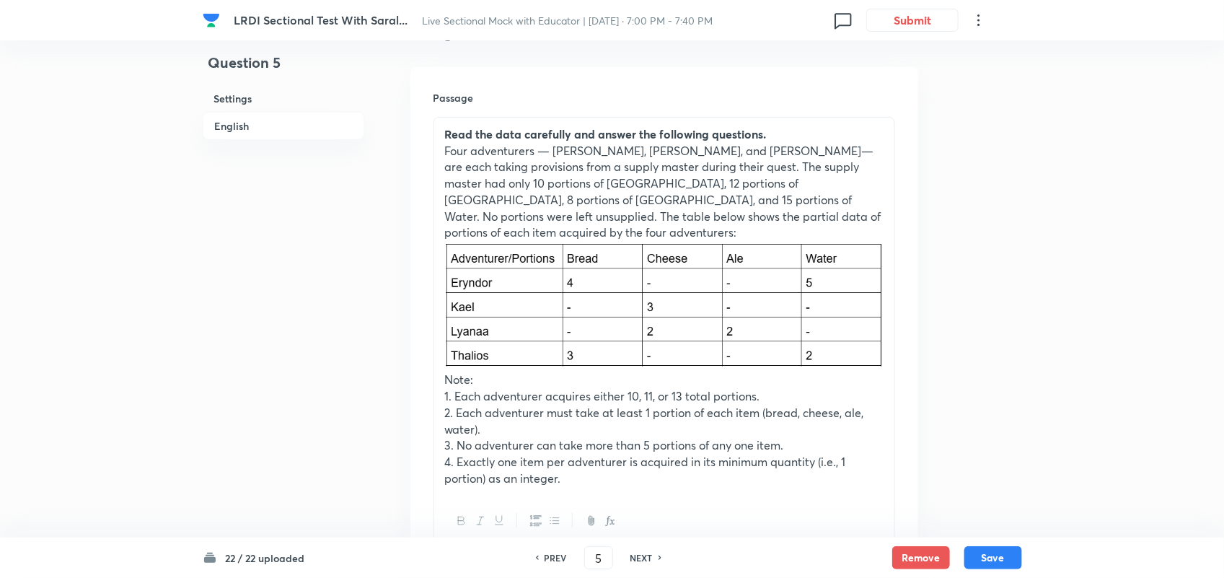
scroll to position [401, 0]
click at [1004, 550] on button "Save" at bounding box center [994, 556] width 58 height 23
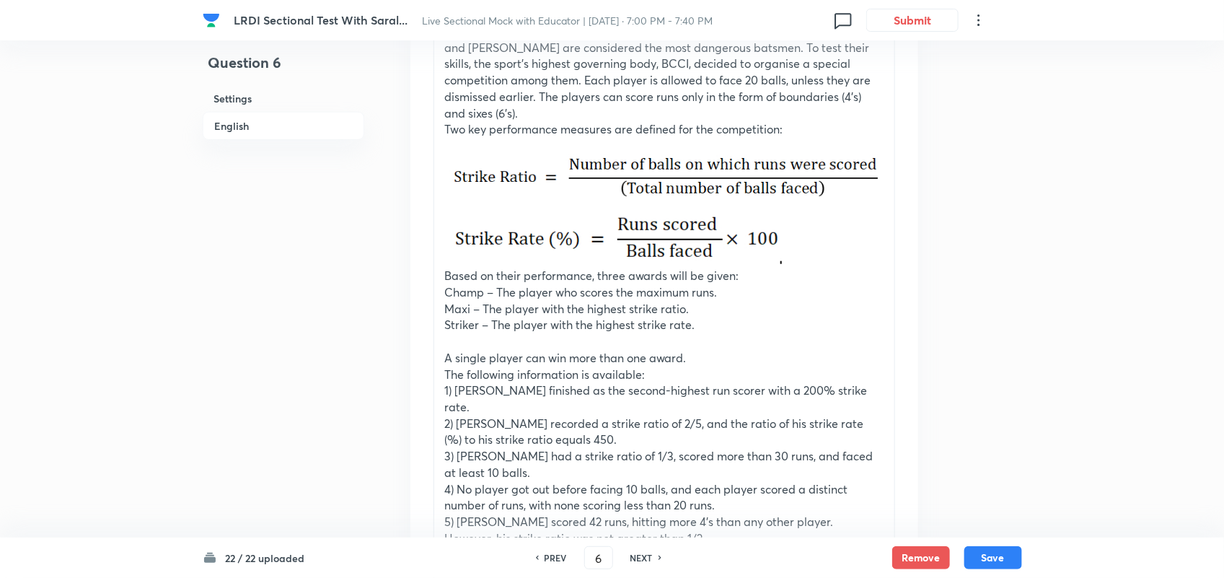
scroll to position [509, 0]
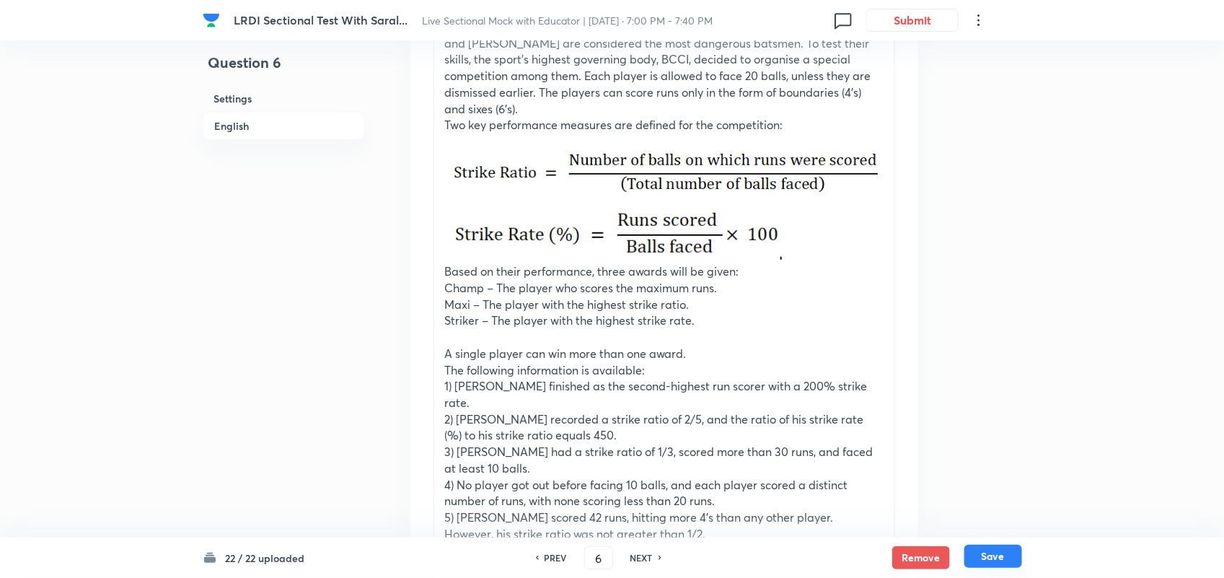
click at [996, 549] on button "Save" at bounding box center [994, 556] width 58 height 23
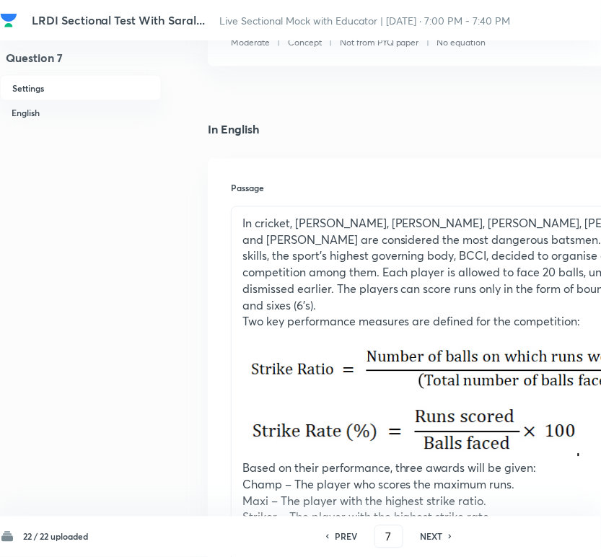
scroll to position [289, 0]
click at [240, 224] on div "In cricket, Vikram, Sameer, Dhruv, Aman, and Kabir are considered the most dang…" at bounding box center [462, 503] width 460 height 590
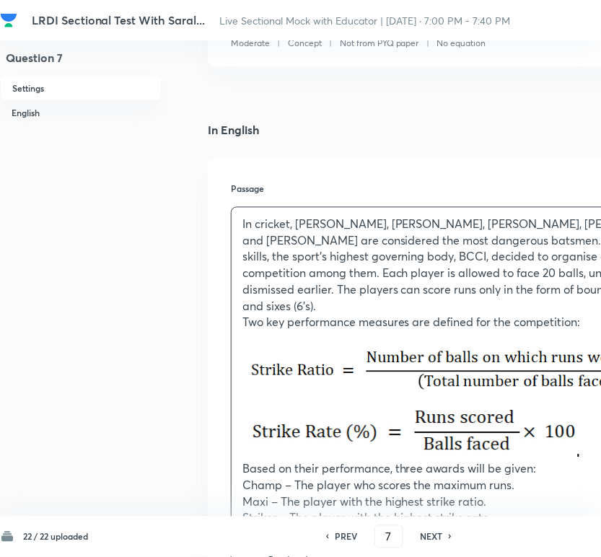
scroll to position [305, 0]
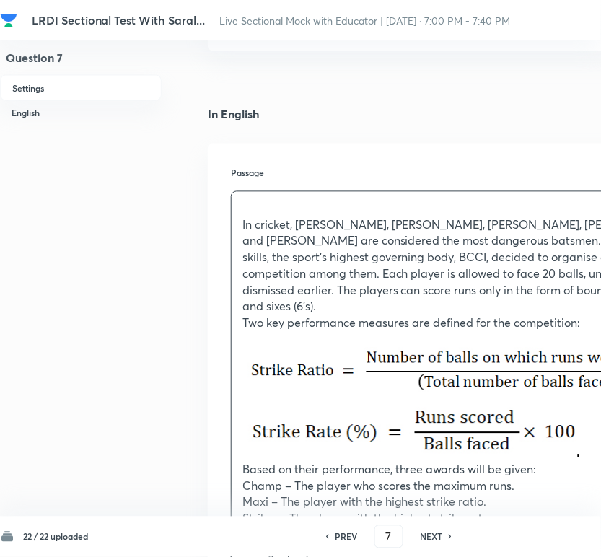
click at [245, 209] on p at bounding box center [461, 209] width 439 height 17
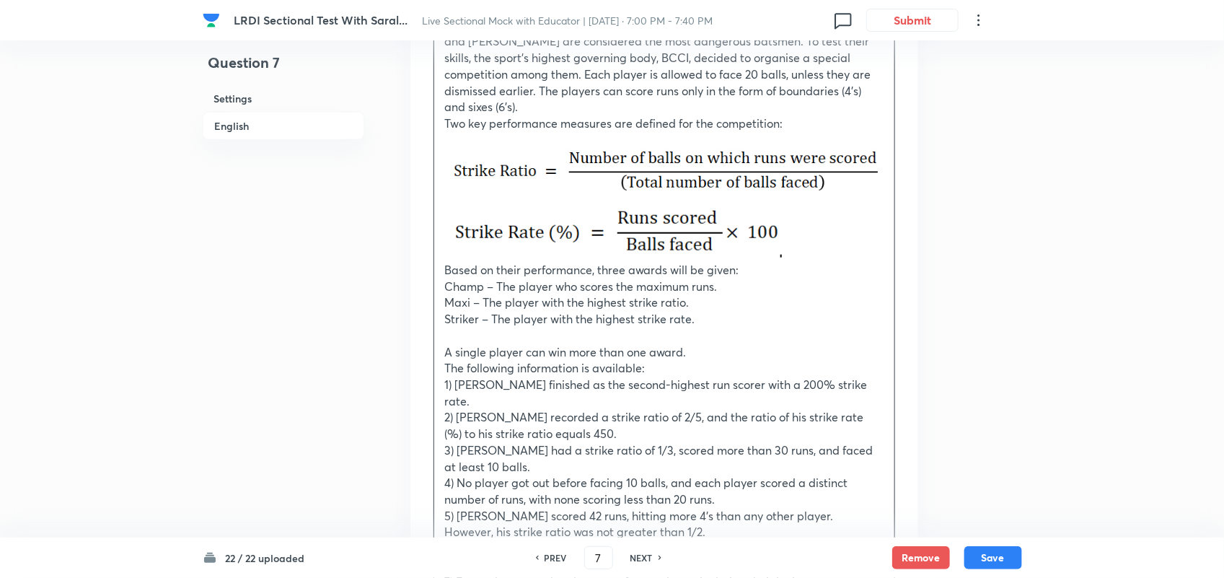
scroll to position [527, 0]
click at [1004, 550] on button "Save" at bounding box center [994, 556] width 58 height 23
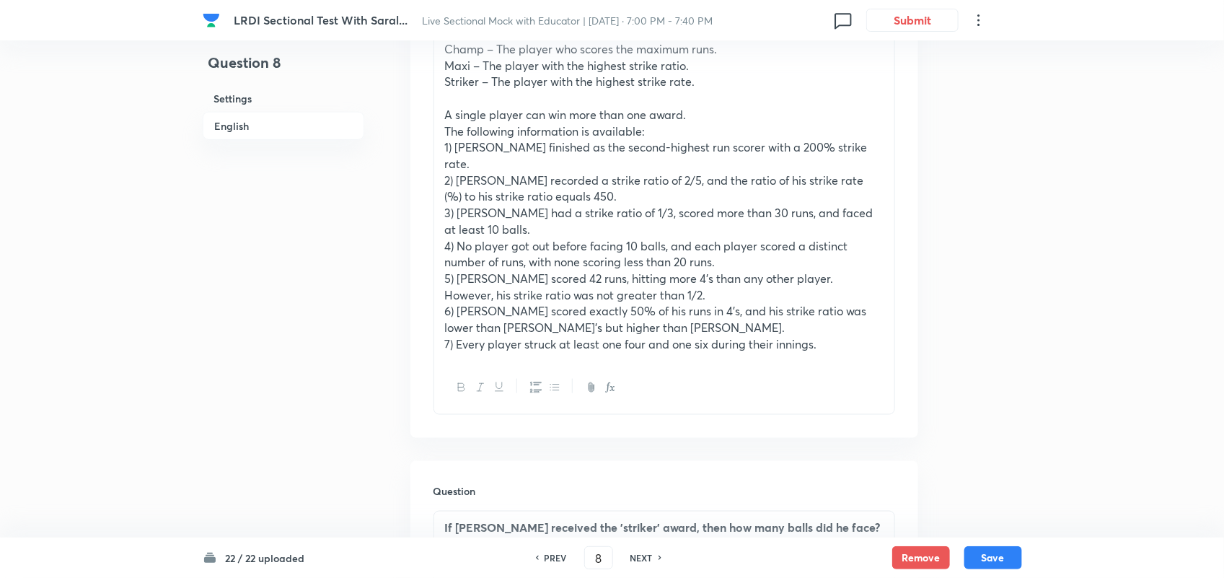
scroll to position [750, 0]
click at [545, 565] on div "PREV 8 ​ NEXT" at bounding box center [599, 557] width 186 height 23
click at [559, 556] on h6 "PREV" at bounding box center [556, 557] width 22 height 13
type input "7"
checkbox input "true"
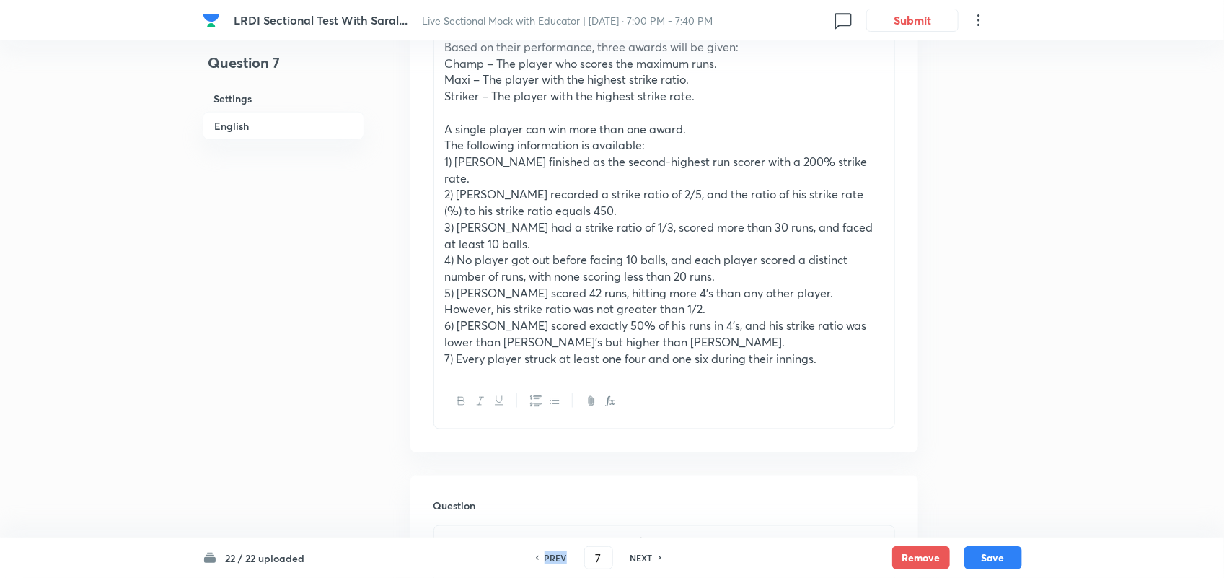
click at [559, 556] on h6 "PREV" at bounding box center [556, 557] width 22 height 13
type input "6"
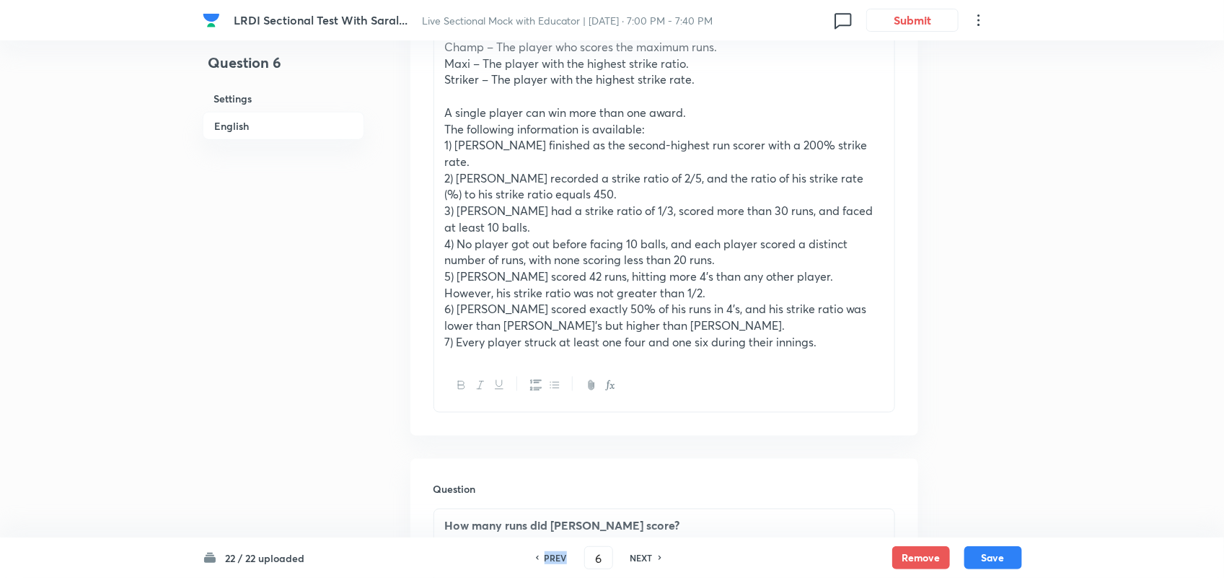
type input "24"
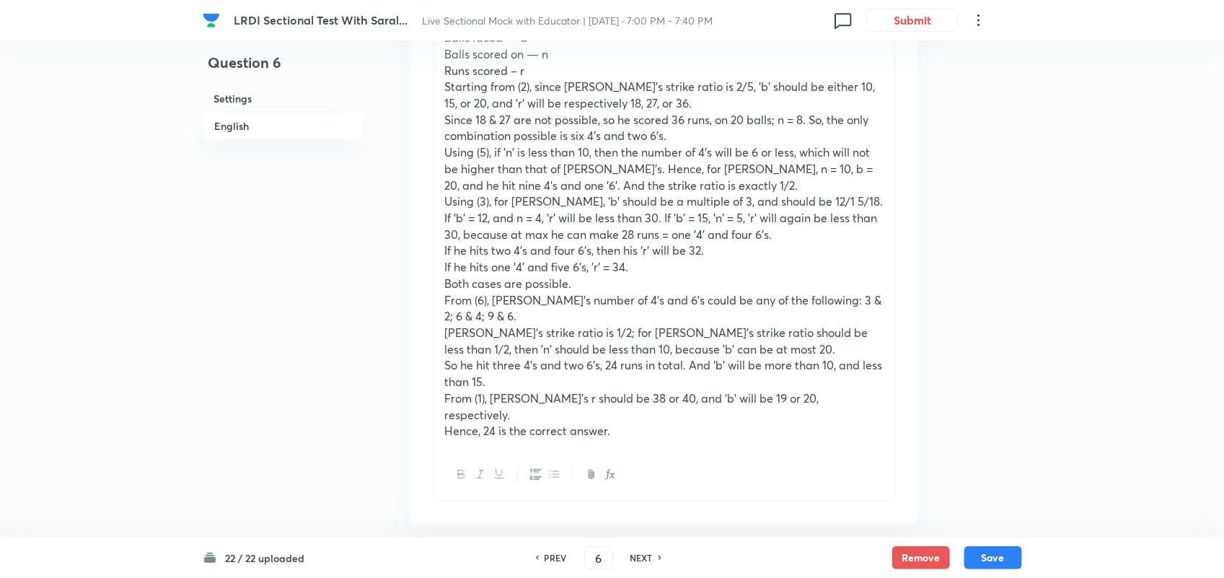
scroll to position [1677, 0]
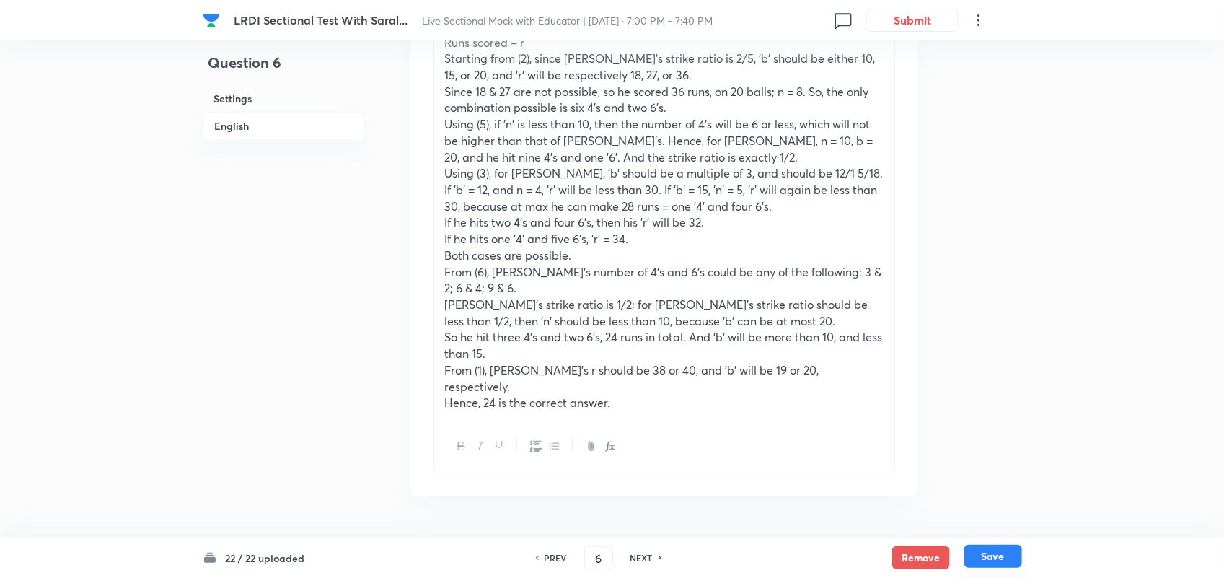
click at [993, 556] on button "Save" at bounding box center [994, 556] width 58 height 23
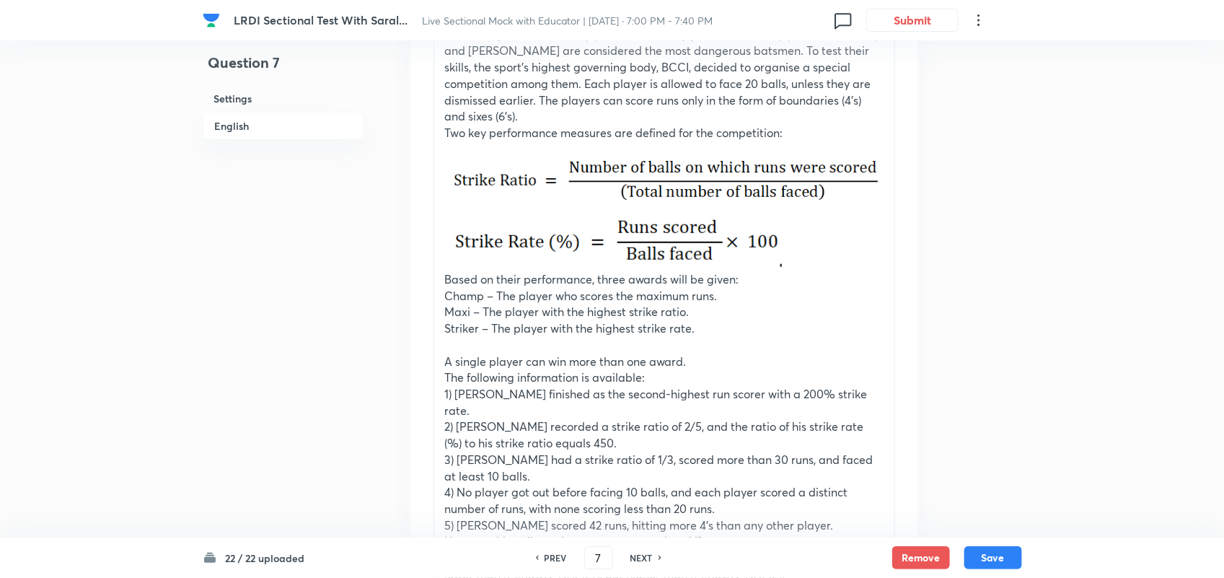
scroll to position [511, 0]
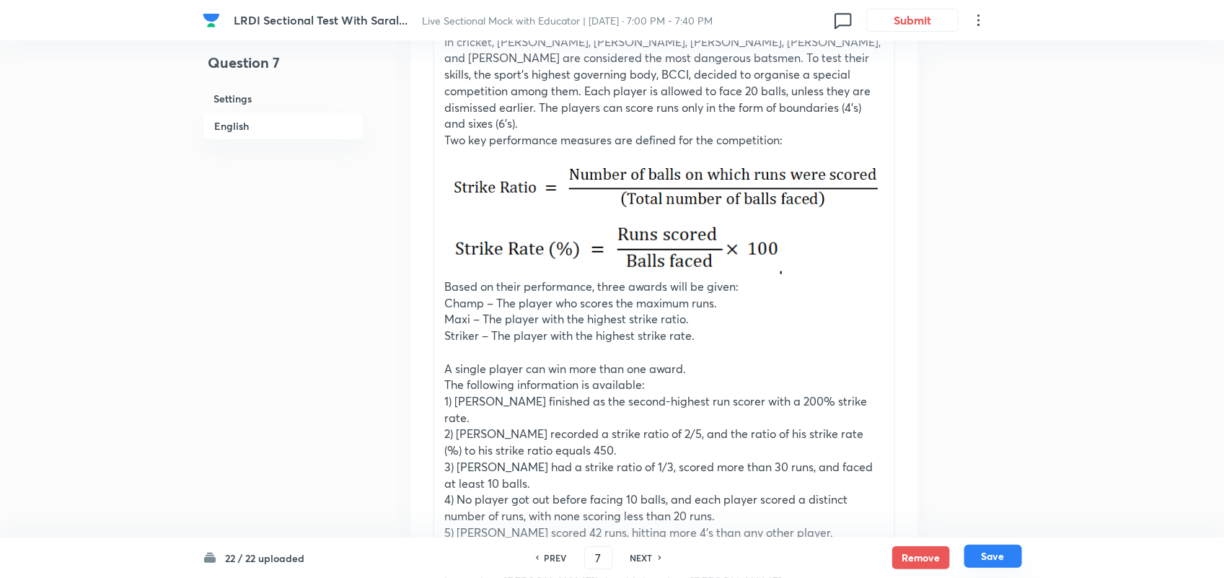
click at [1006, 558] on button "Save" at bounding box center [994, 556] width 58 height 23
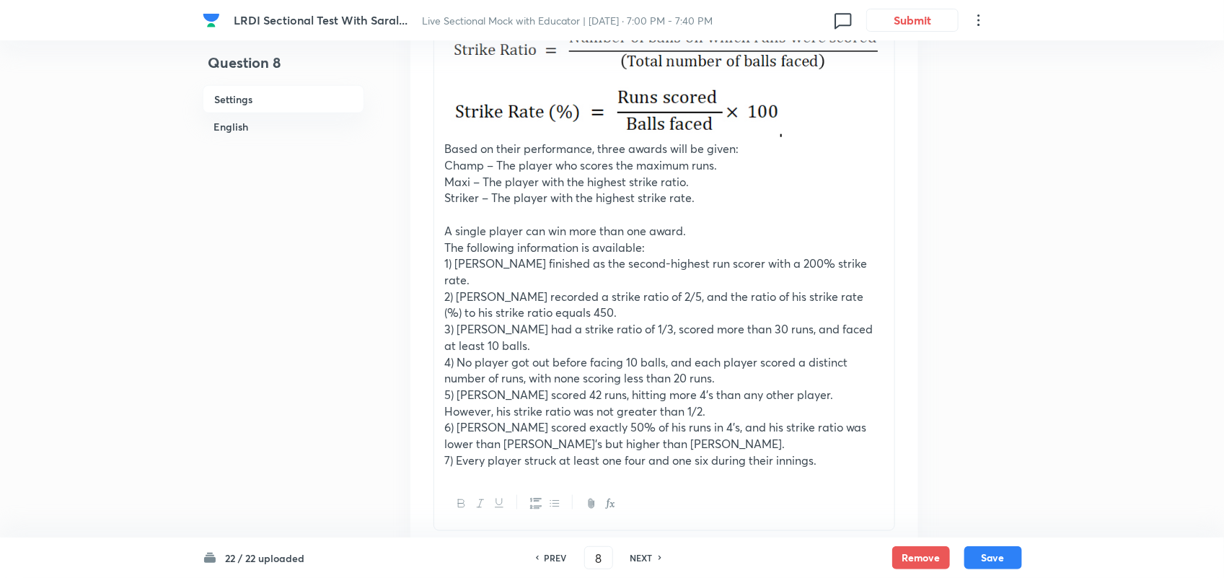
scroll to position [0, 0]
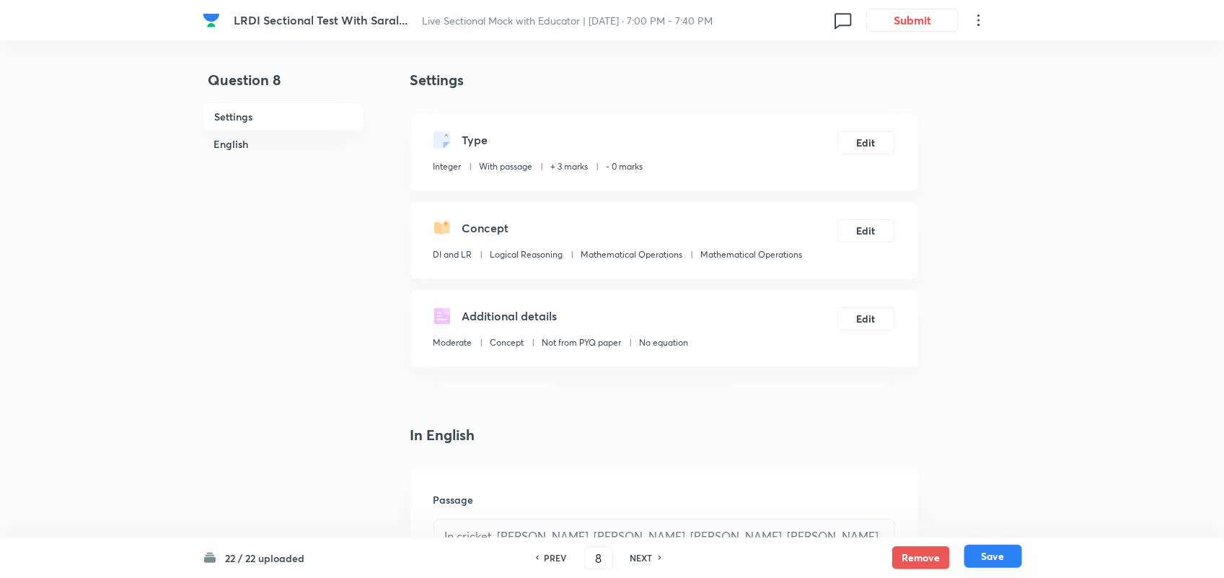
click at [996, 561] on button "Save" at bounding box center [994, 556] width 58 height 23
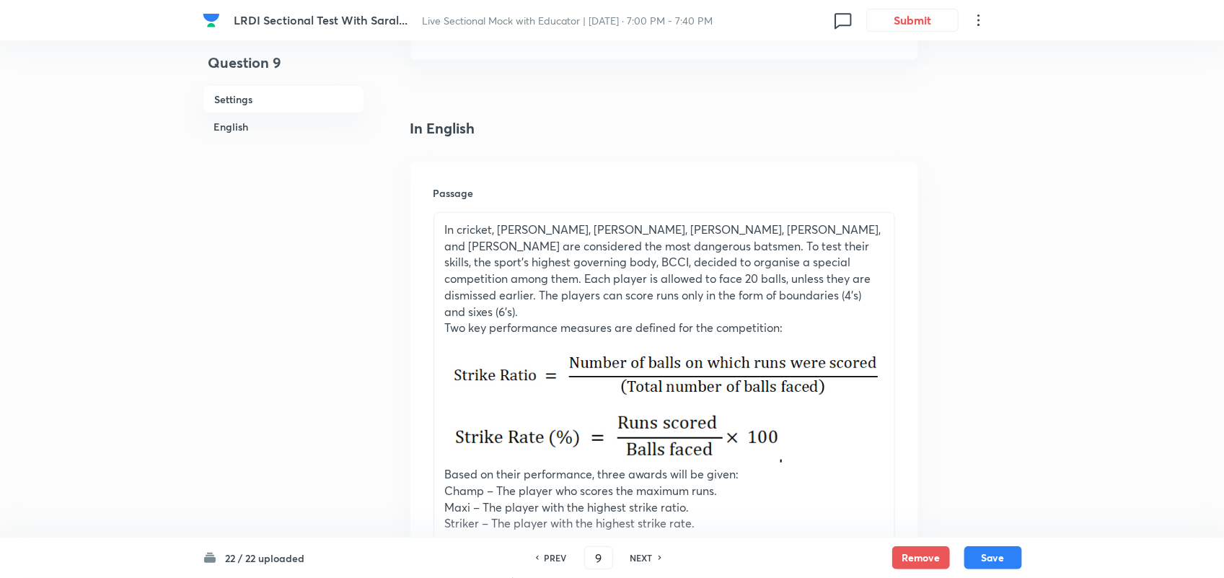
scroll to position [307, 0]
click at [986, 548] on button "Save" at bounding box center [994, 556] width 58 height 23
type input "10"
checkbox input "false"
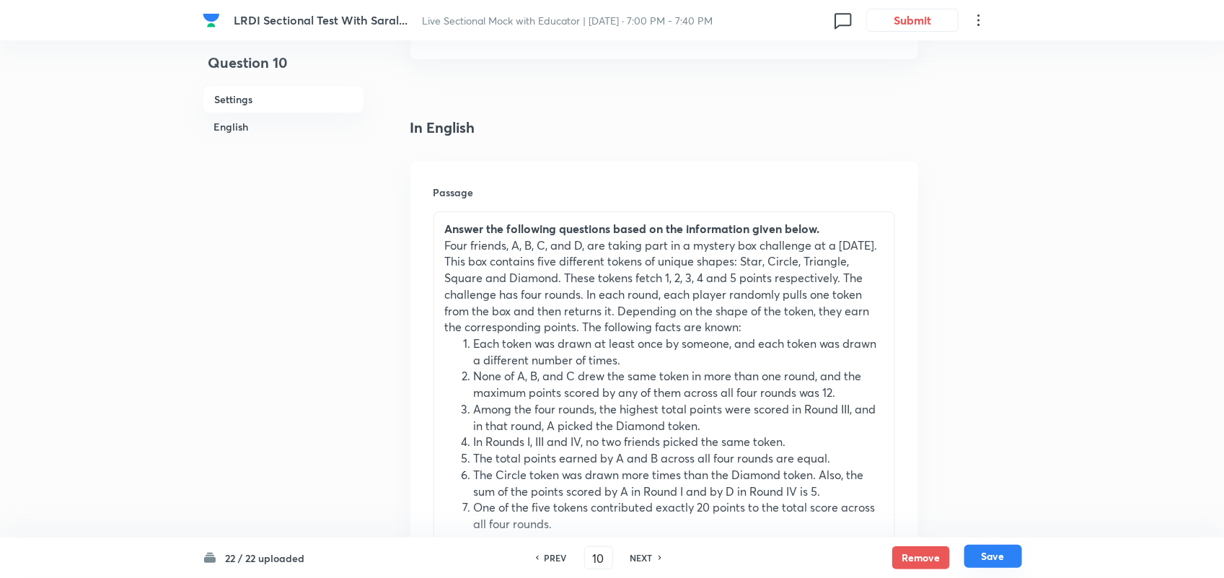
checkbox input "true"
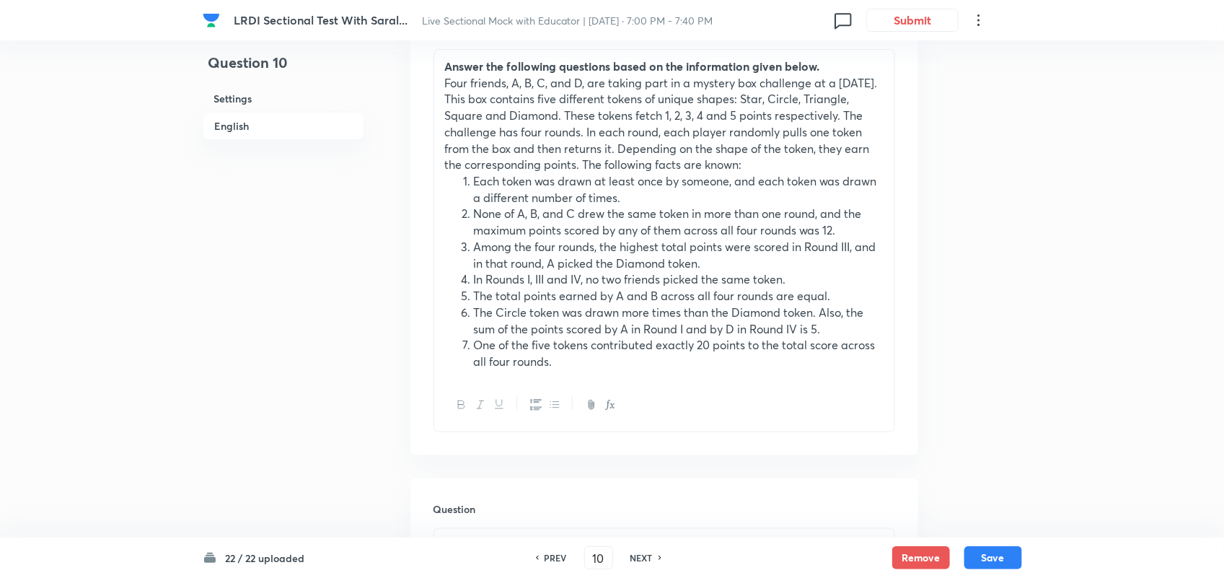
scroll to position [483, 0]
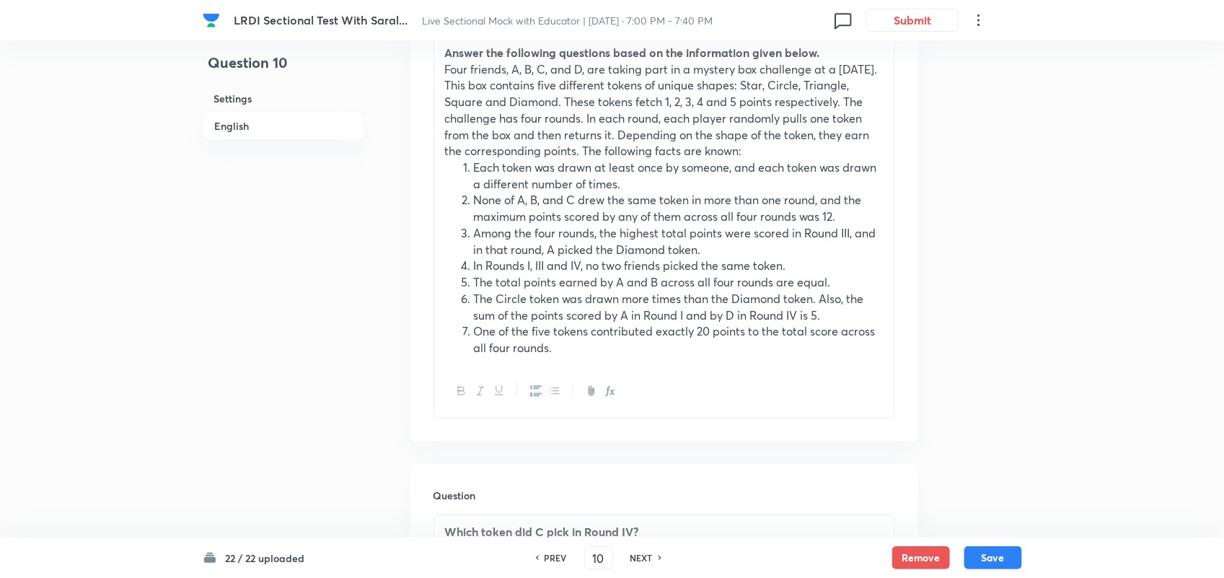
click at [559, 561] on h6 "PREV" at bounding box center [556, 557] width 22 height 13
type input "9"
checkbox input "false"
checkbox input "true"
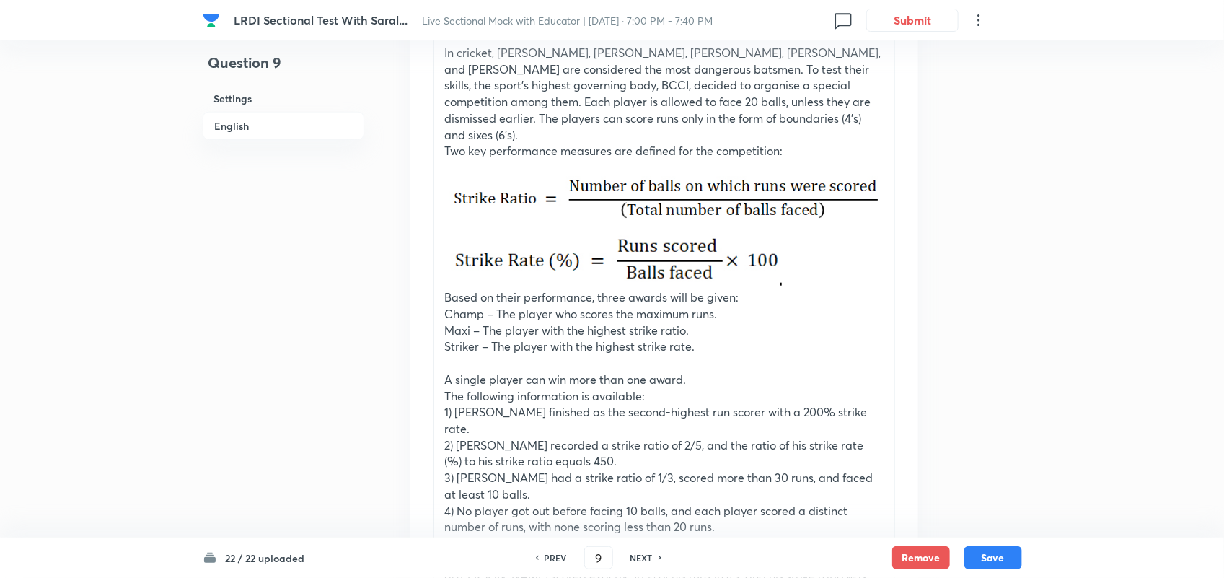
click at [559, 561] on h6 "PREV" at bounding box center [556, 557] width 22 height 13
type input "7"
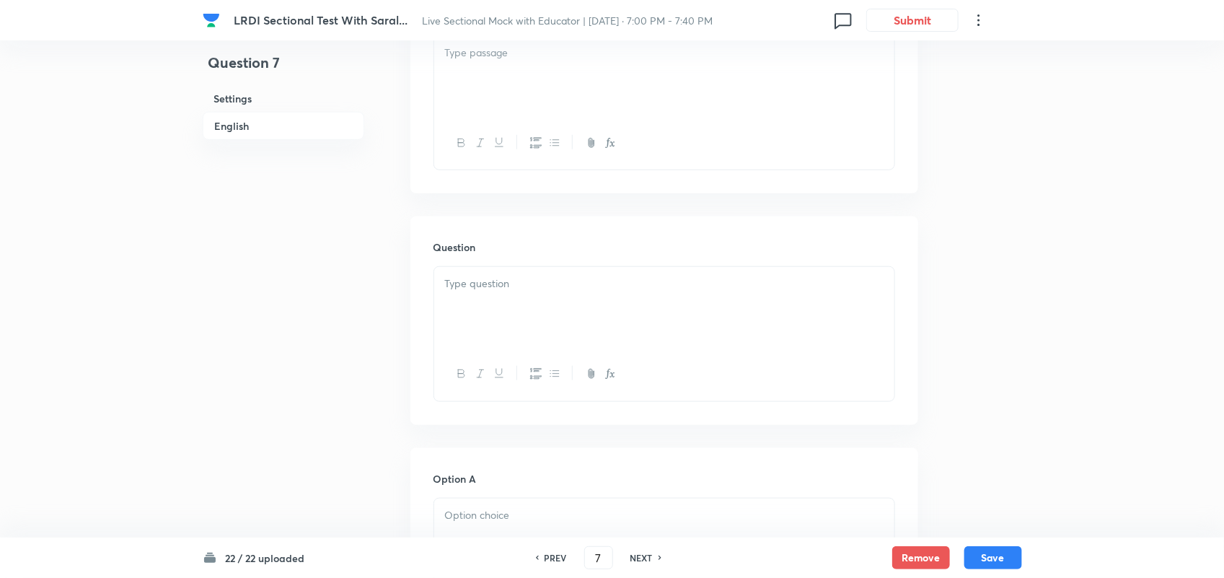
checkbox input "true"
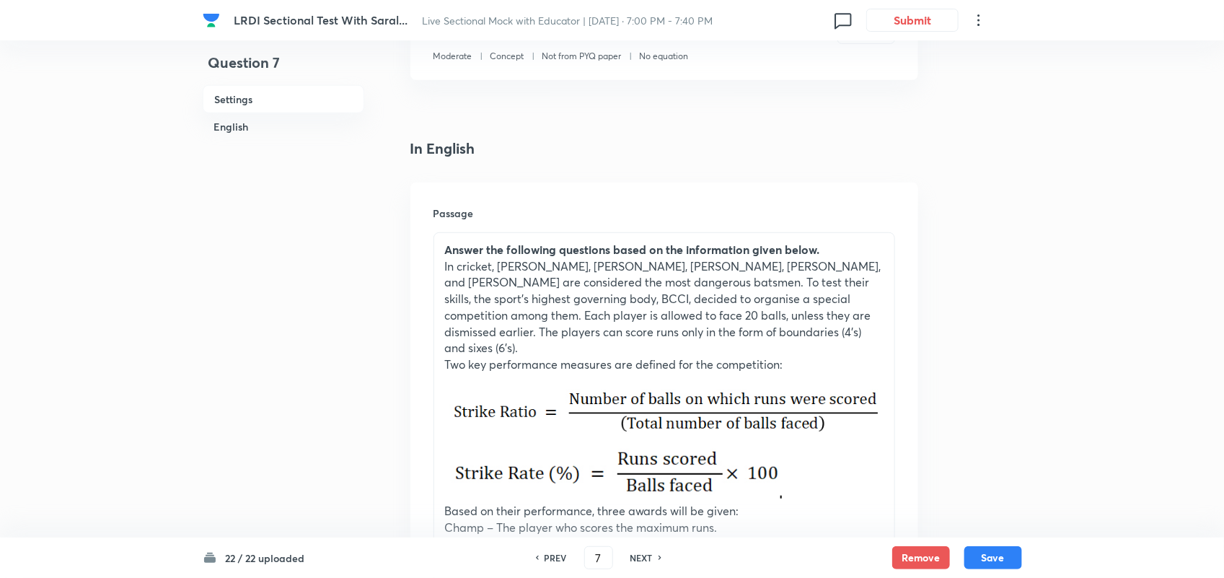
scroll to position [287, 0]
click at [557, 554] on h6 "PREV" at bounding box center [556, 557] width 22 height 13
type input "6"
type input "24"
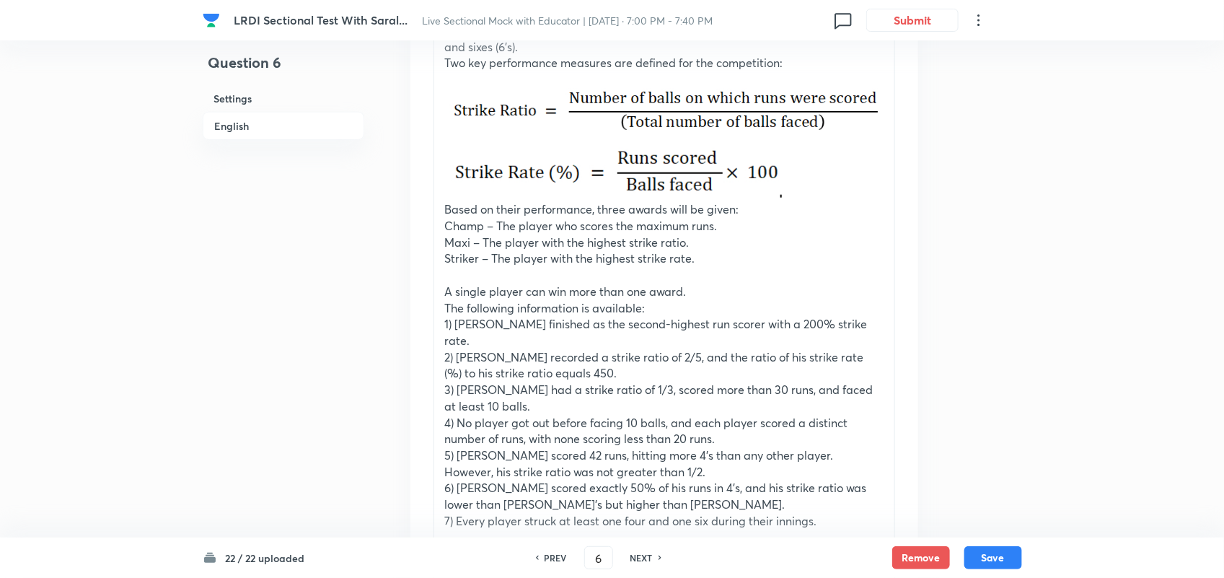
scroll to position [579, 0]
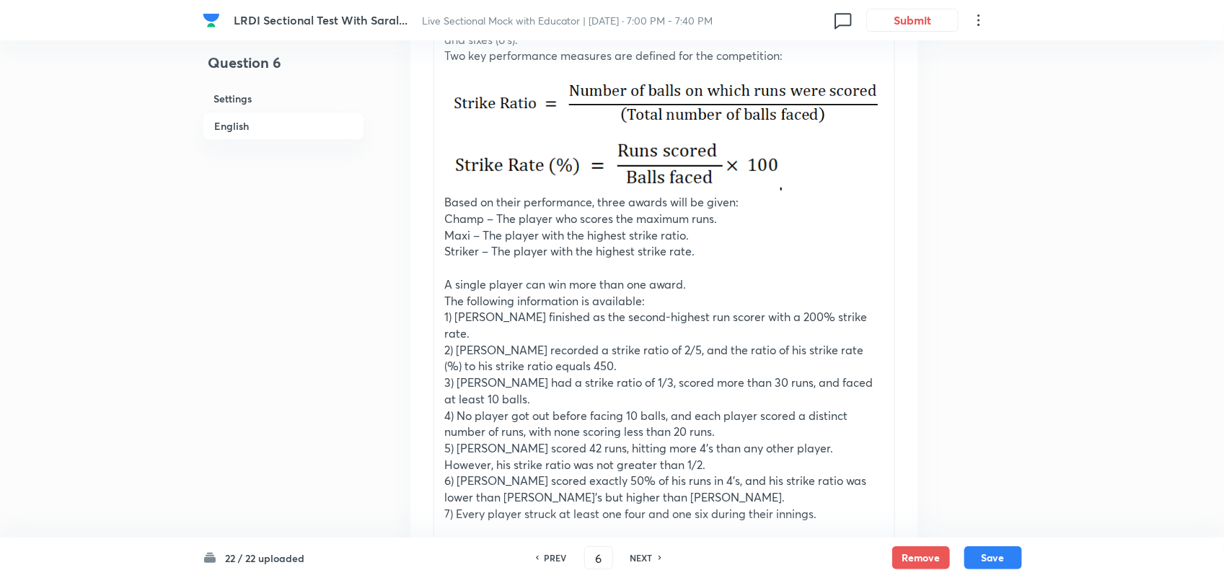
click at [556, 557] on h6 "PREV" at bounding box center [556, 557] width 22 height 13
type input "5"
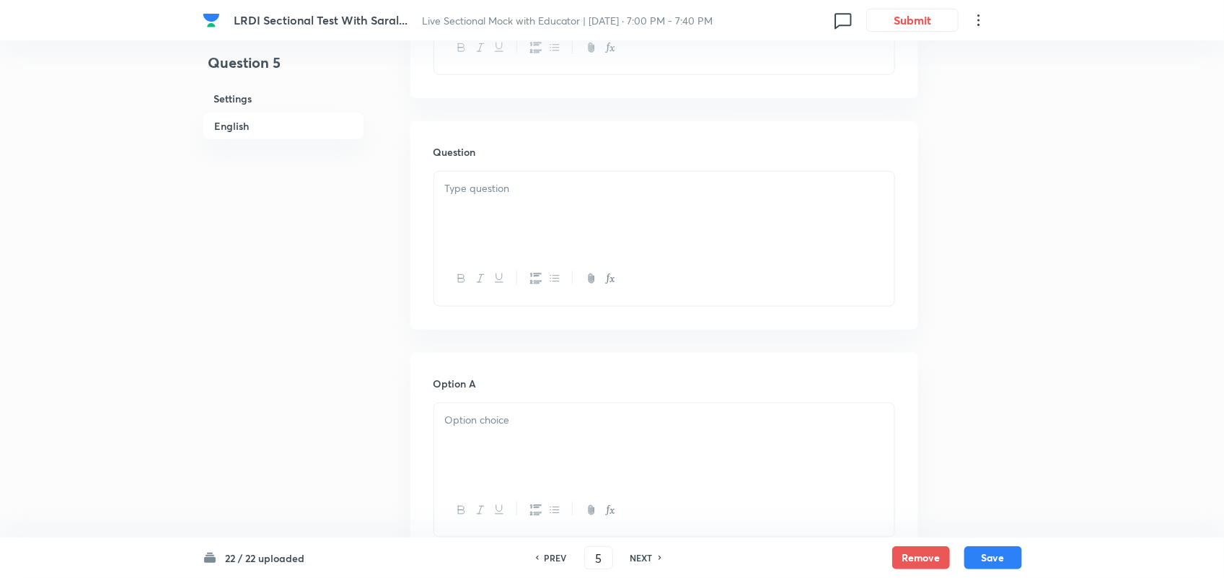
checkbox input "true"
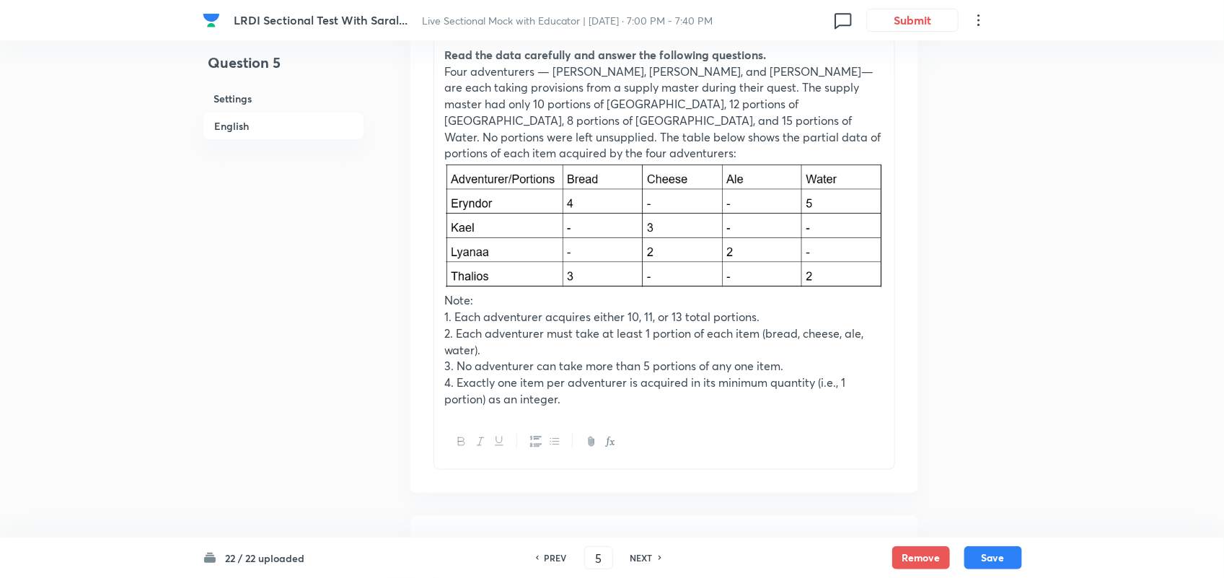
scroll to position [534, 0]
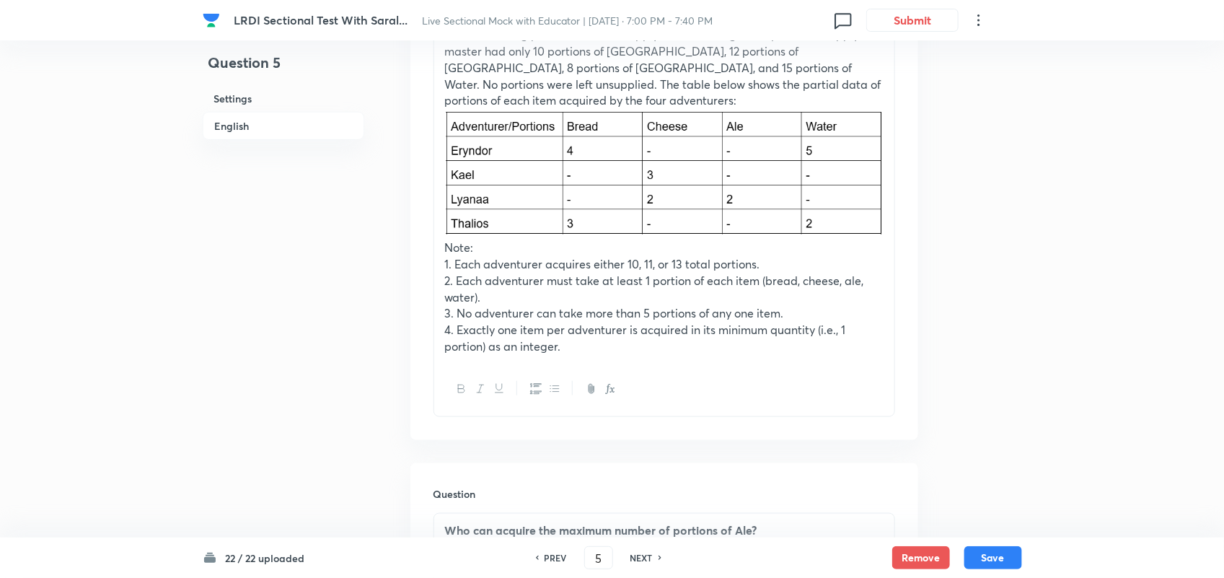
click at [644, 560] on h6 "NEXT" at bounding box center [642, 557] width 22 height 13
type input "6"
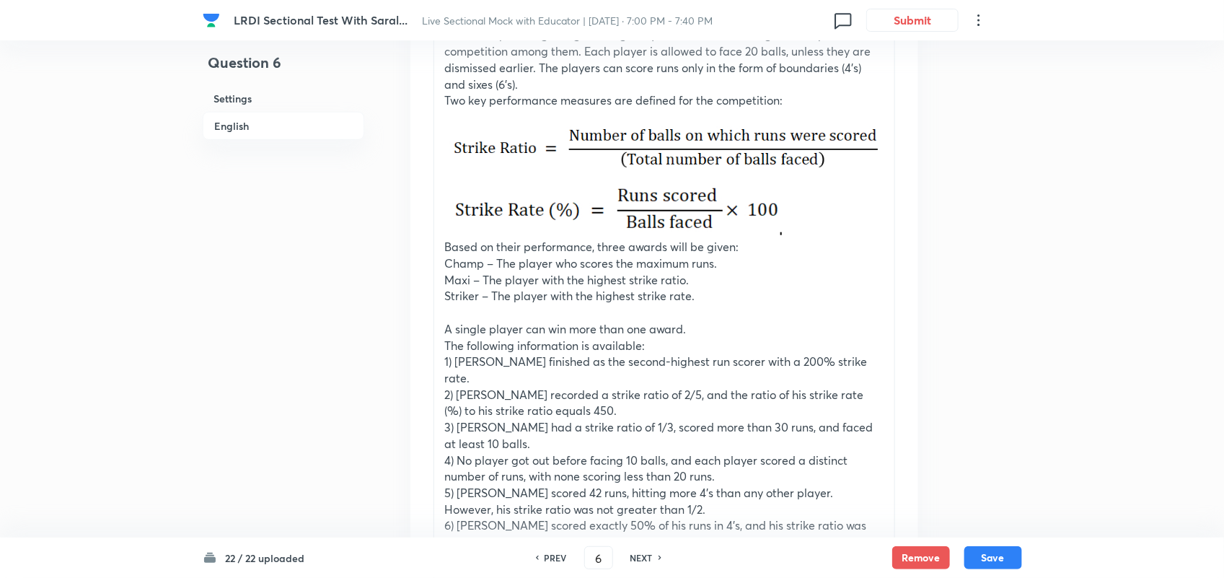
type input "24"
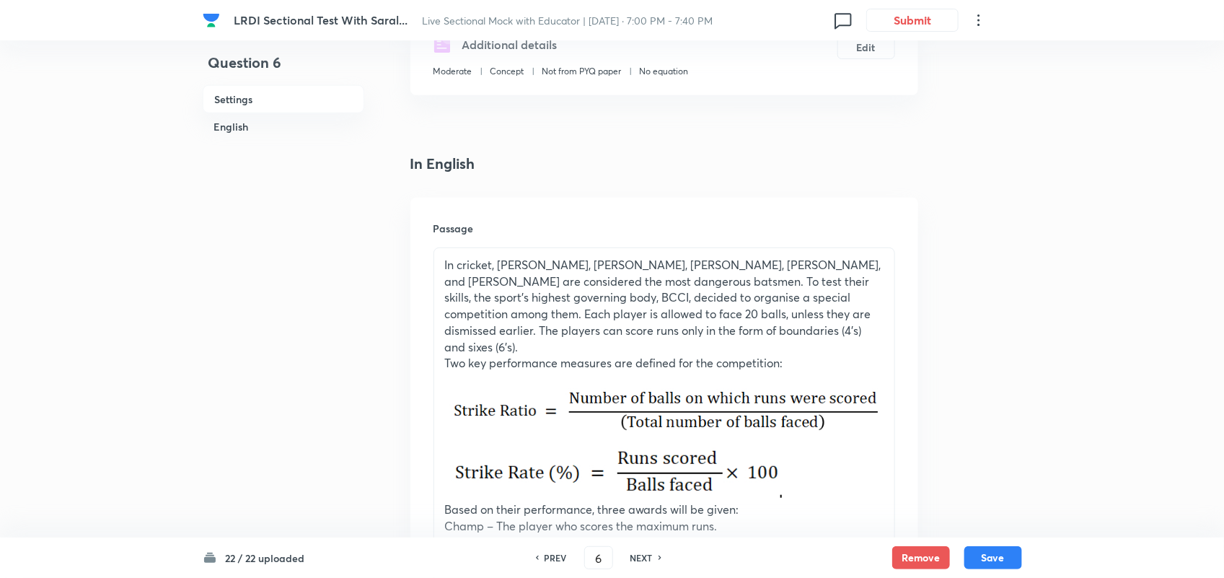
scroll to position [271, 0]
click at [440, 260] on div "In cricket, Vikram, Sameer, Dhruv, Aman, and Kabir are considered the most dang…" at bounding box center [664, 544] width 460 height 590
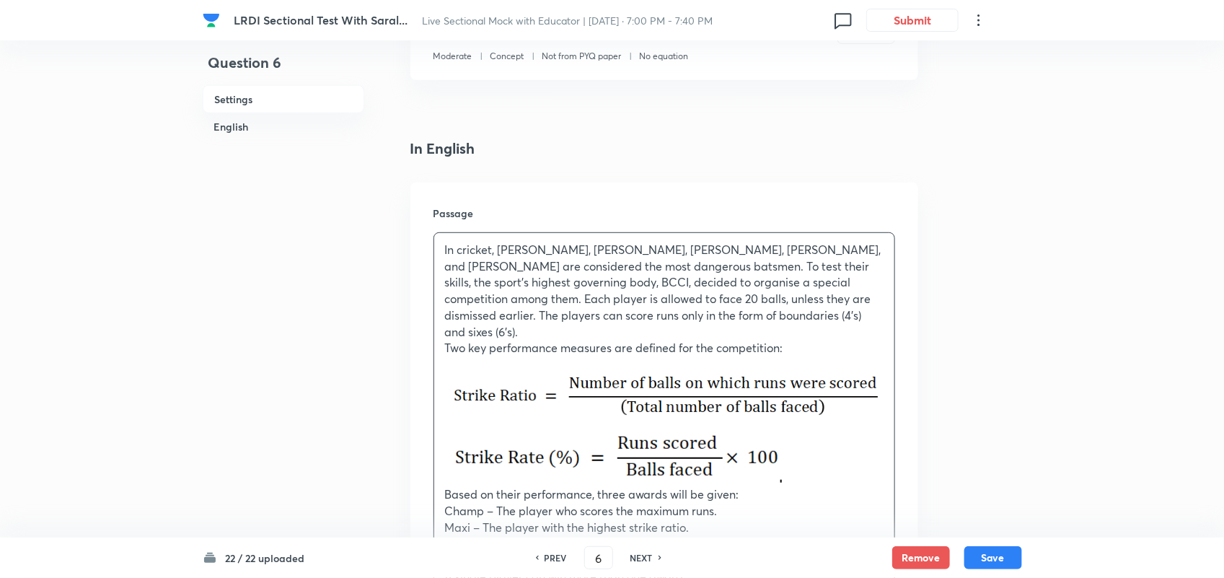
click at [445, 251] on p "In cricket, Vikram, Sameer, Dhruv, Aman, and Kabir are considered the most dang…" at bounding box center [664, 291] width 439 height 98
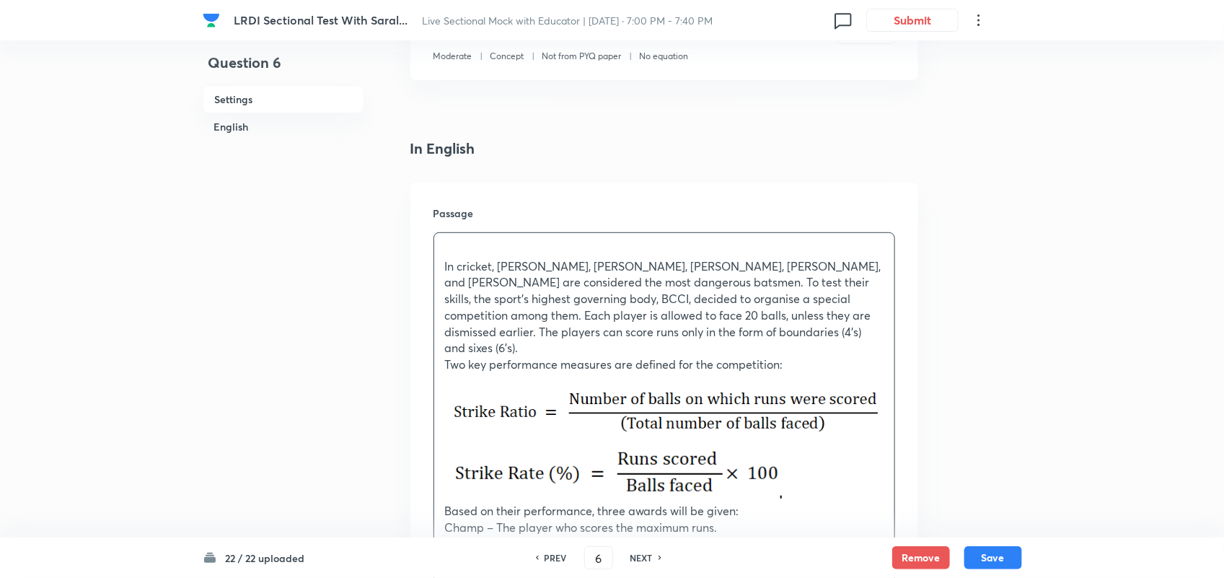
click at [456, 239] on div "In cricket, Vikram, Sameer, Dhruv, Aman, and Kabir are considered the most dang…" at bounding box center [664, 536] width 460 height 606
click at [733, 294] on p "In cricket, Vikram, Sameer, Dhruv, Aman, and Kabir are considered the most dang…" at bounding box center [664, 307] width 439 height 98
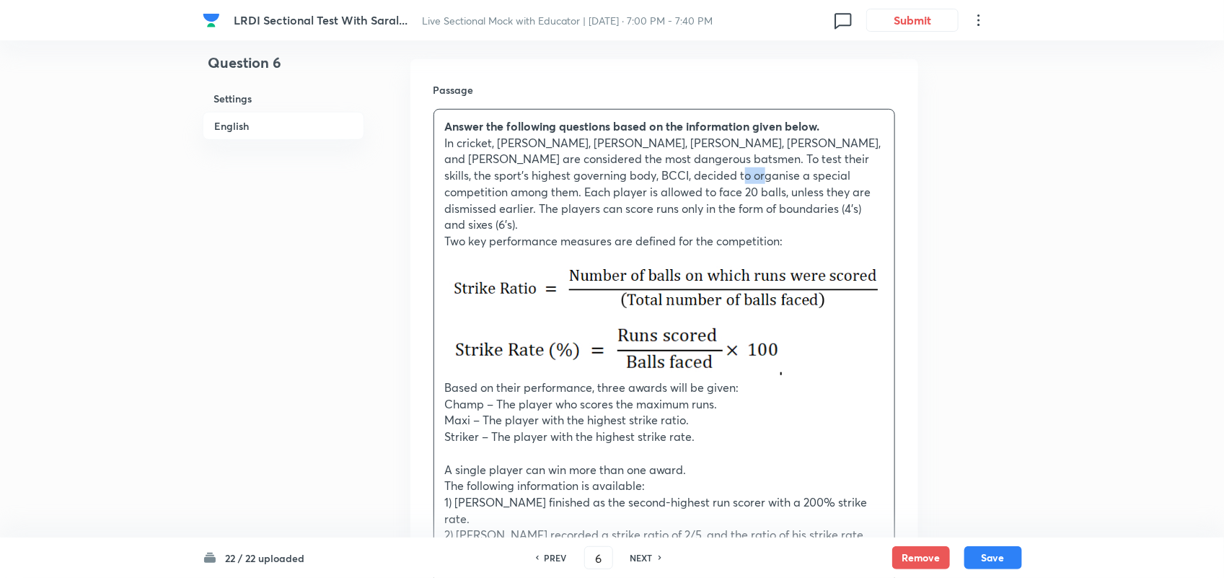
click at [832, 284] on img at bounding box center [664, 287] width 439 height 44
click at [885, 276] on div "Answer the following questions based on the information given below. In cricket…" at bounding box center [664, 413] width 460 height 606
click at [794, 330] on p at bounding box center [664, 347] width 439 height 66
click at [981, 558] on button "Save" at bounding box center [994, 556] width 58 height 23
click at [999, 560] on button "Save" at bounding box center [994, 556] width 58 height 23
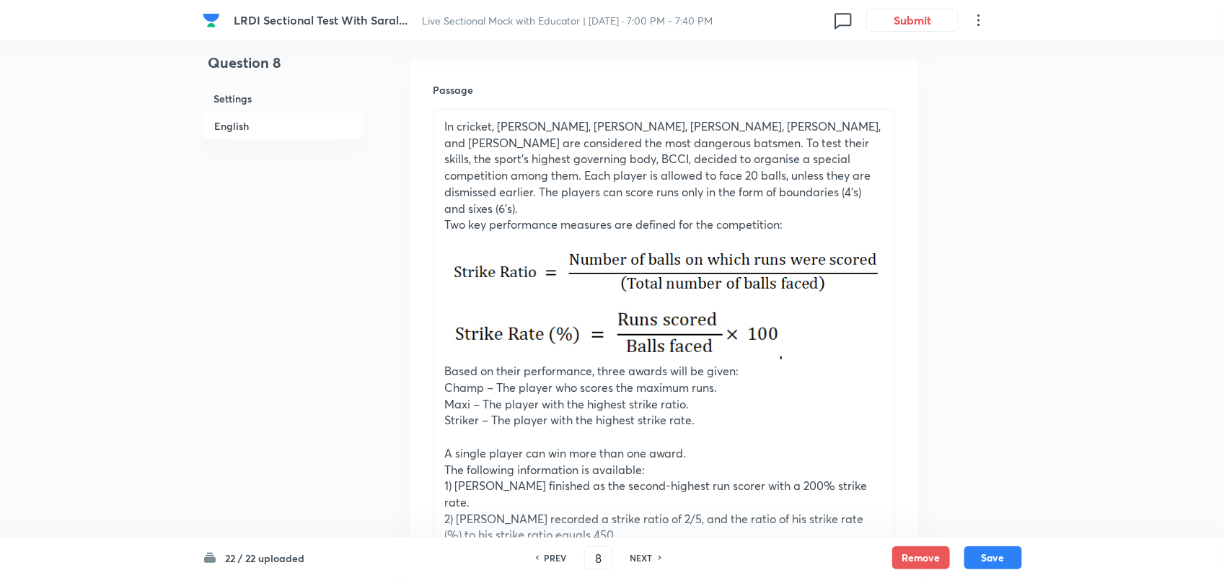
click at [444, 120] on div "In cricket, Vikram, Sameer, Dhruv, Aman, and Kabir are considered the most dang…" at bounding box center [664, 405] width 460 height 590
click at [448, 102] on p at bounding box center [664, 110] width 439 height 17
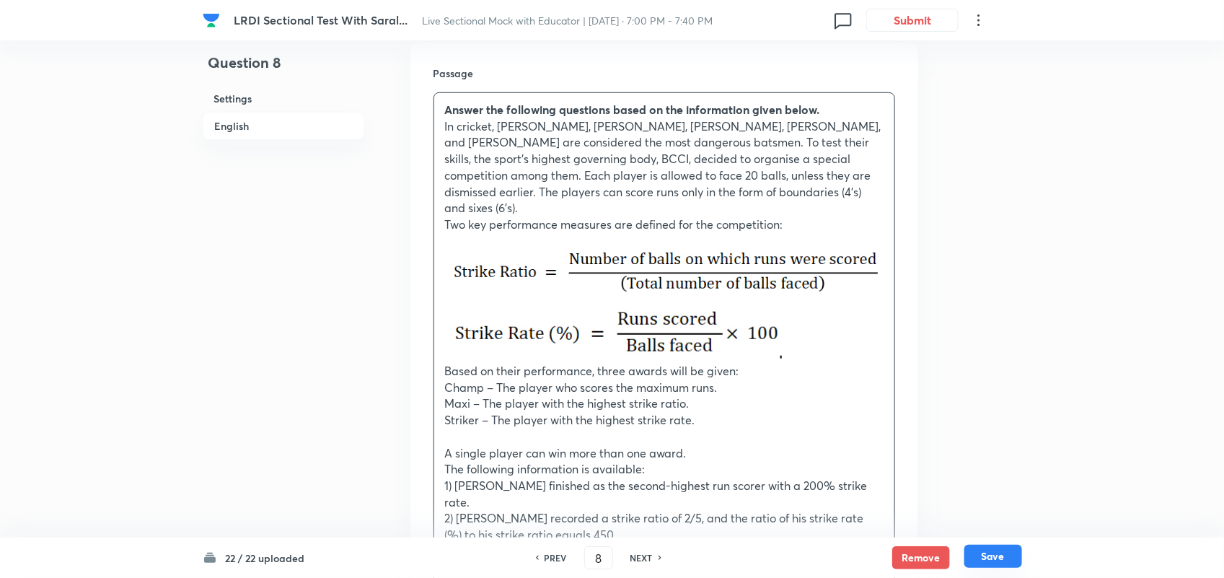
click at [979, 561] on button "Save" at bounding box center [994, 556] width 58 height 23
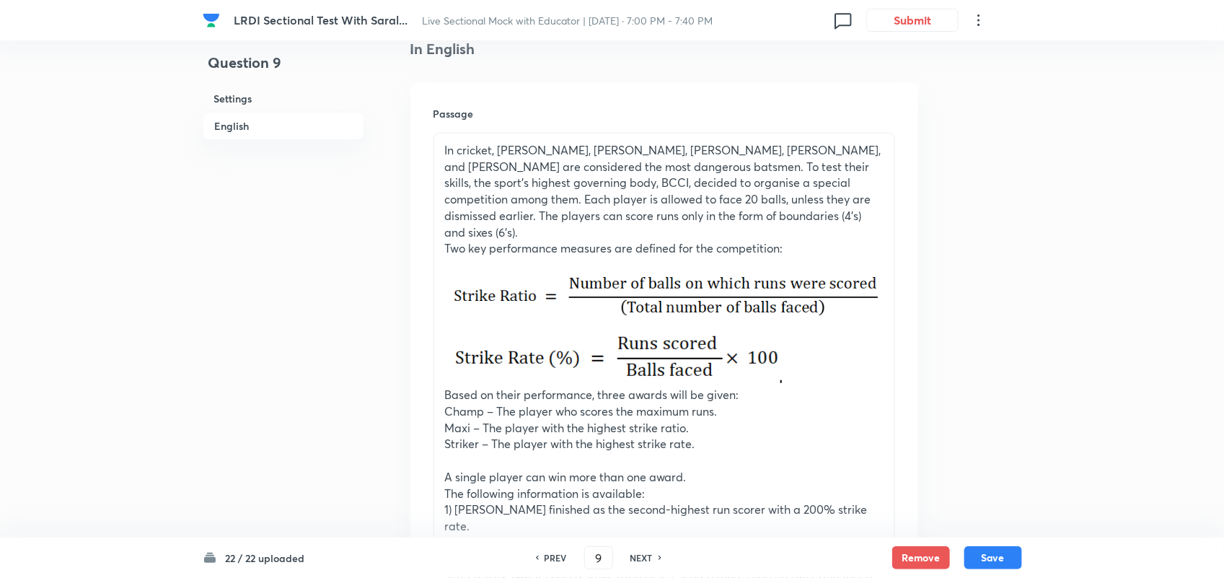
scroll to position [385, 0]
click at [441, 152] on div "In cricket, Vikram, Sameer, Dhruv, Aman, and Kabir are considered the most dang…" at bounding box center [664, 430] width 460 height 590
click at [445, 128] on p at bounding box center [664, 135] width 439 height 17
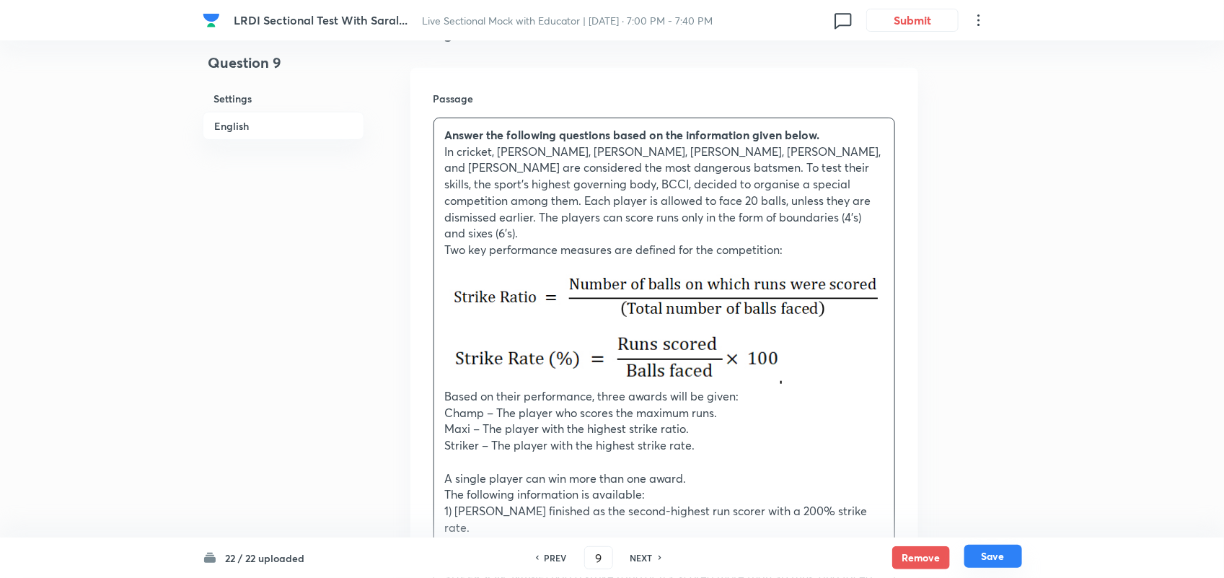
click at [989, 549] on button "Save" at bounding box center [994, 556] width 58 height 23
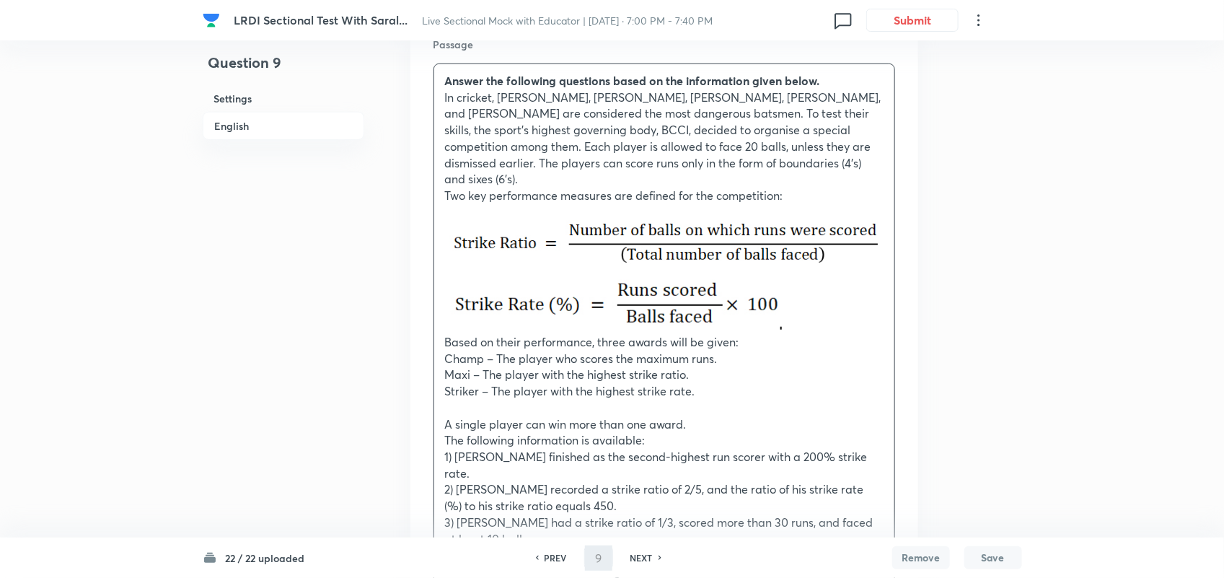
type input "10"
checkbox input "false"
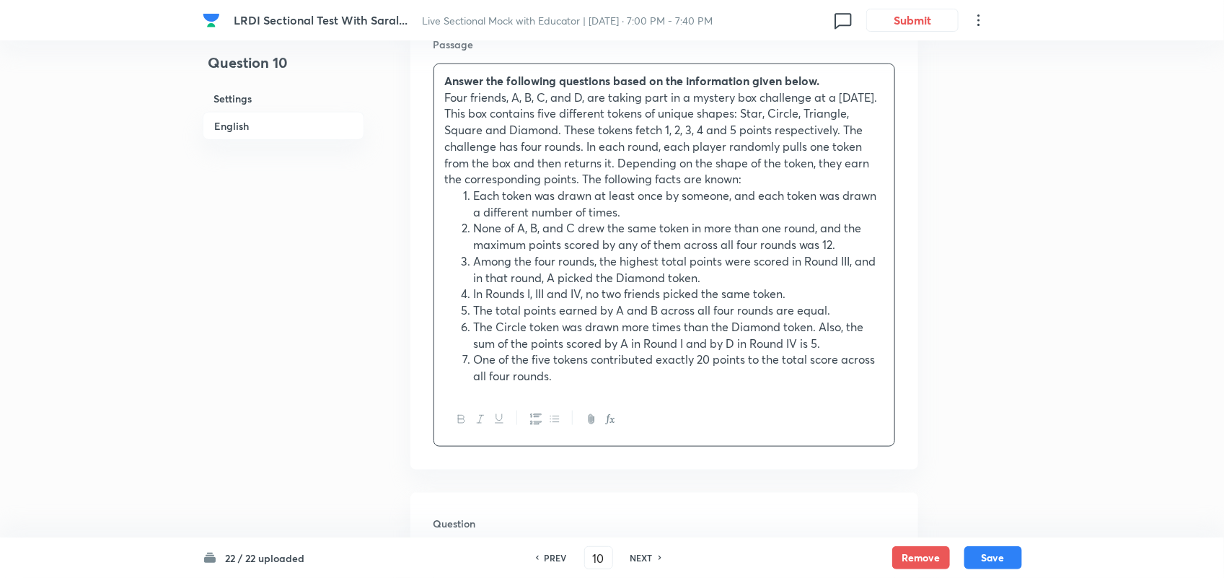
checkbox input "true"
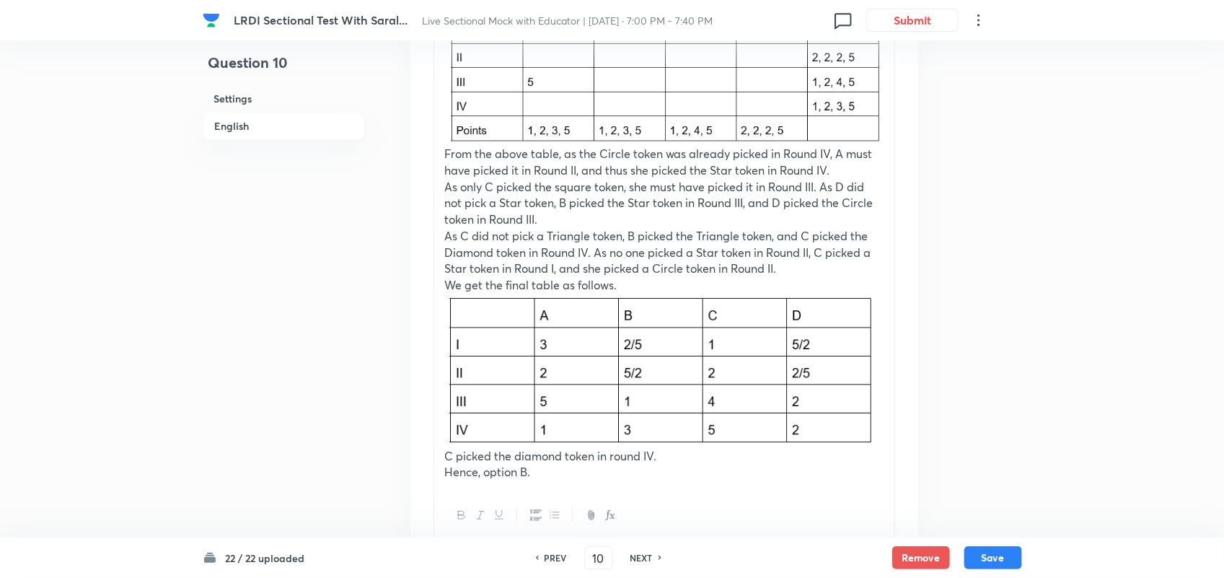
scroll to position [2490, 0]
click at [673, 258] on p "As C did not pick a Triangle token, B picked the Triangle token, and C picked t…" at bounding box center [664, 254] width 439 height 49
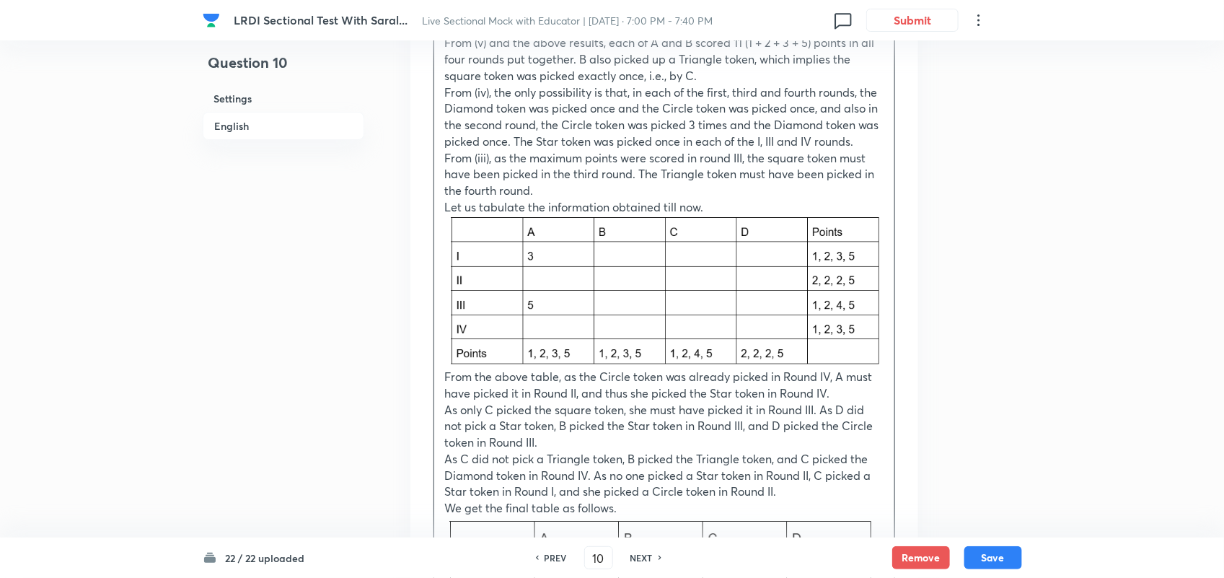
scroll to position [2267, 0]
click at [993, 547] on button "Save" at bounding box center [994, 556] width 58 height 23
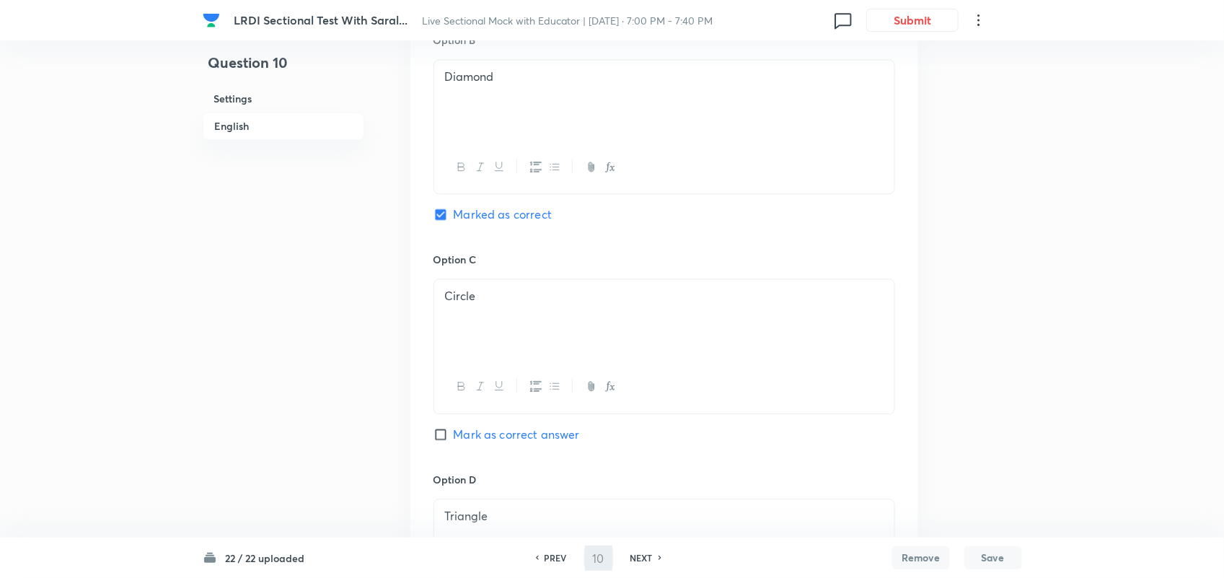
type input "11"
checkbox input "false"
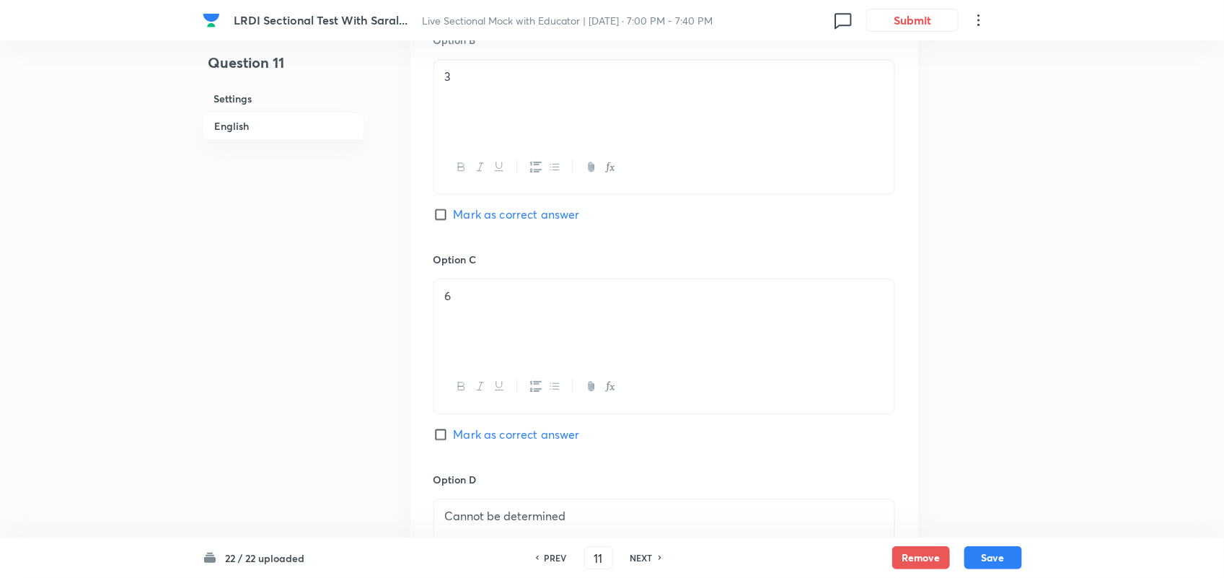
checkbox input "true"
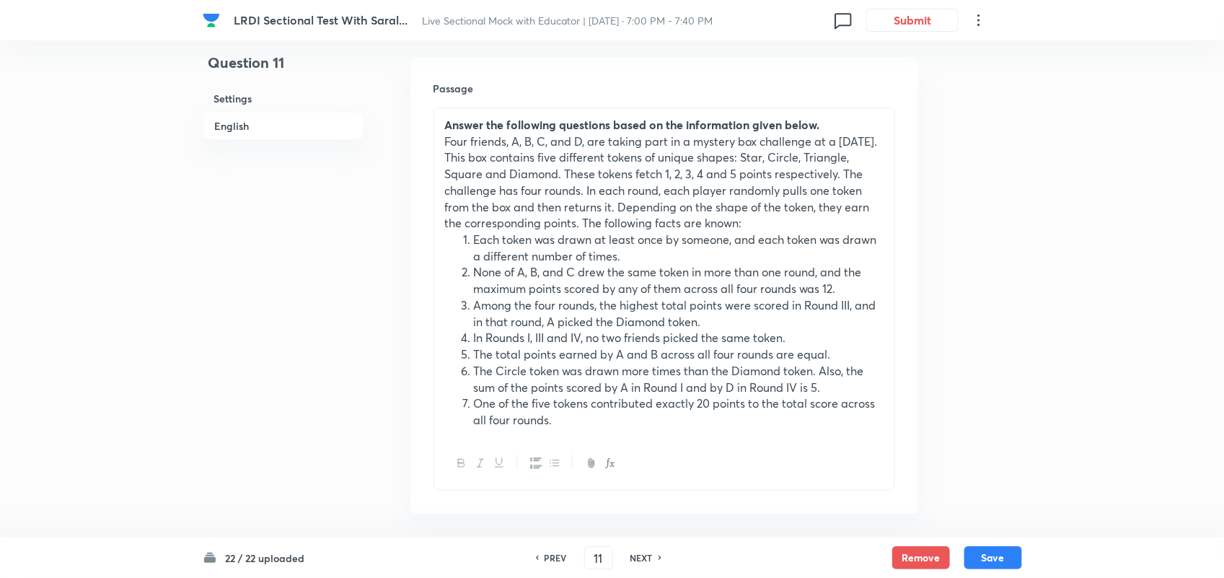
scroll to position [410, 0]
click at [1001, 552] on button "Save" at bounding box center [994, 556] width 58 height 23
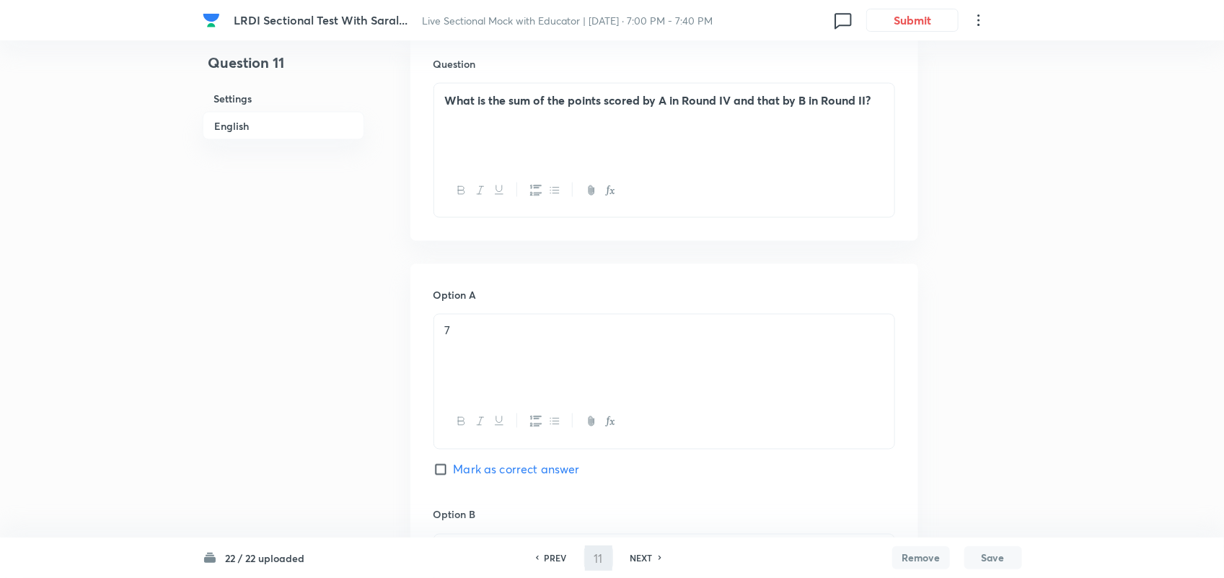
type input "12"
checkbox input "true"
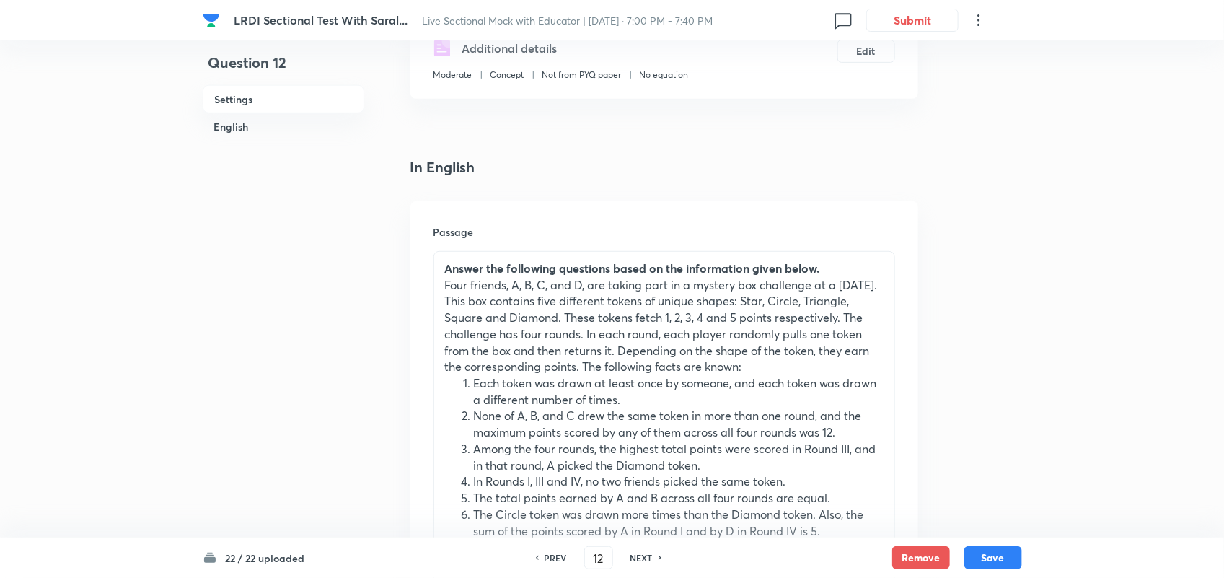
scroll to position [263, 0]
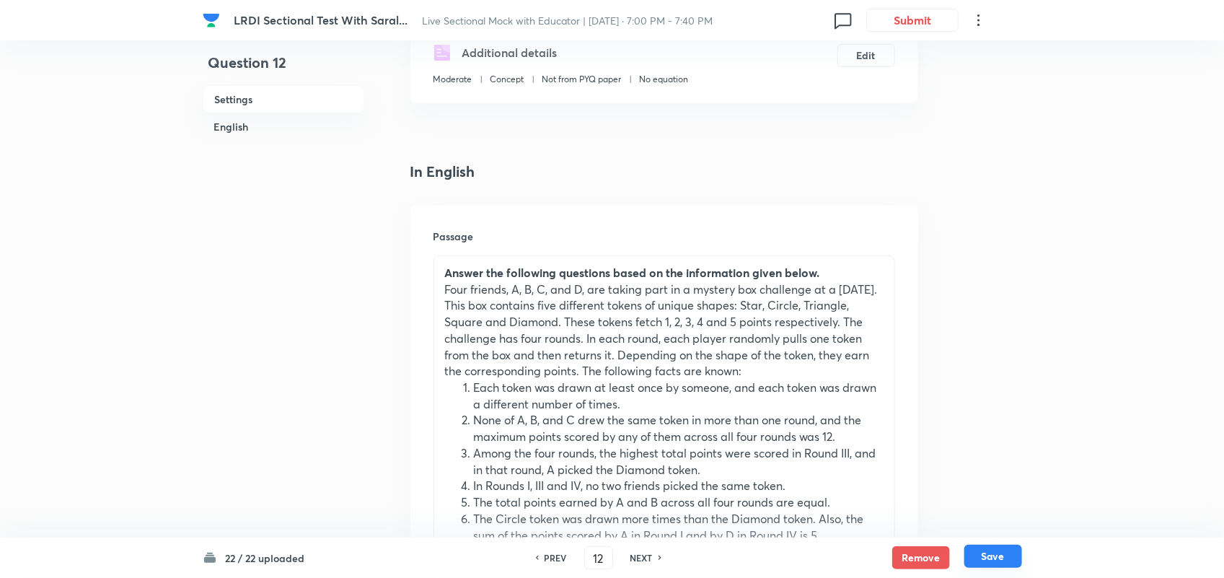
click at [994, 558] on button "Save" at bounding box center [994, 556] width 58 height 23
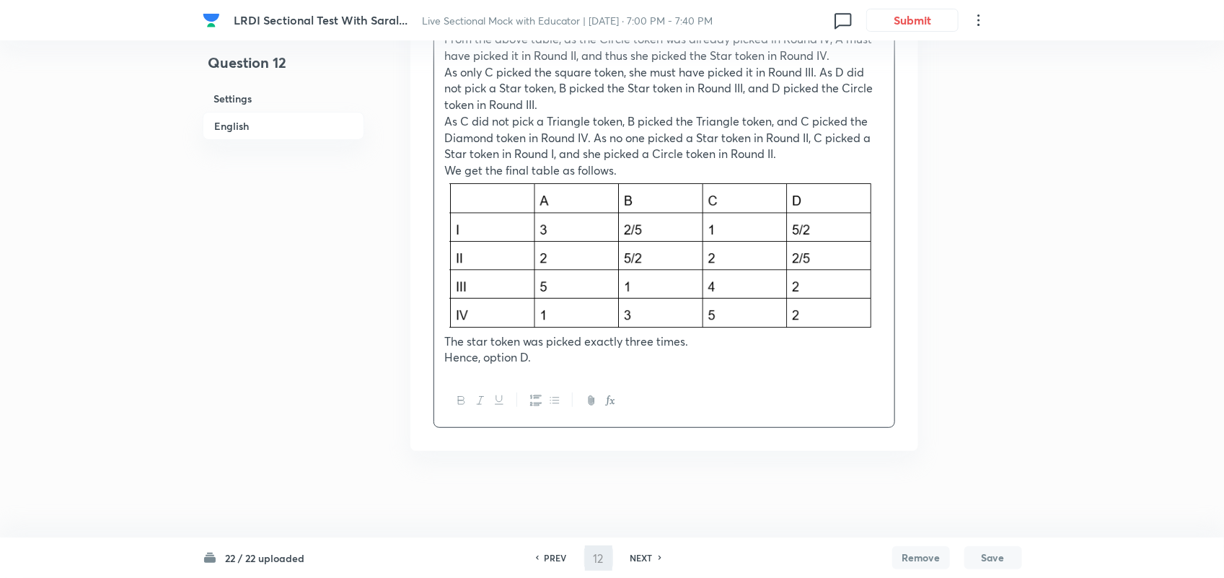
scroll to position [2623, 0]
type input "13"
checkbox input "false"
checkbox input "true"
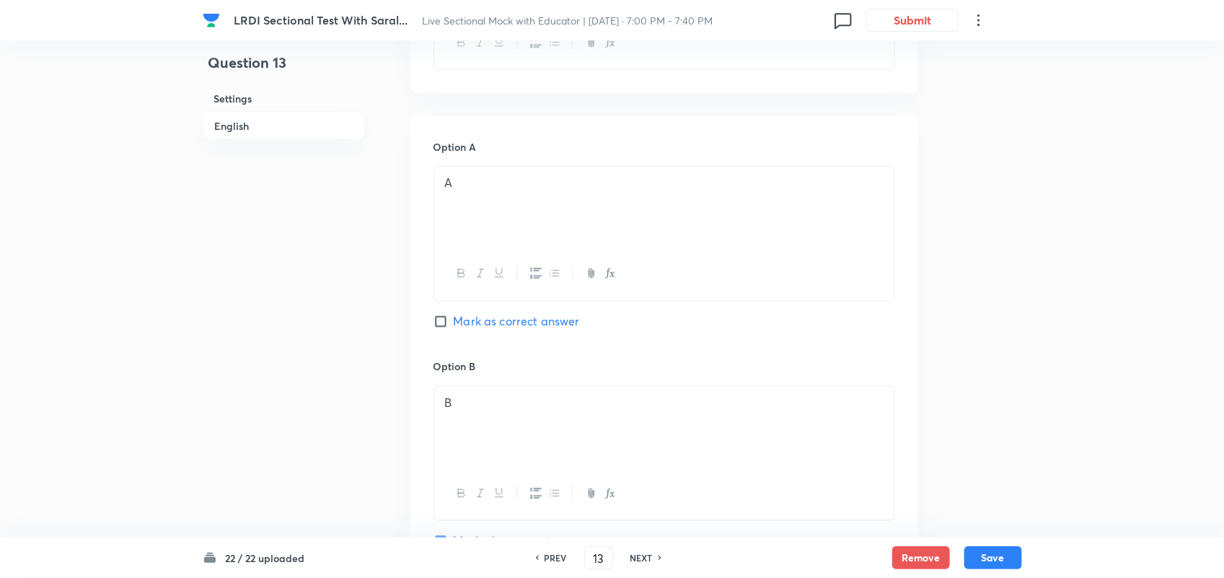
scroll to position [1034, 0]
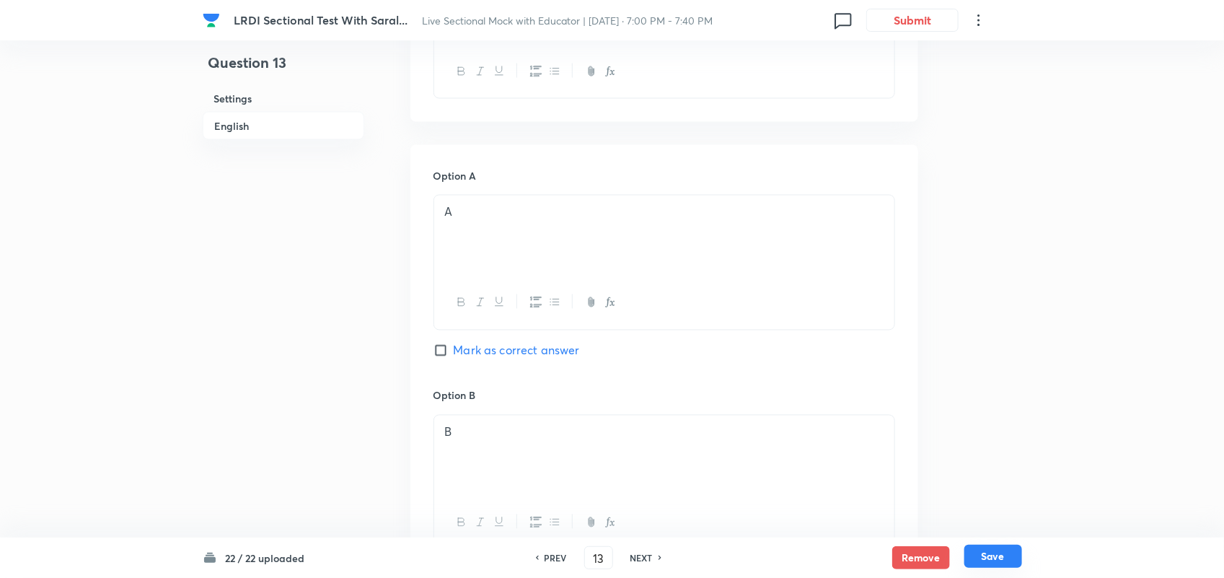
click at [1001, 556] on button "Save" at bounding box center [994, 556] width 58 height 23
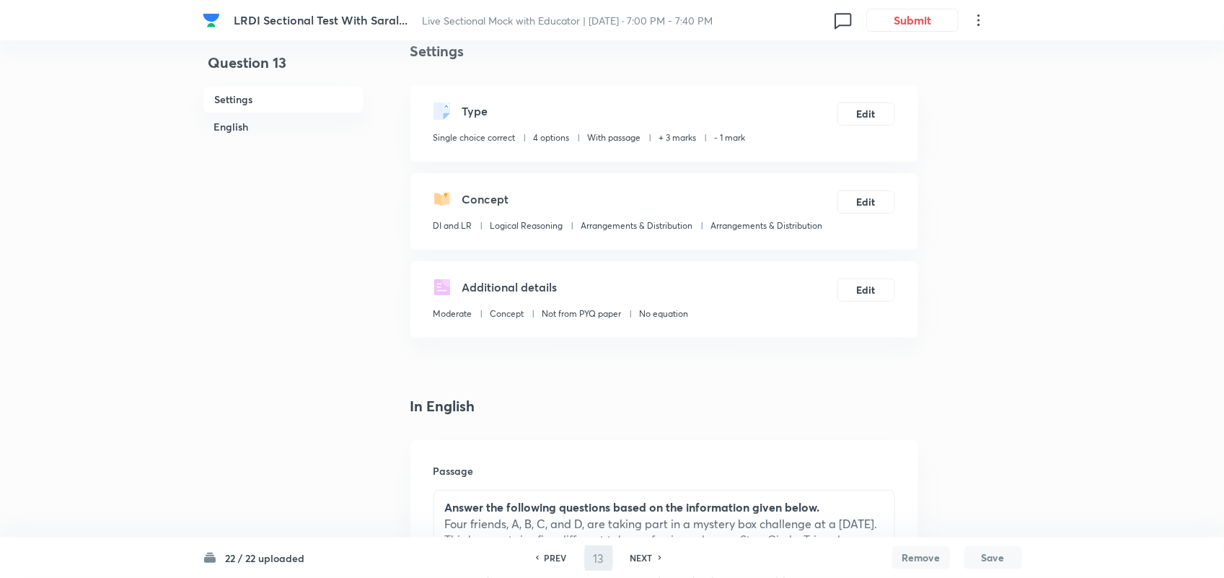
scroll to position [0, 0]
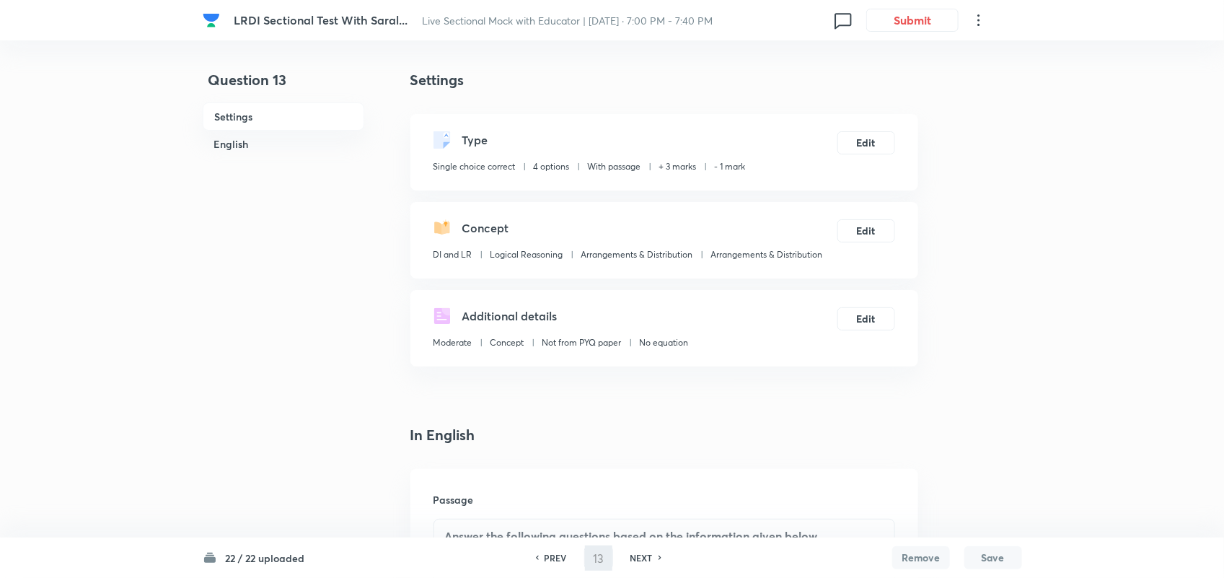
type input "14"
checkbox input "false"
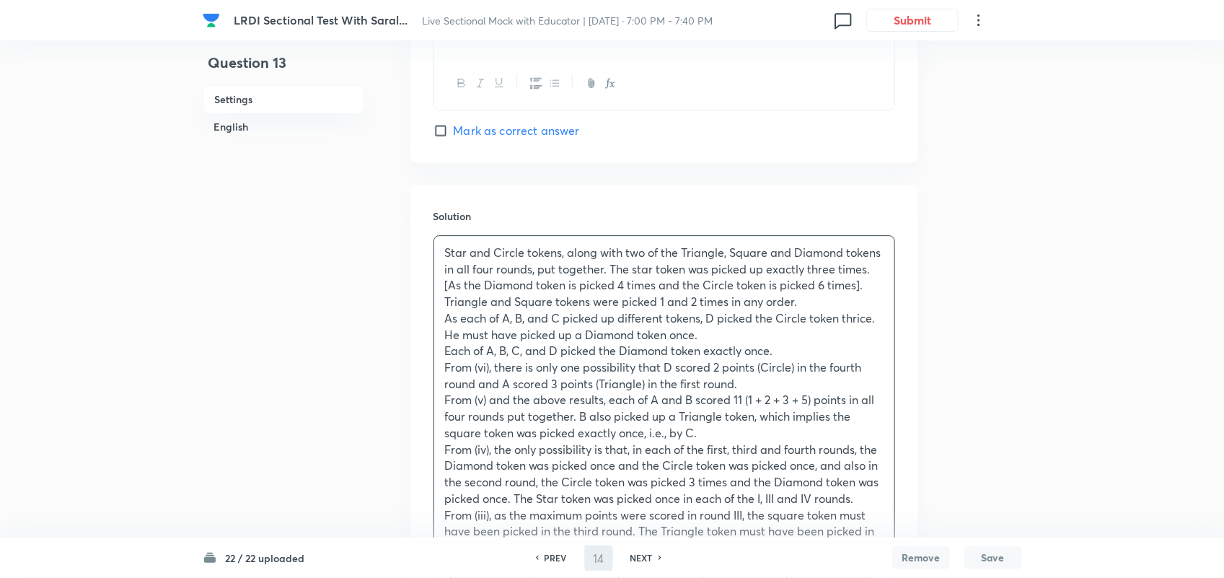
checkbox input "true"
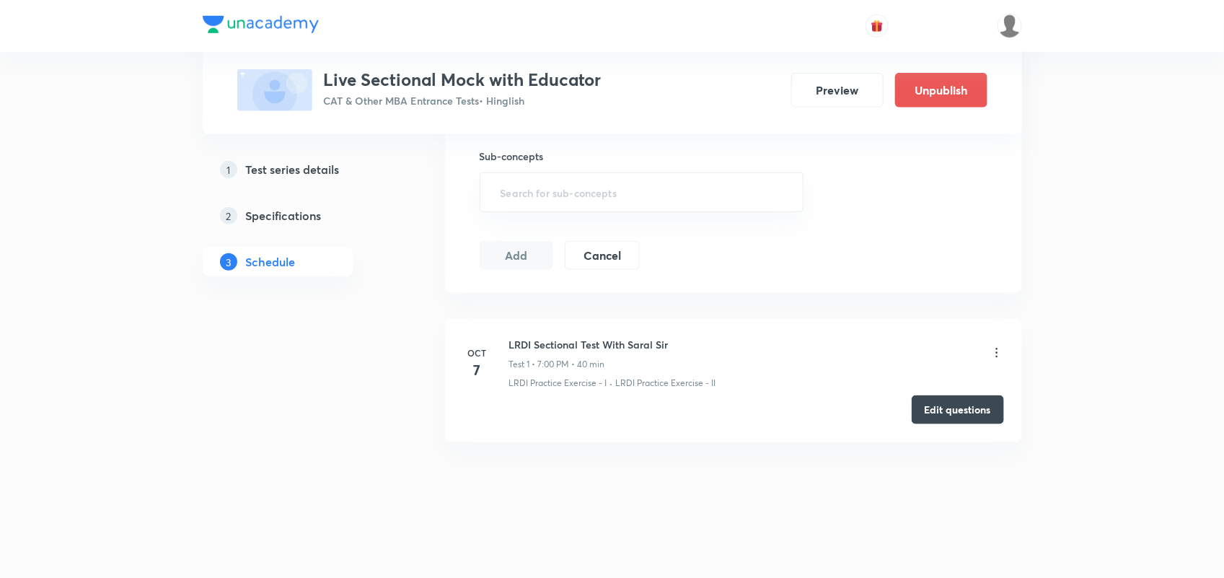
drag, startPoint x: 278, startPoint y: 8, endPoint x: 143, endPoint y: 255, distance: 281.6
click at [143, 255] on div "Test Series Live Sectional Mock with Educator CAT & Other MBA Entrance Tests • …" at bounding box center [612, 22] width 1224 height 1111
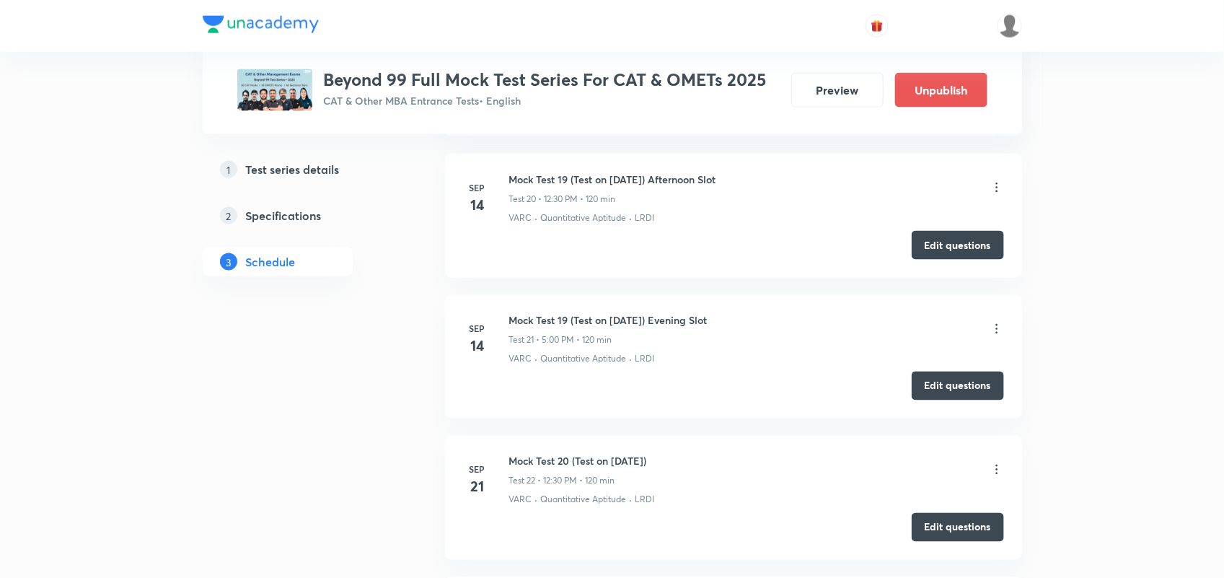
scroll to position [3374, 0]
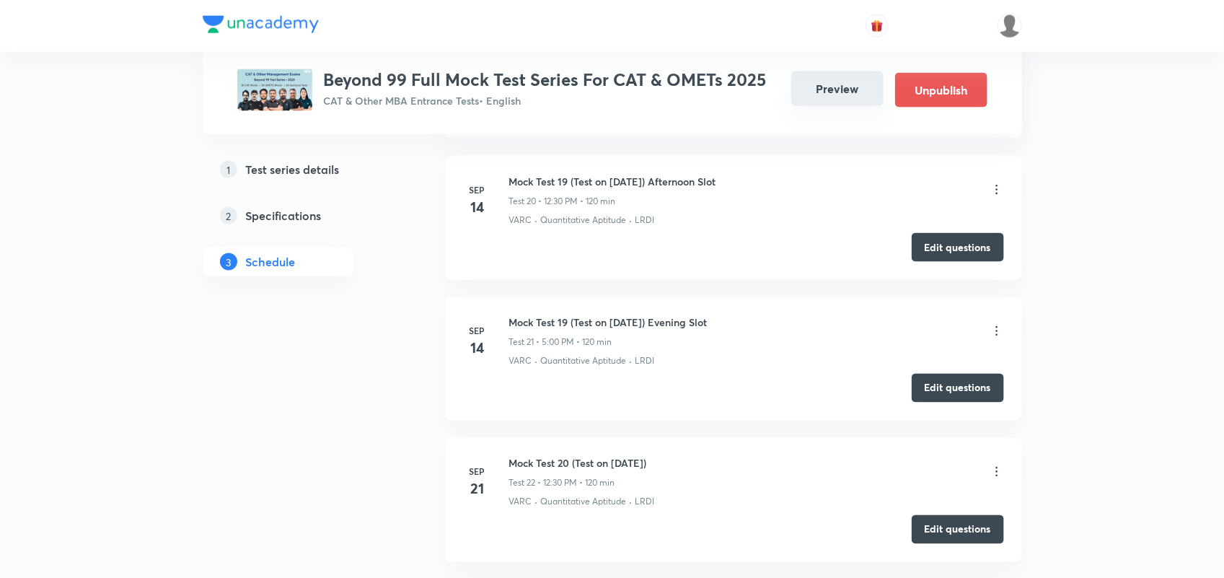
click at [831, 95] on button "Preview" at bounding box center [837, 88] width 92 height 35
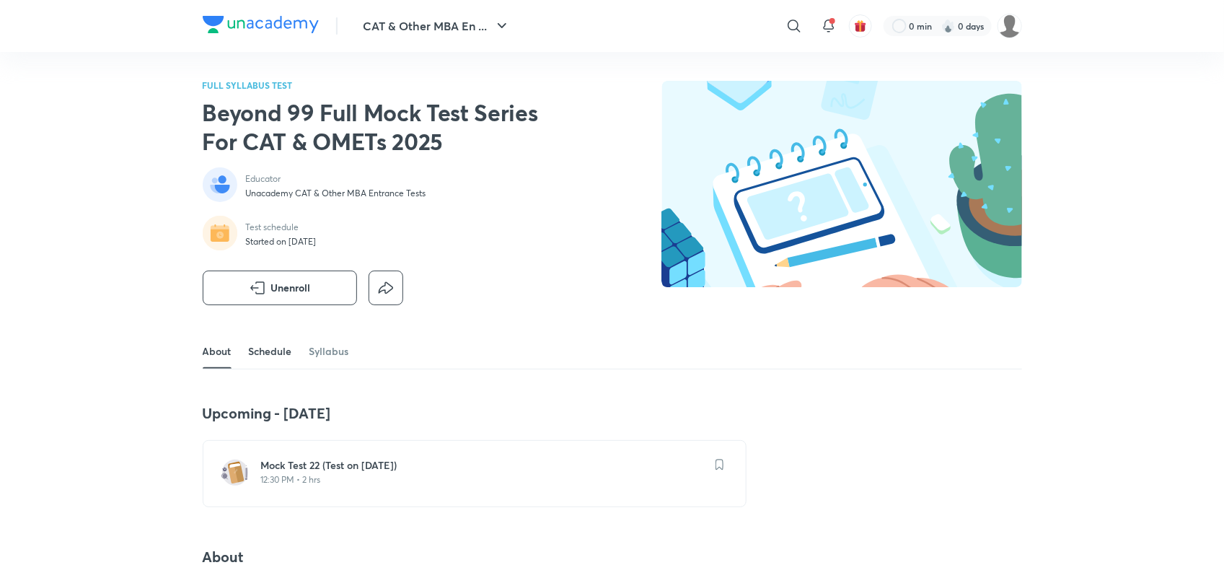
click at [265, 352] on link "Schedule" at bounding box center [270, 351] width 43 height 35
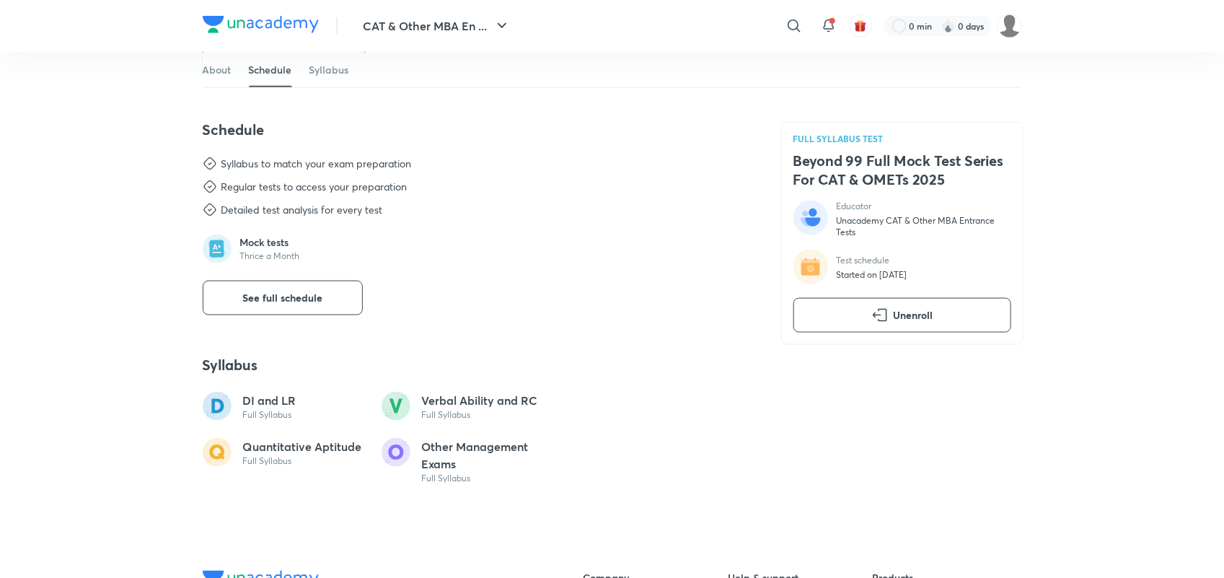
scroll to position [747, 0]
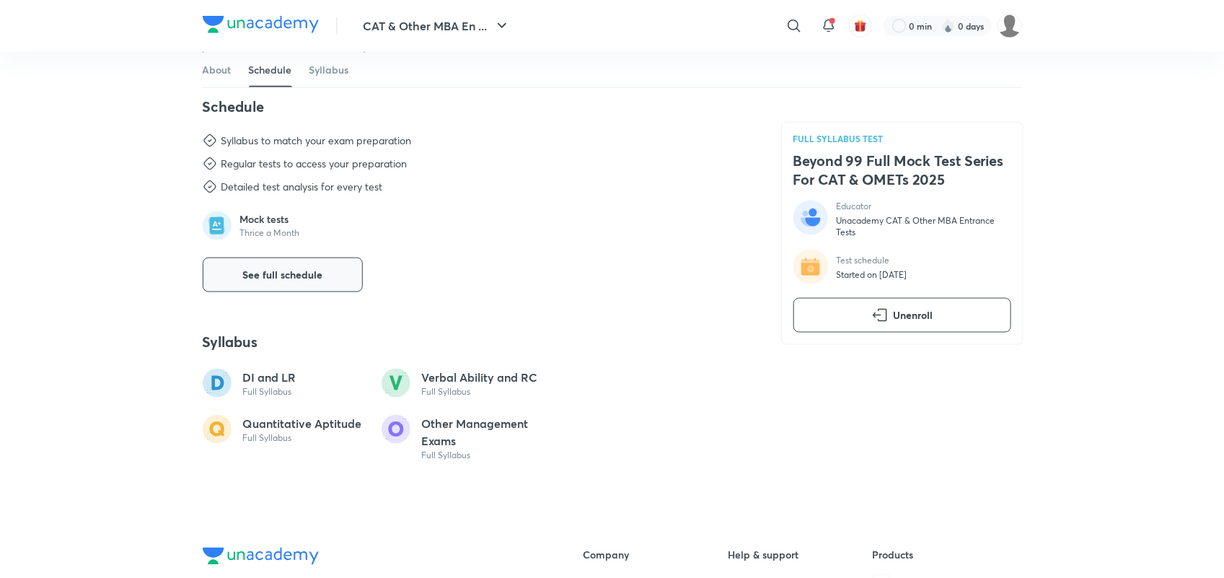
click at [321, 292] on button "See full schedule" at bounding box center [283, 275] width 160 height 35
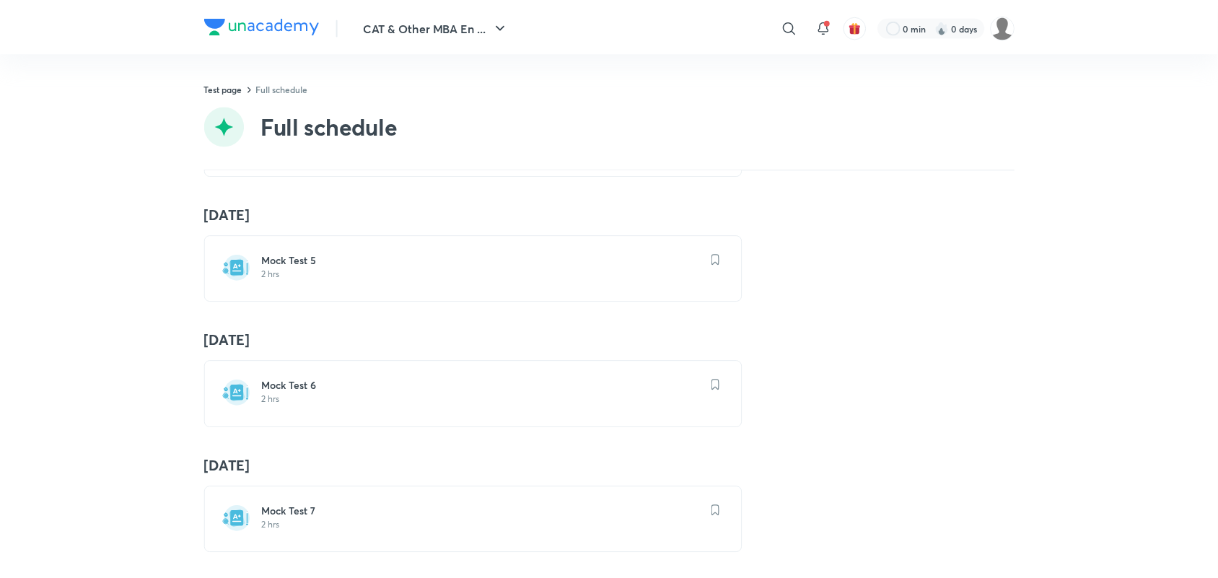
scroll to position [563, 0]
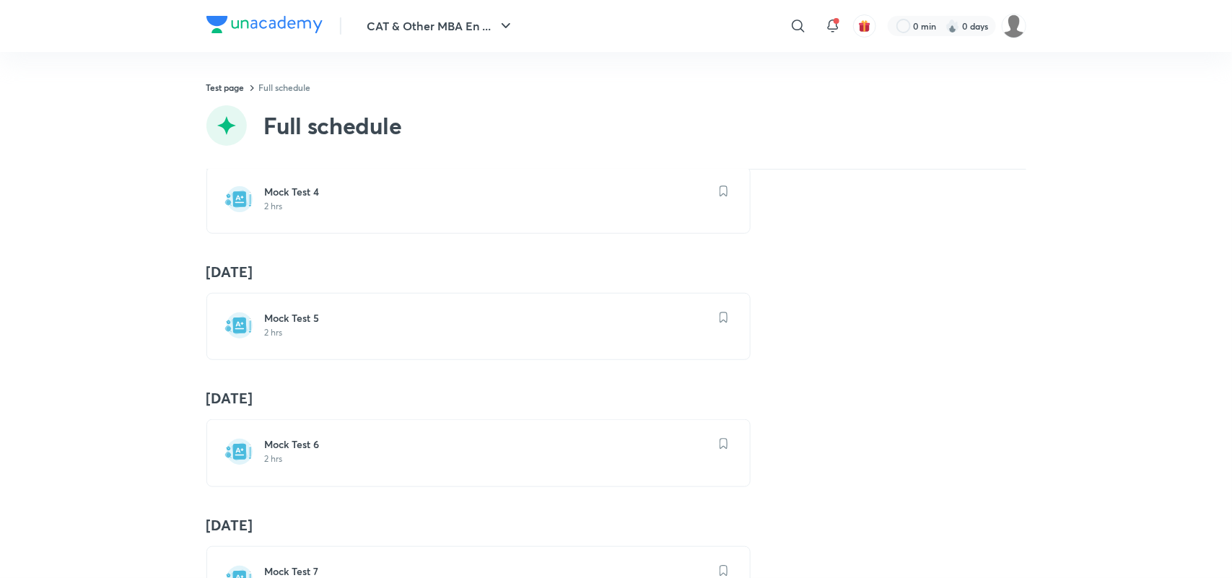
click at [348, 199] on h6 "Mock Test 4" at bounding box center [487, 192] width 444 height 14
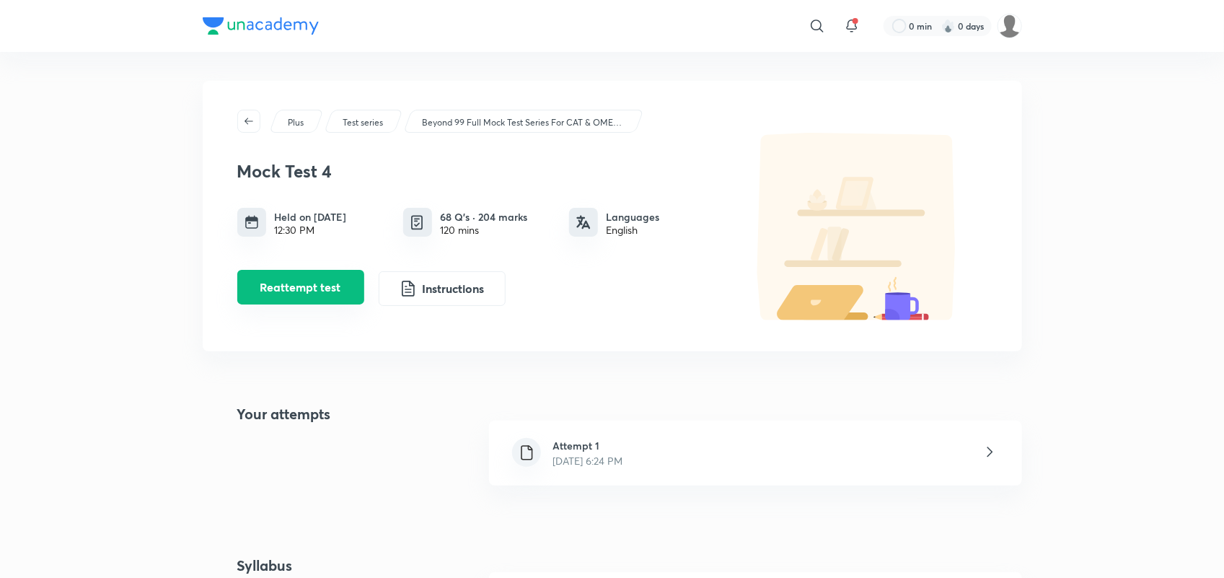
click at [336, 290] on button "Reattempt test" at bounding box center [300, 287] width 127 height 35
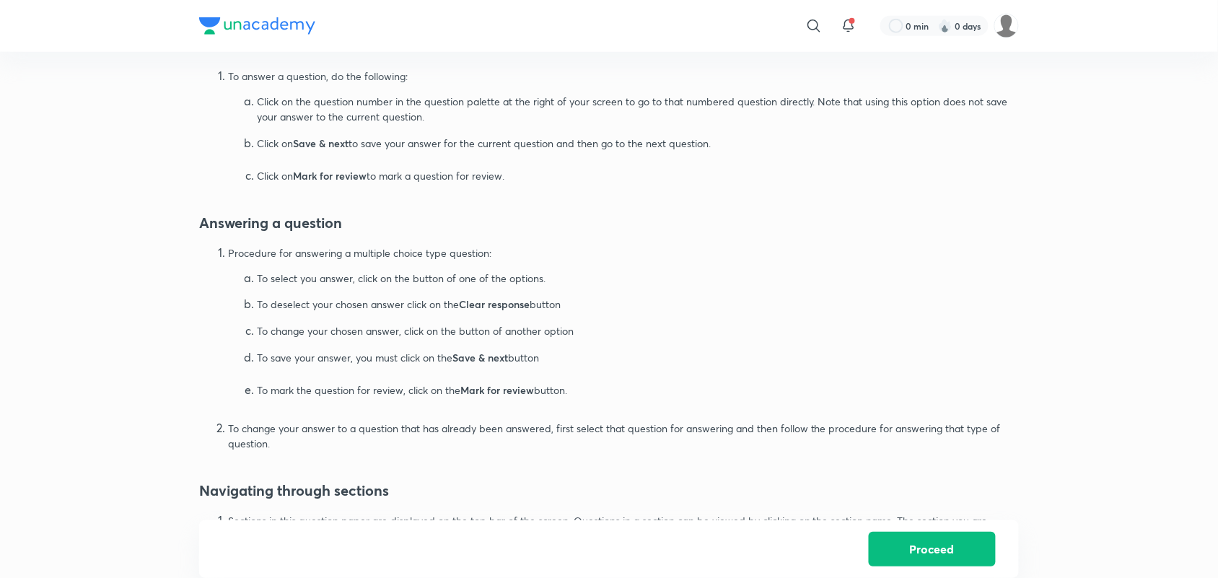
scroll to position [812, 0]
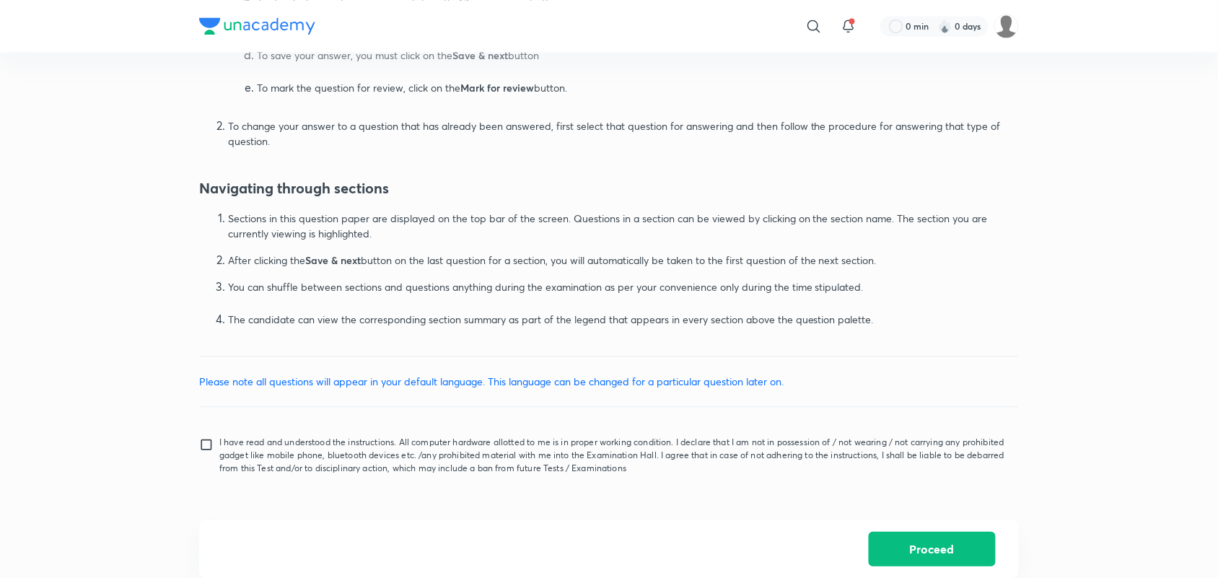
click at [204, 448] on input "I have read and understood the instructions. All computer hardware allotted to …" at bounding box center [209, 455] width 20 height 36
checkbox input "true"
click at [898, 548] on button "Proceed" at bounding box center [932, 547] width 127 height 35
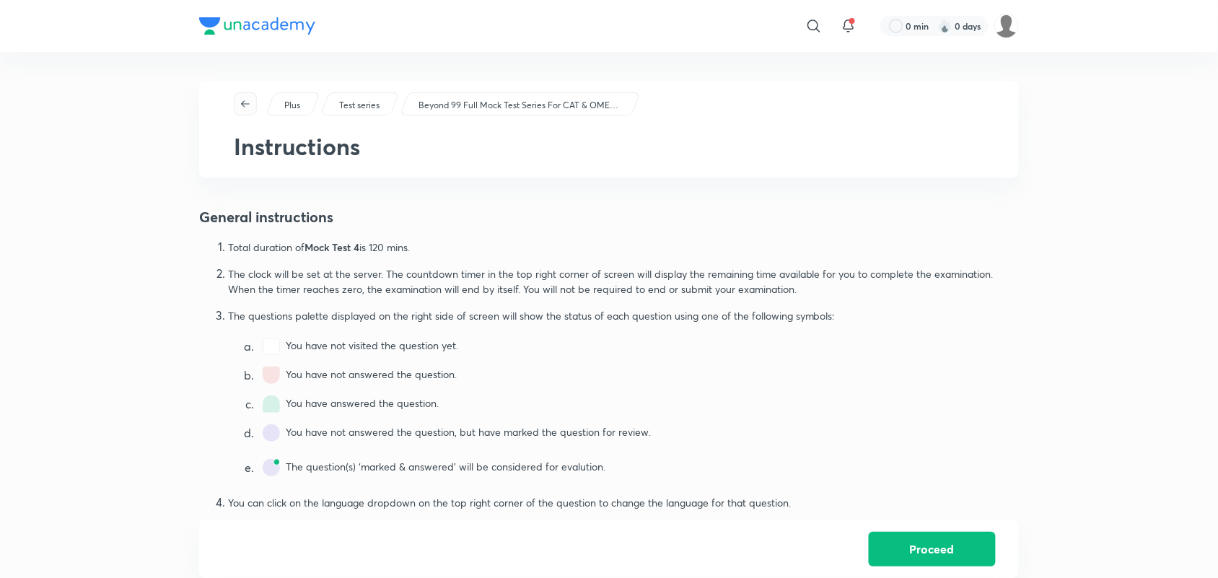
click at [250, 102] on icon "button" at bounding box center [246, 104] width 12 height 12
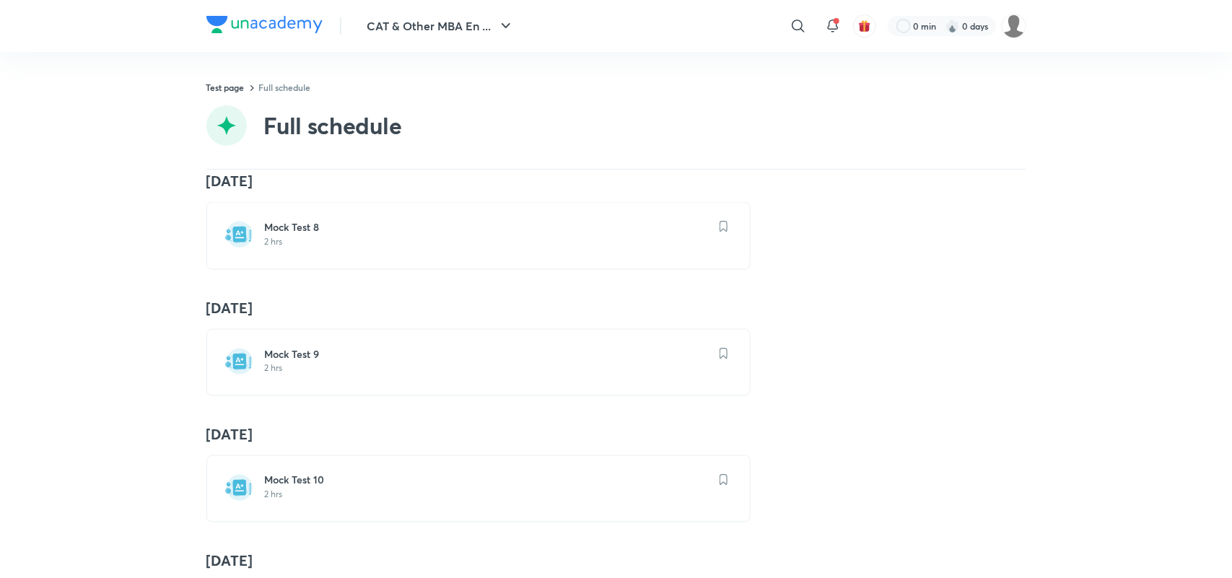
scroll to position [1034, 0]
click at [319, 358] on h6 "Mock Test 9" at bounding box center [487, 353] width 444 height 14
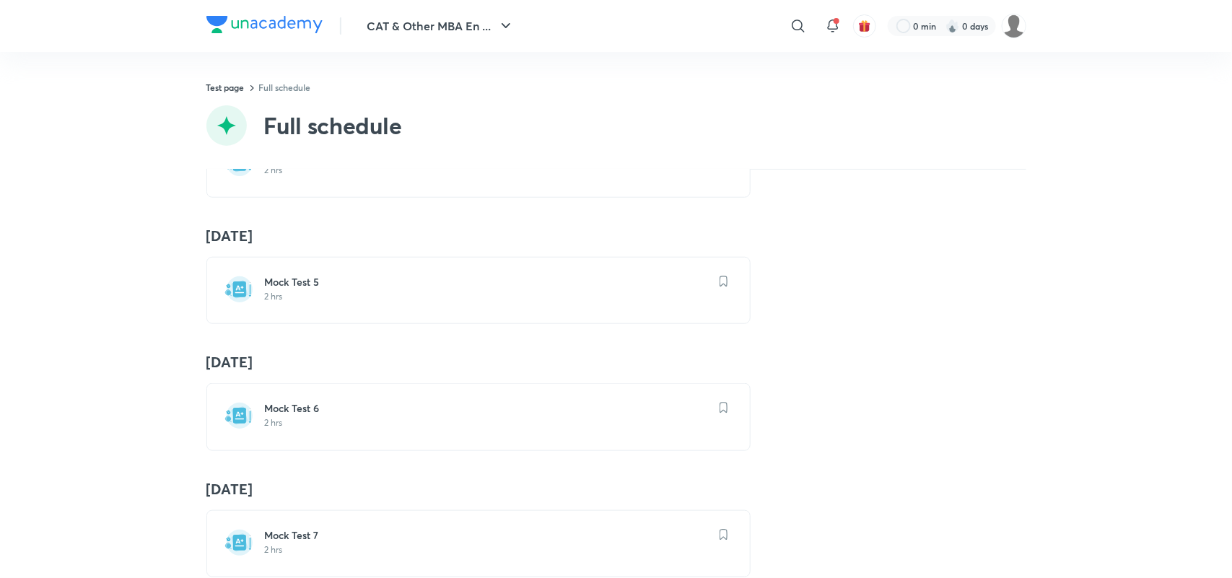
scroll to position [600, 0]
click at [327, 426] on p "2 hrs" at bounding box center [487, 422] width 444 height 12
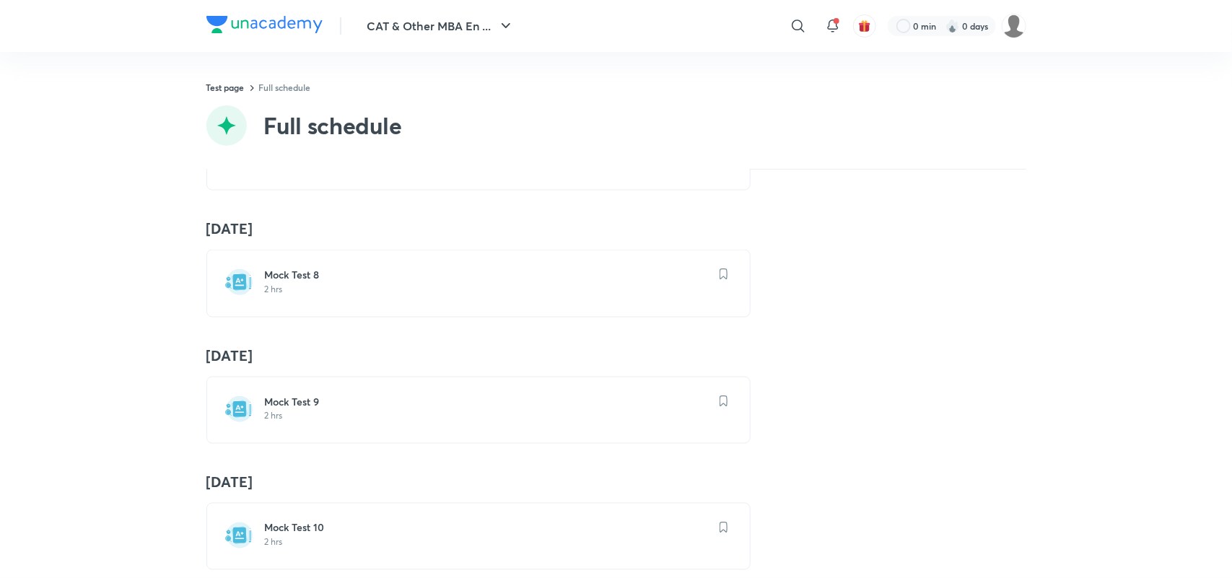
scroll to position [986, 0]
